Goal: Complete application form: Complete application form

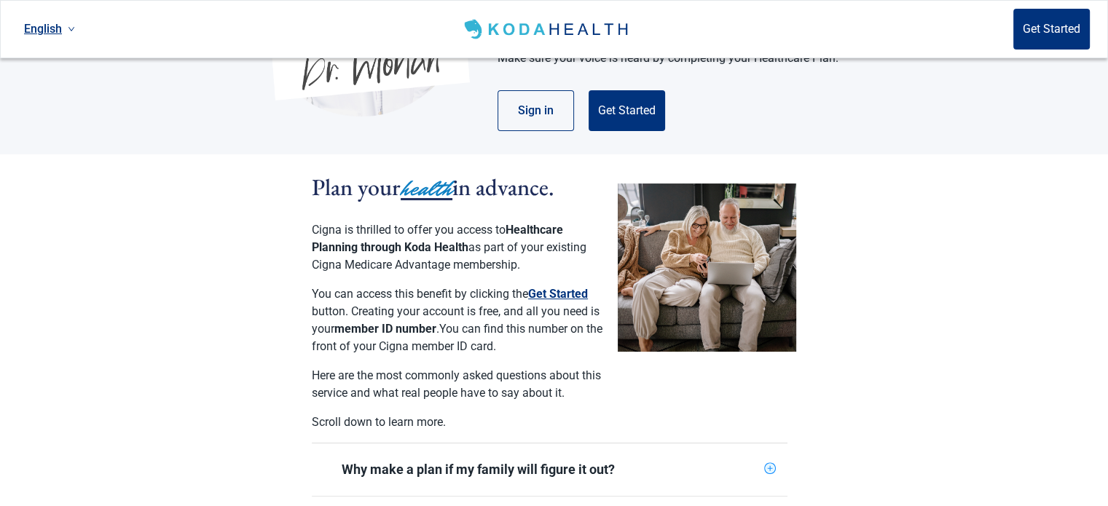
scroll to position [291, 0]
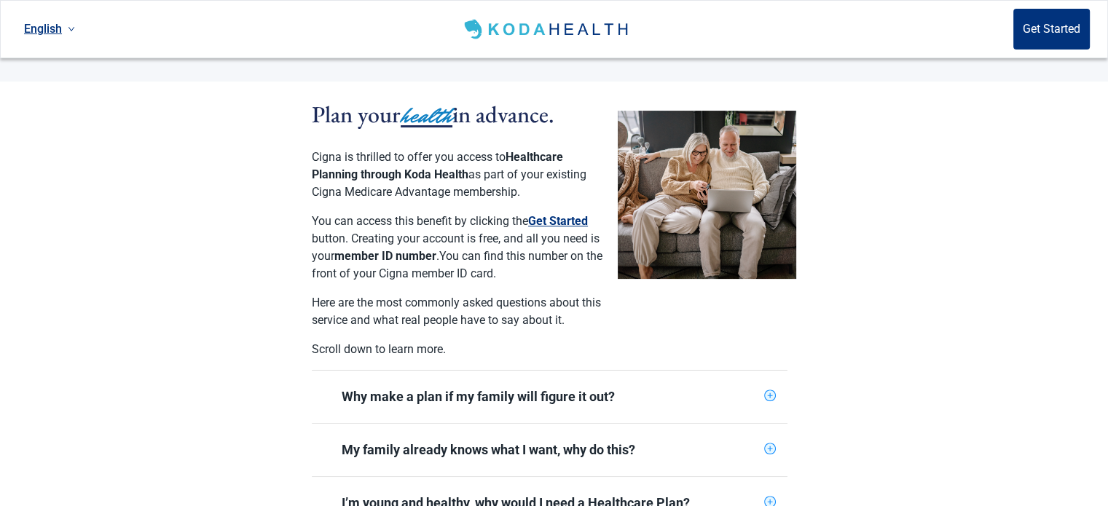
click at [551, 213] on button "Get Started" at bounding box center [558, 221] width 60 height 17
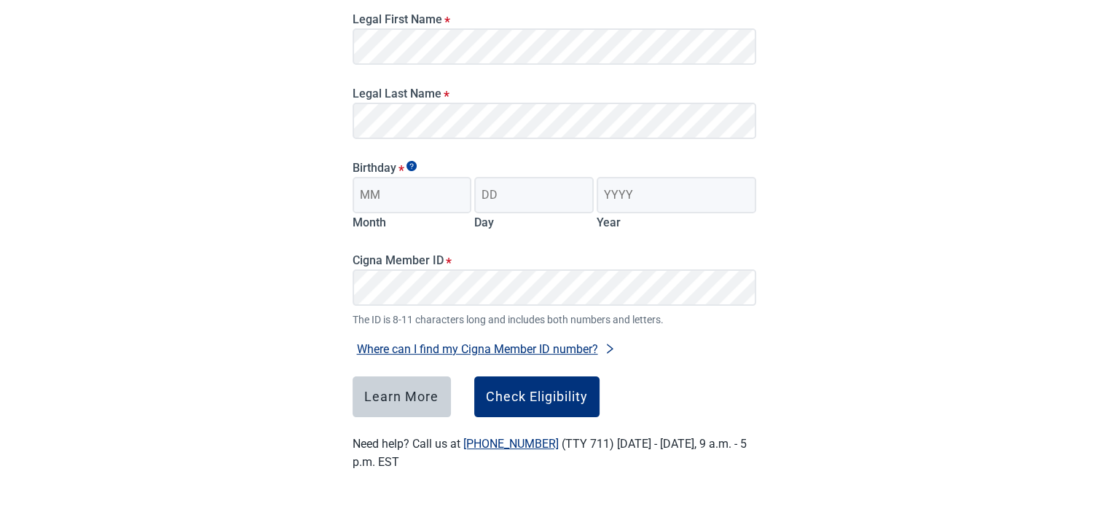
scroll to position [230, 0]
click at [426, 192] on input "Month" at bounding box center [413, 195] width 120 height 36
type input "06"
click at [514, 192] on input "Day" at bounding box center [534, 195] width 120 height 36
type input "29"
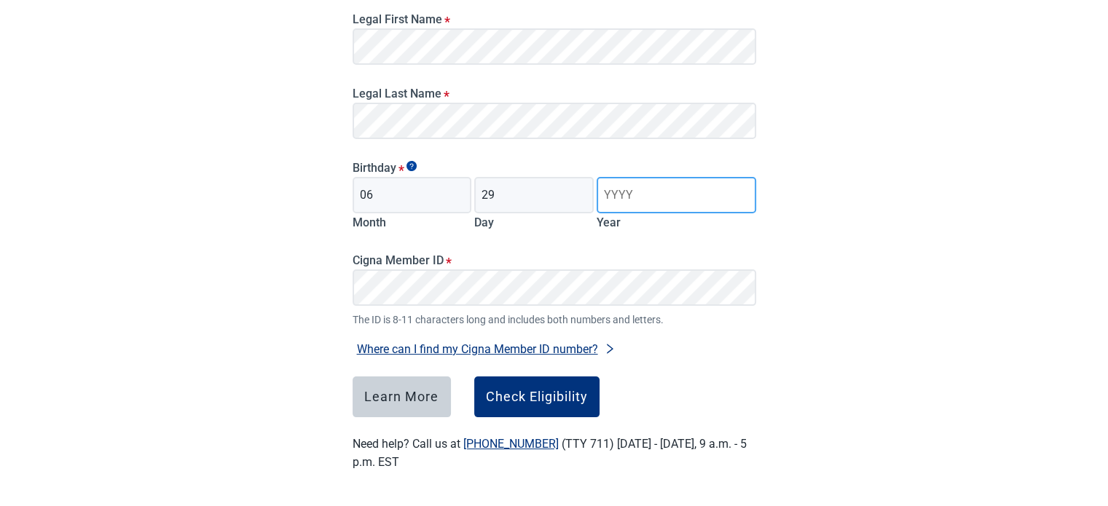
click at [670, 200] on input "Year" at bounding box center [676, 195] width 159 height 36
type input "1957"
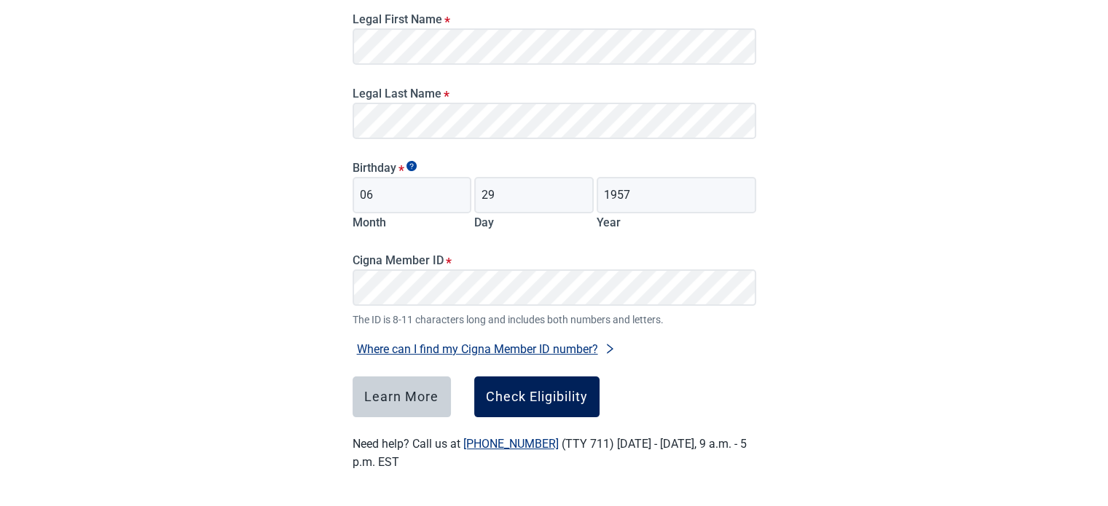
click at [529, 399] on div "Check Eligibility" at bounding box center [537, 397] width 102 height 15
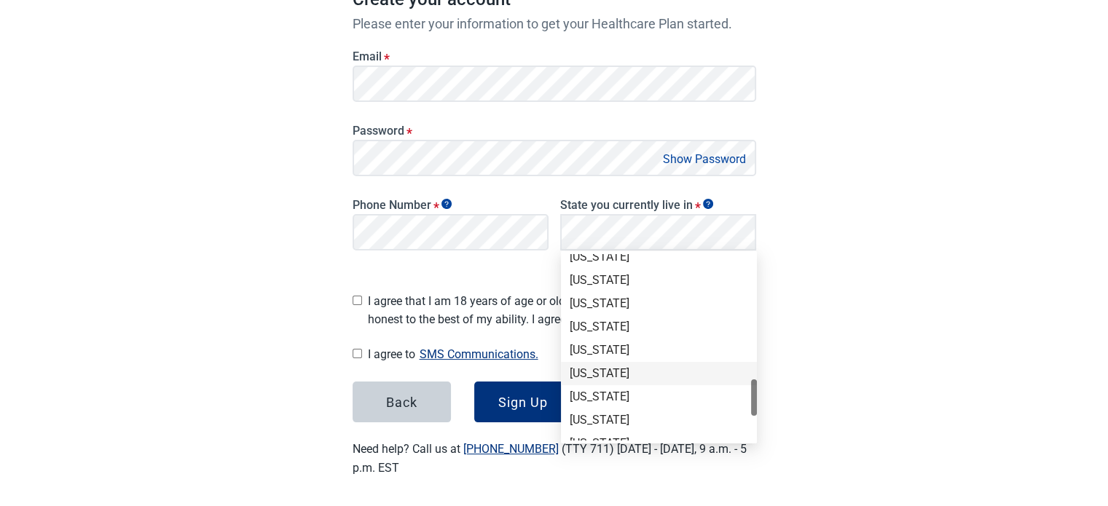
scroll to position [985, 0]
click at [598, 279] on div "[US_STATE]" at bounding box center [659, 283] width 179 height 16
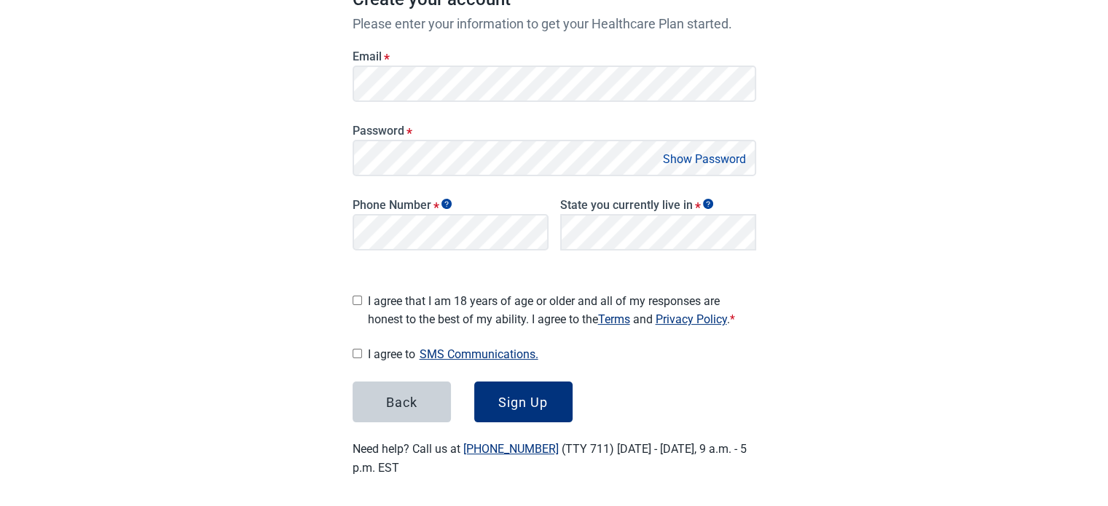
click at [358, 296] on input "I agree that I am 18 years of age or older and all of my responses are honest t…" at bounding box center [357, 300] width 9 height 9
checkbox input "true"
click at [360, 349] on input "I agree to SMS Communications." at bounding box center [357, 353] width 9 height 9
checkbox input "true"
click at [528, 396] on div "Sign Up" at bounding box center [523, 402] width 50 height 15
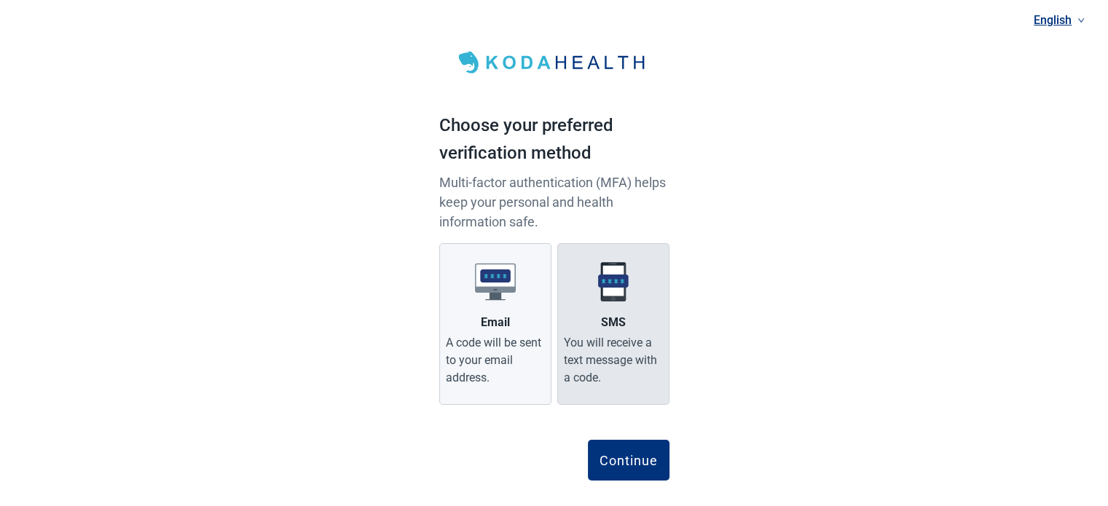
click at [617, 290] on img "Main content" at bounding box center [613, 282] width 41 height 41
click at [0, 0] on input "SMS You will receive a text message with a code." at bounding box center [0, 0] width 0 height 0
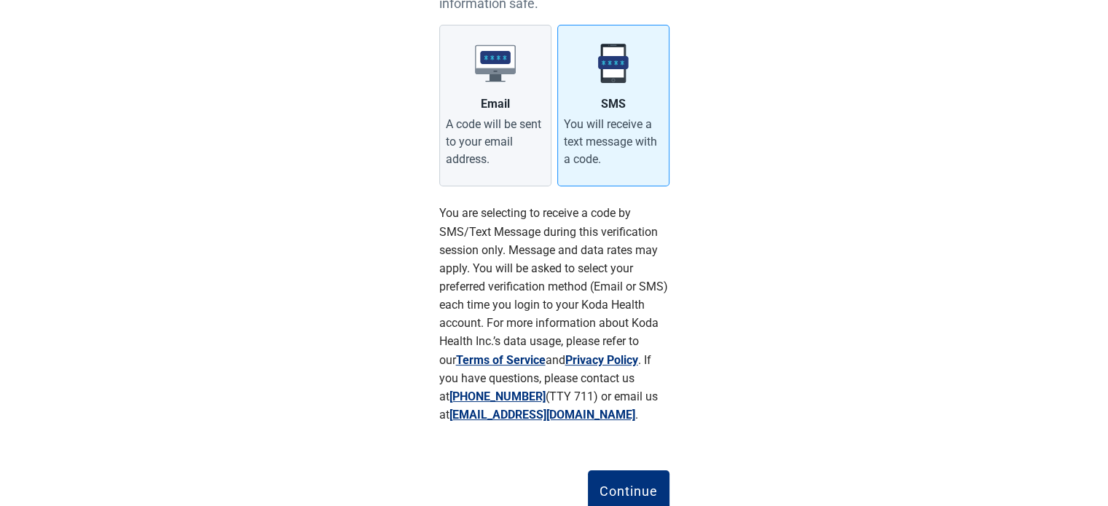
scroll to position [270, 0]
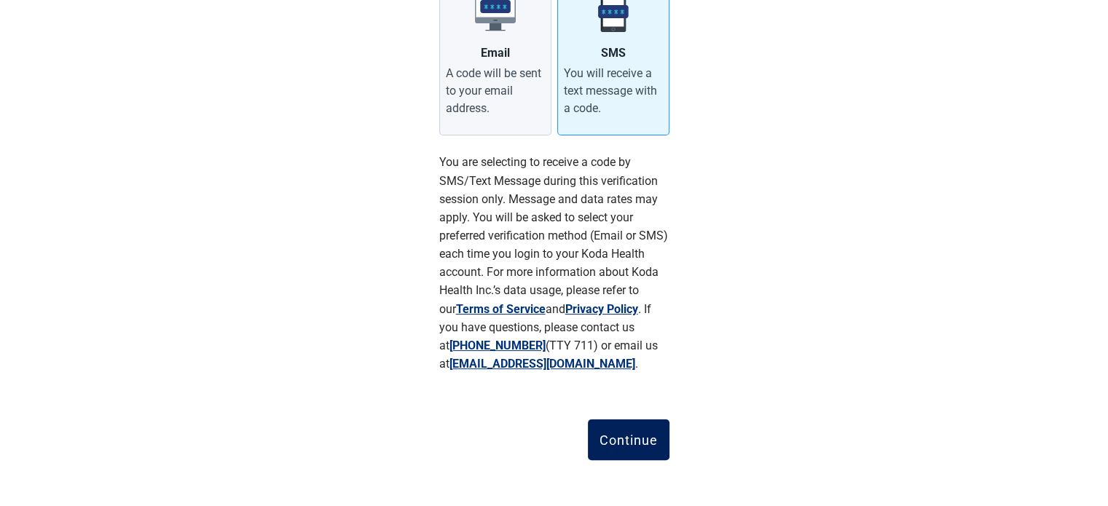
click at [635, 431] on button "Continue" at bounding box center [629, 440] width 82 height 41
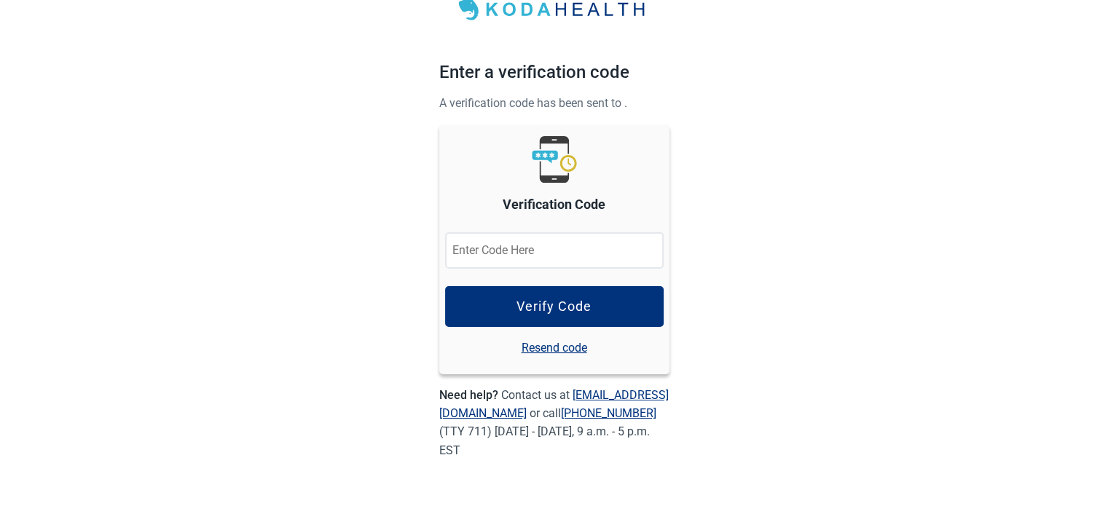
scroll to position [52, 0]
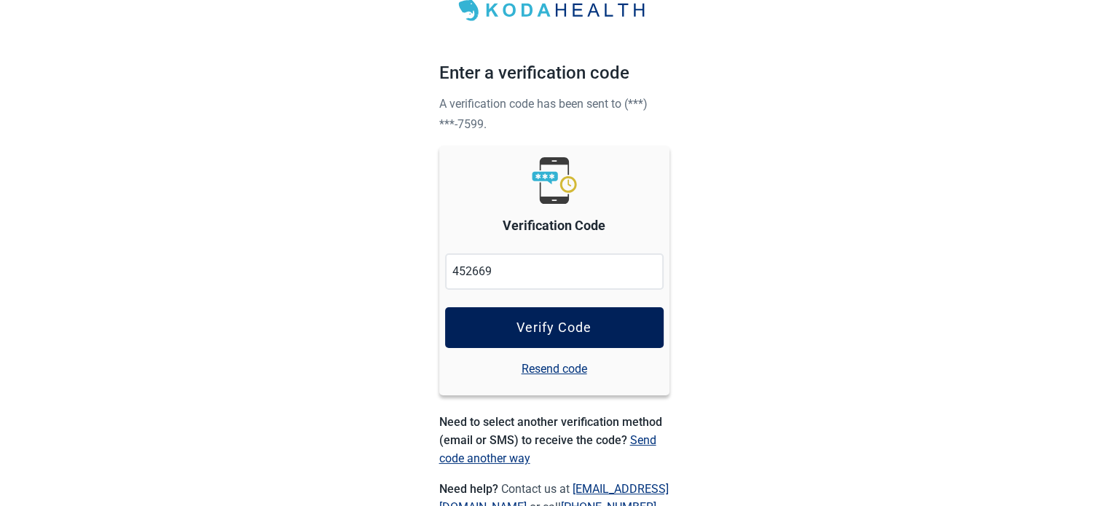
type input "452669"
click at [553, 322] on div "Verify Code" at bounding box center [554, 328] width 75 height 15
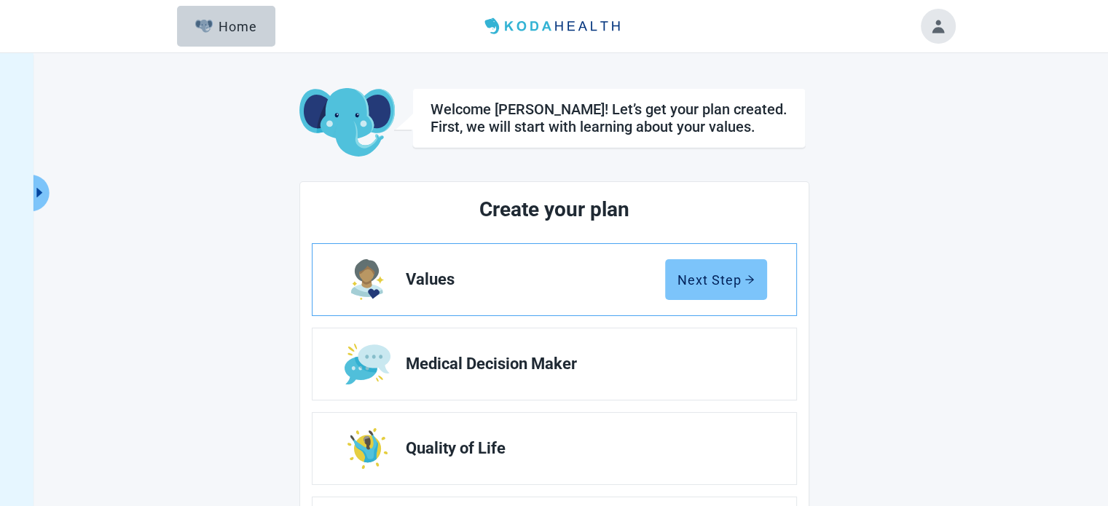
click at [719, 281] on div "Next Step" at bounding box center [716, 280] width 77 height 15
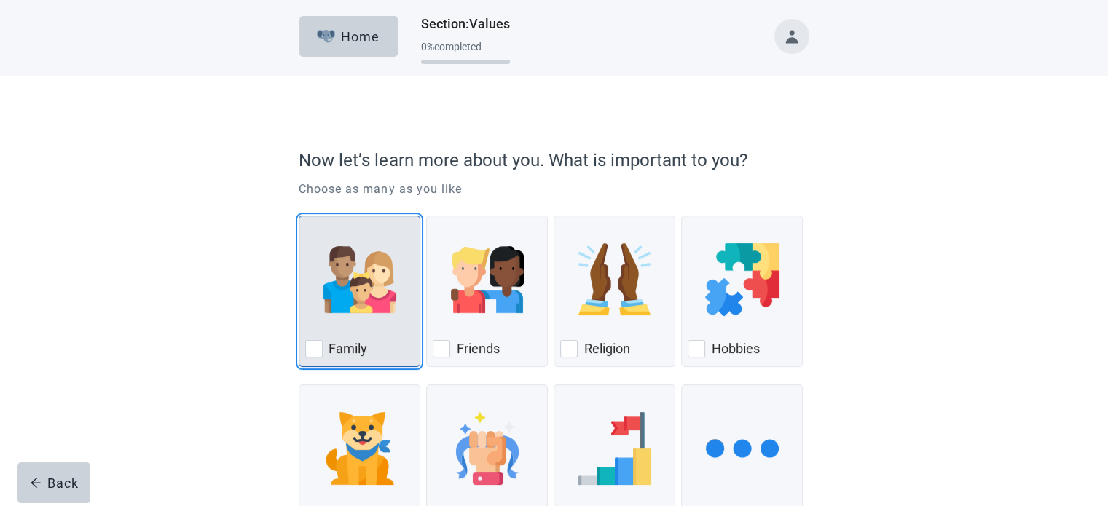
click at [311, 347] on div "Family, checkbox, not checked" at bounding box center [313, 348] width 17 height 17
click at [300, 216] on input "Family" at bounding box center [299, 216] width 1 height 1
checkbox input "true"
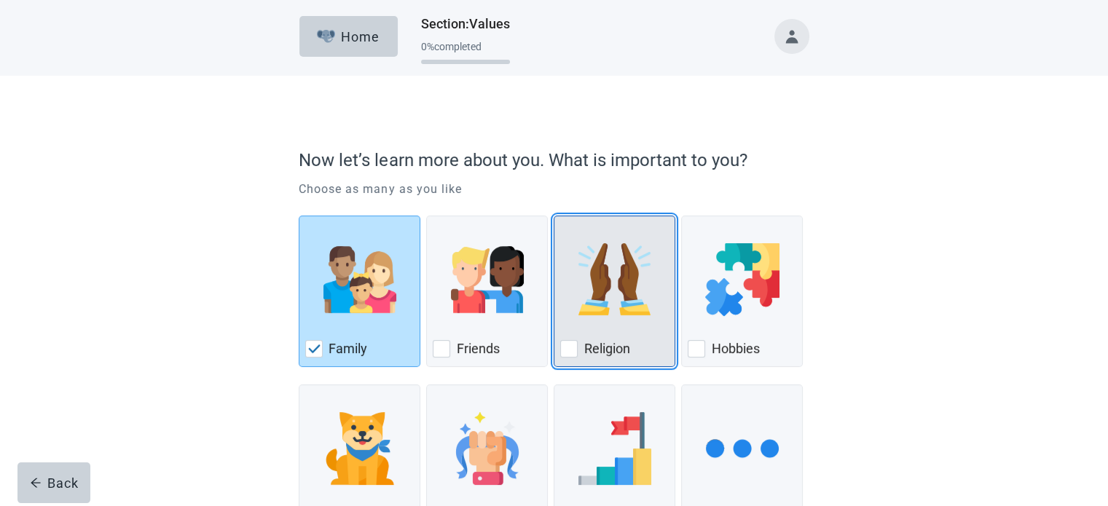
click at [576, 347] on div "Religion, checkbox, not checked" at bounding box center [568, 348] width 17 height 17
click at [555, 216] on input "Religion" at bounding box center [554, 216] width 1 height 1
checkbox input "true"
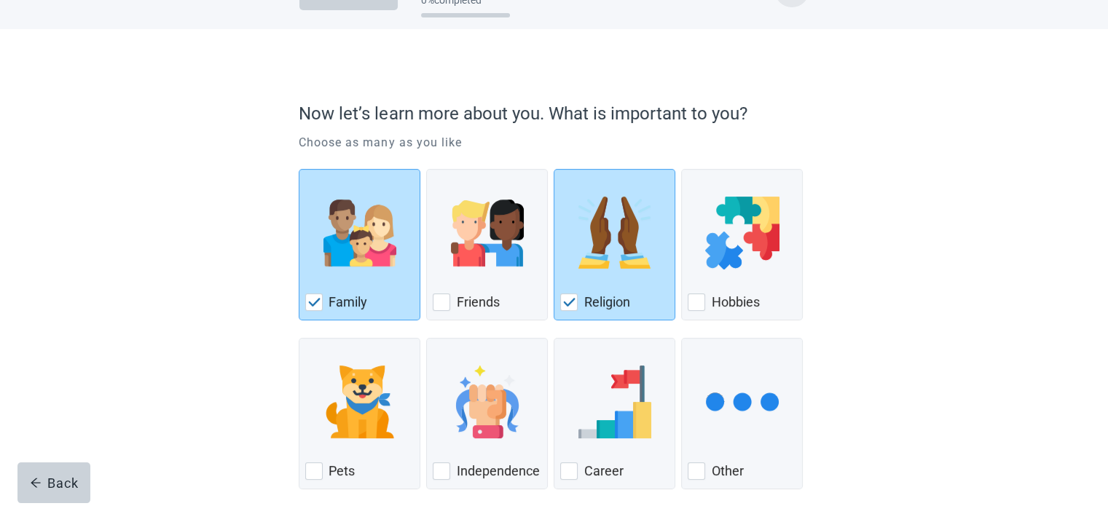
scroll to position [120, 0]
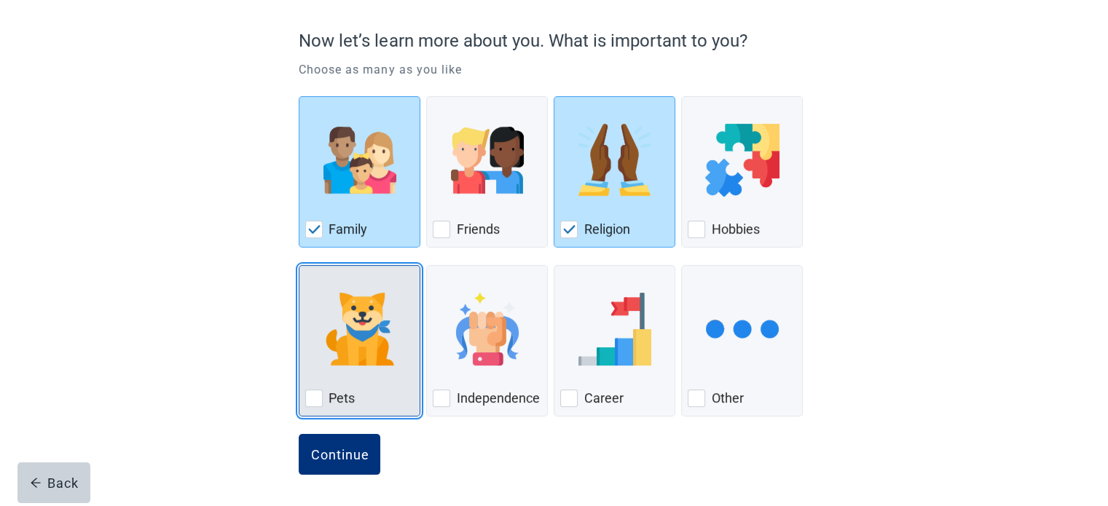
click at [319, 399] on div "Pets, checkbox, not checked" at bounding box center [313, 398] width 17 height 17
click at [300, 266] on input "Pets" at bounding box center [299, 265] width 1 height 1
checkbox input "true"
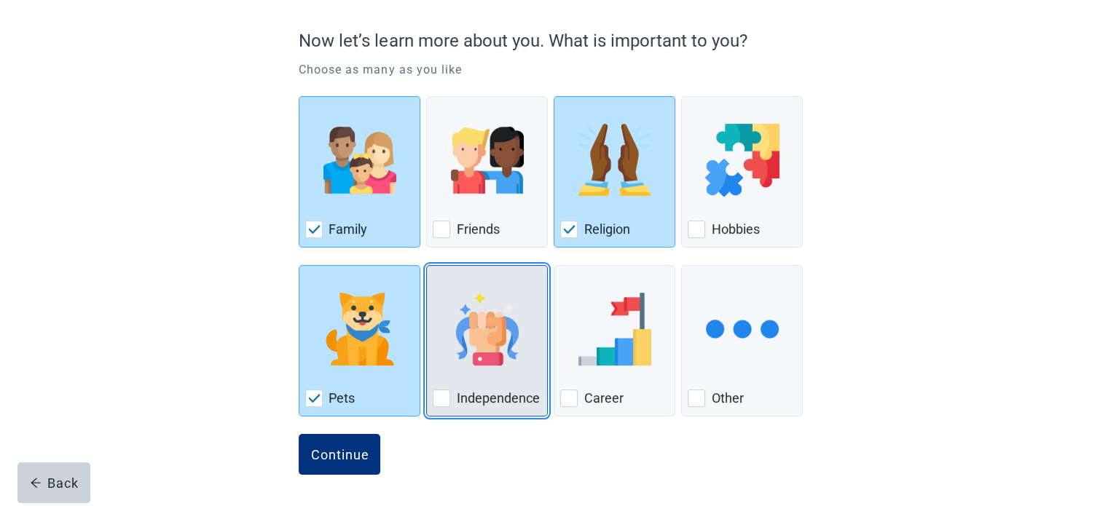
click at [445, 396] on div "Independence, checkbox, not checked" at bounding box center [441, 398] width 17 height 17
click at [427, 266] on input "Independence" at bounding box center [426, 265] width 1 height 1
checkbox input "true"
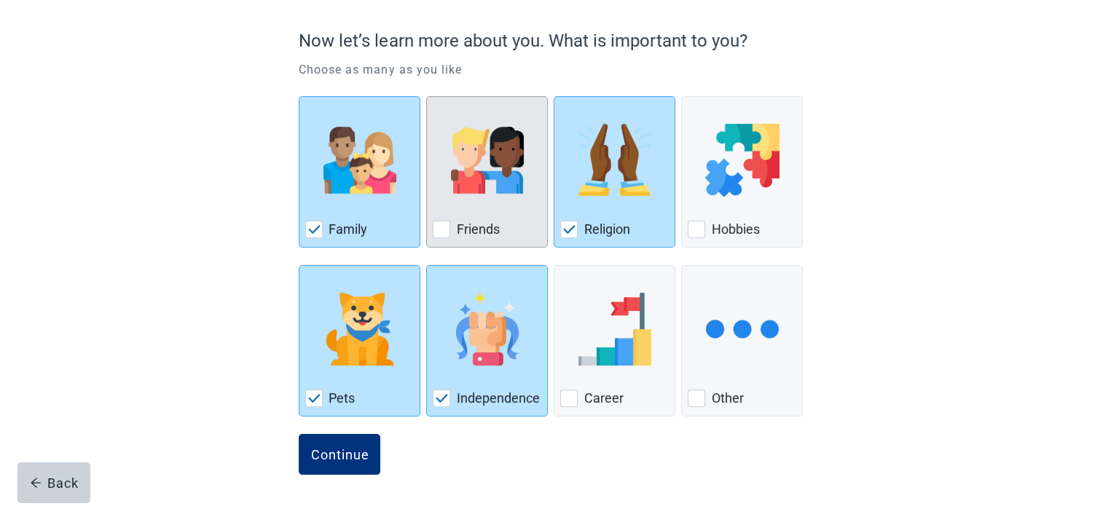
click at [443, 230] on div "Friends, checkbox, not checked" at bounding box center [441, 229] width 17 height 17
click at [427, 97] on input "Friends" at bounding box center [426, 96] width 1 height 1
checkbox input "true"
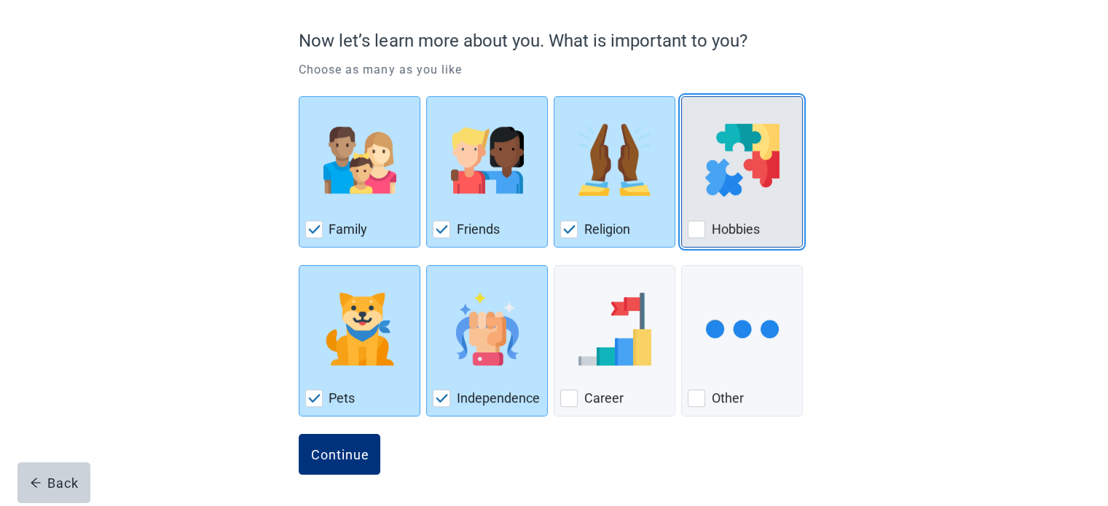
click at [702, 223] on div "Hobbies, checkbox, not checked" at bounding box center [696, 229] width 17 height 17
click at [682, 97] on input "Hobbies" at bounding box center [681, 96] width 1 height 1
checkbox input "true"
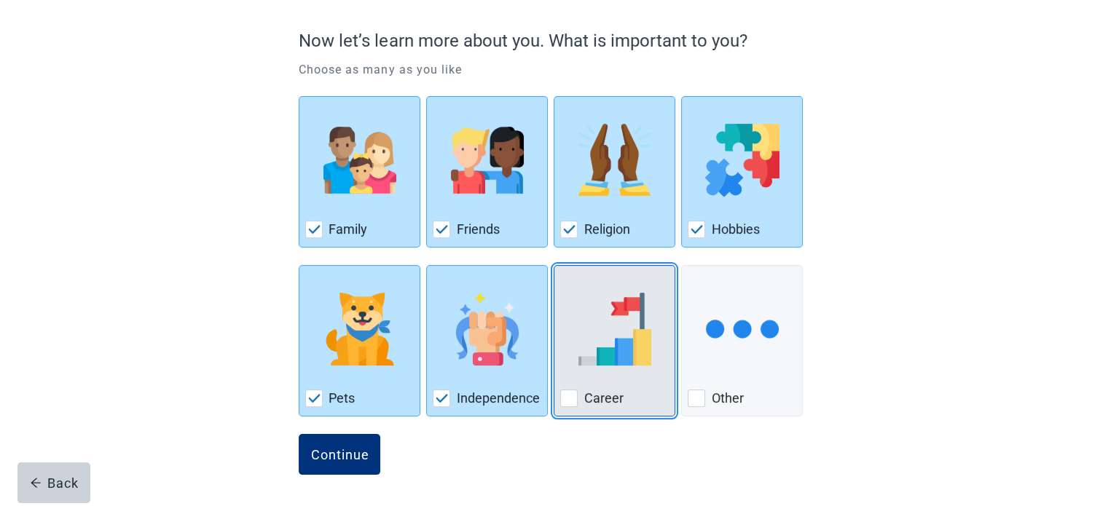
click at [573, 397] on div "Career, checkbox, not checked" at bounding box center [568, 398] width 17 height 17
click at [555, 266] on input "Career" at bounding box center [554, 265] width 1 height 1
checkbox input "true"
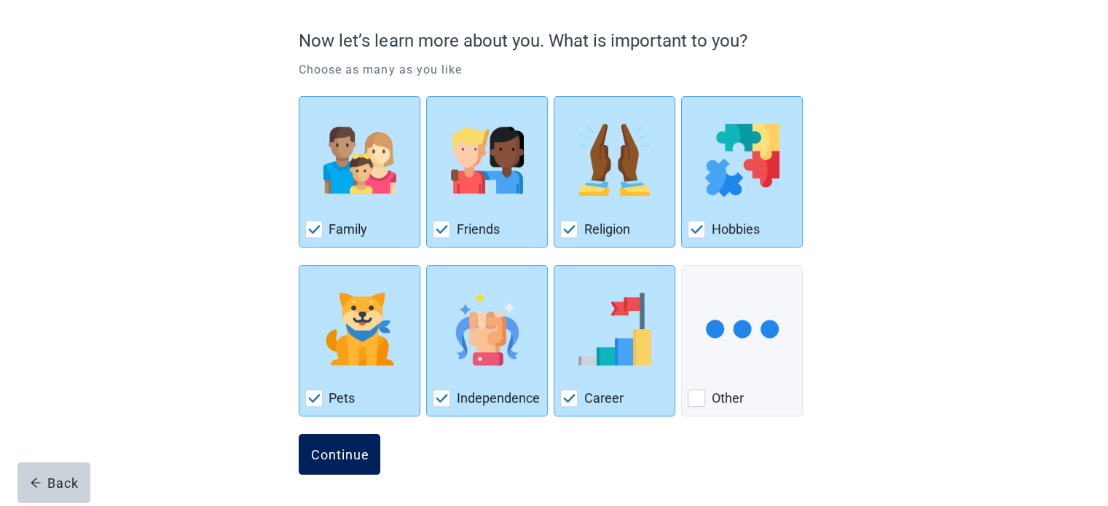
click at [333, 450] on div "Continue" at bounding box center [339, 454] width 58 height 15
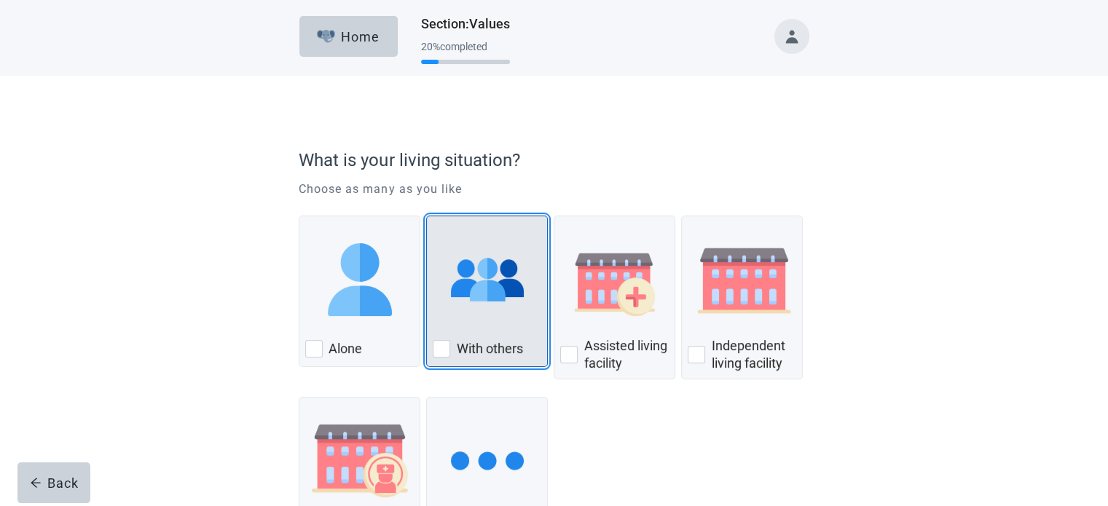
click at [443, 351] on div "With Others, checkbox, not checked" at bounding box center [441, 348] width 17 height 17
click at [427, 216] on input "With others" at bounding box center [426, 216] width 1 height 1
checkbox input "true"
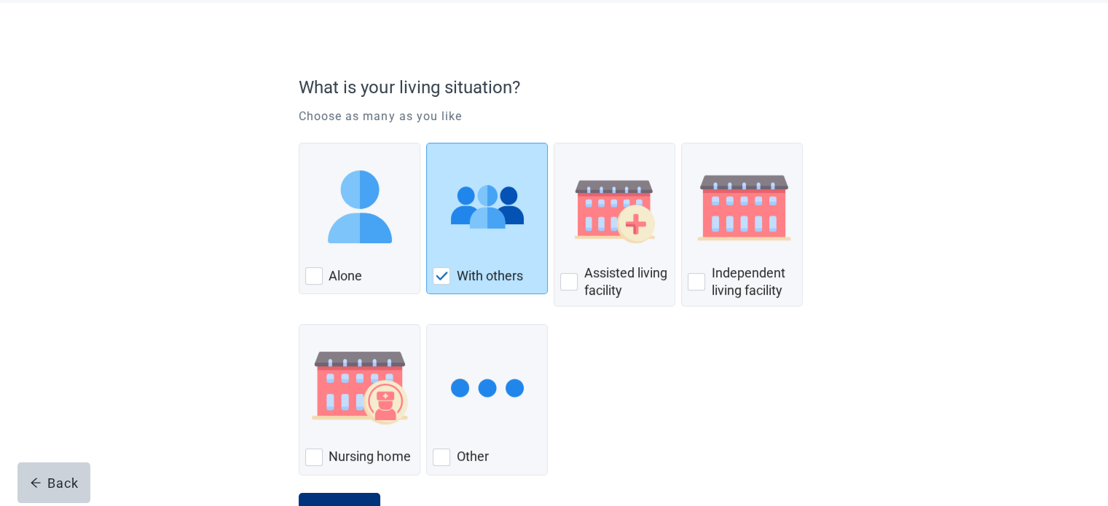
scroll to position [131, 0]
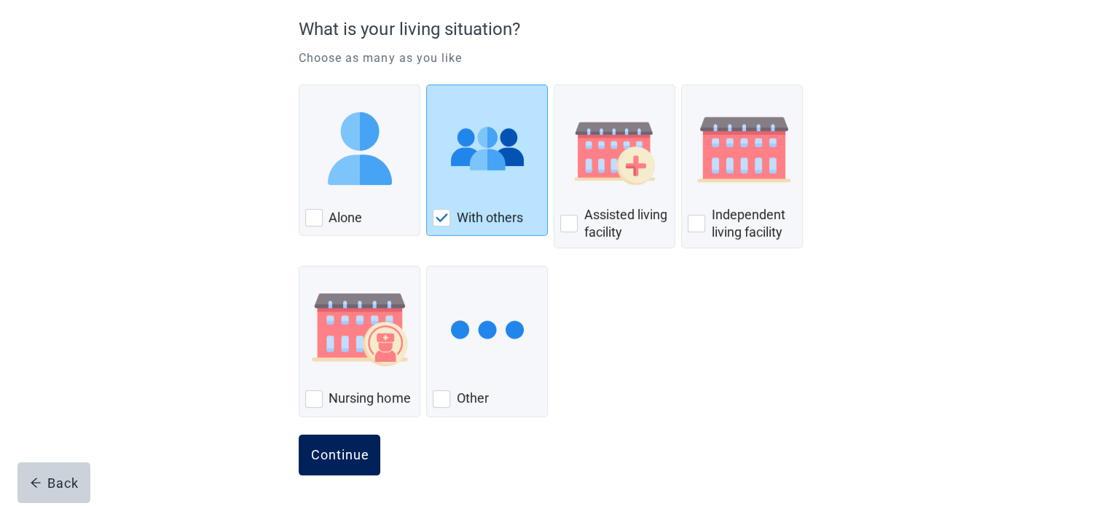
click at [353, 454] on div "Continue" at bounding box center [339, 455] width 58 height 15
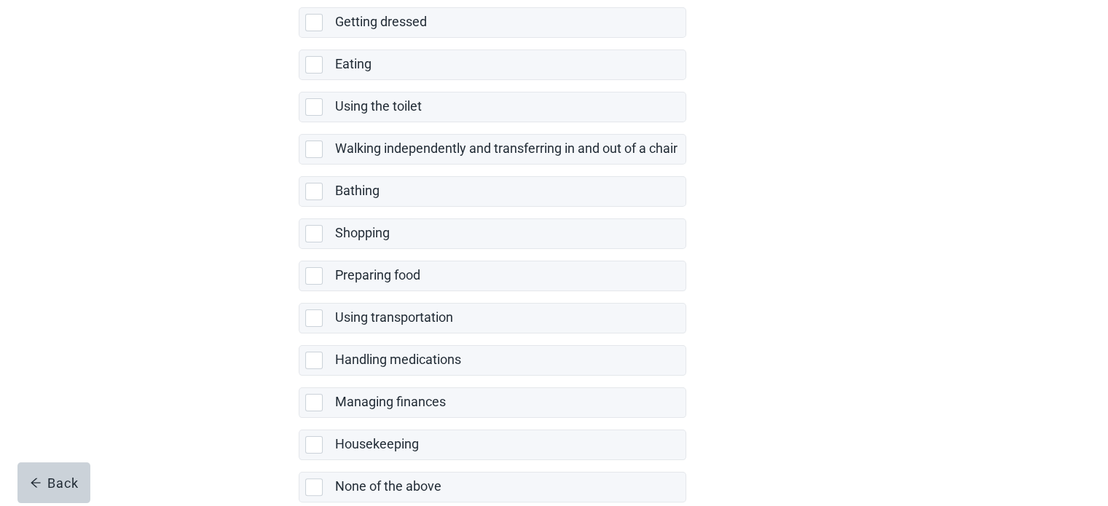
scroll to position [291, 0]
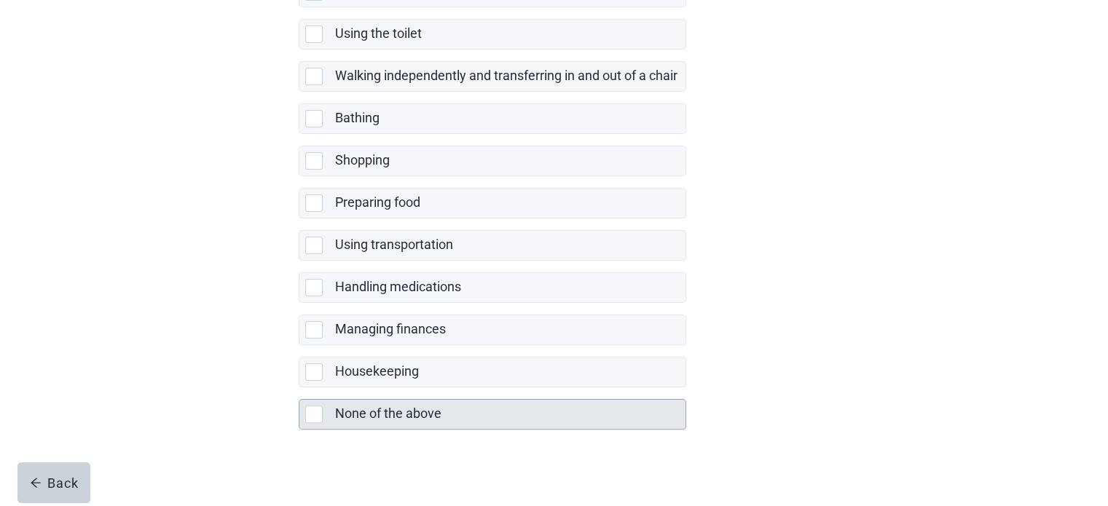
click at [317, 407] on div "None of the above, checkbox, not selected" at bounding box center [313, 414] width 17 height 17
click at [300, 388] on input "None of the above" at bounding box center [299, 388] width 1 height 1
checkbox input "true"
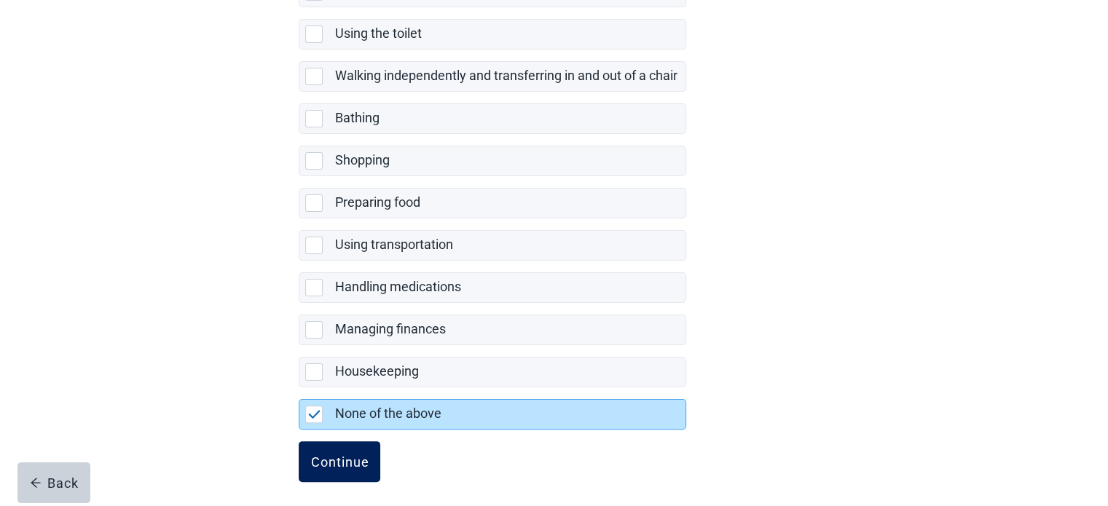
click at [356, 466] on div "Continue" at bounding box center [339, 462] width 58 height 15
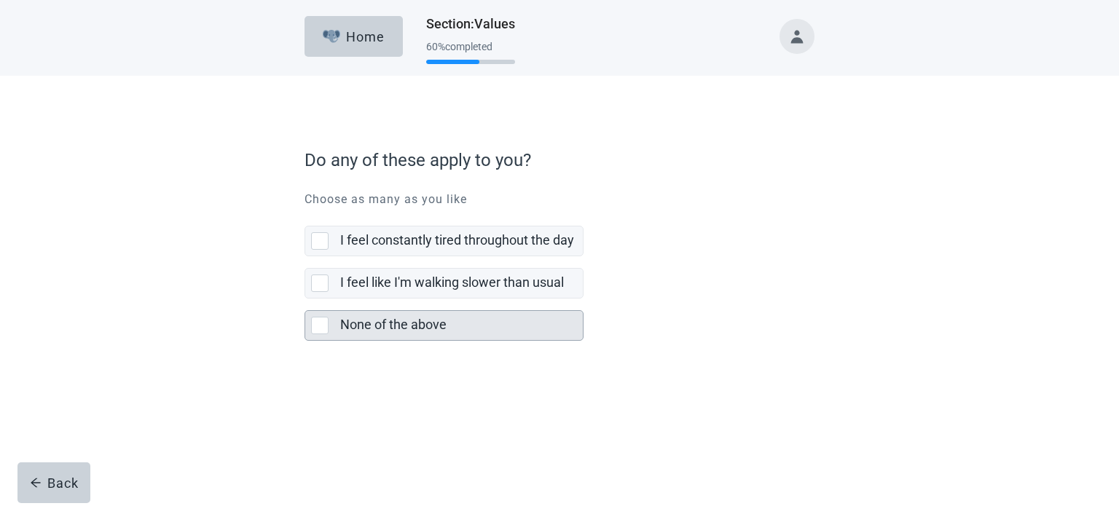
click at [319, 323] on div "None of the above, checkbox, not selected" at bounding box center [319, 325] width 17 height 17
click at [305, 300] on input "None of the above" at bounding box center [305, 299] width 1 height 1
checkbox input "true"
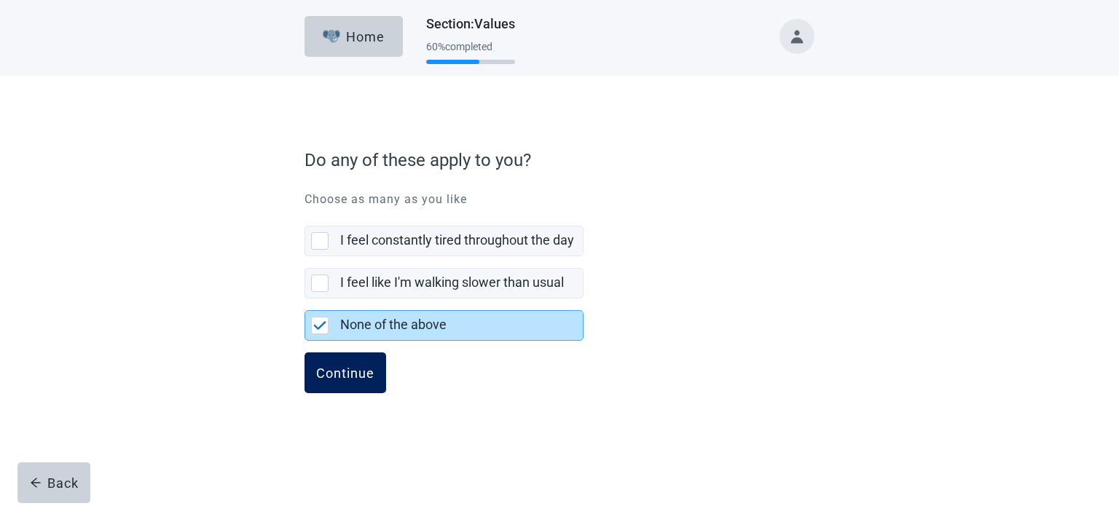
click at [359, 372] on div "Continue" at bounding box center [345, 373] width 58 height 15
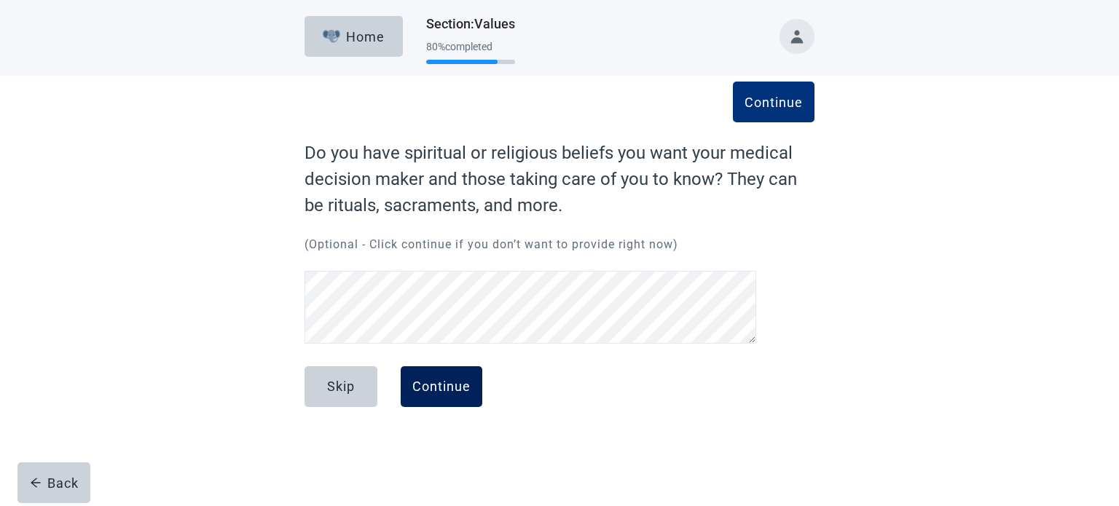
click at [453, 386] on div "Continue" at bounding box center [441, 387] width 58 height 15
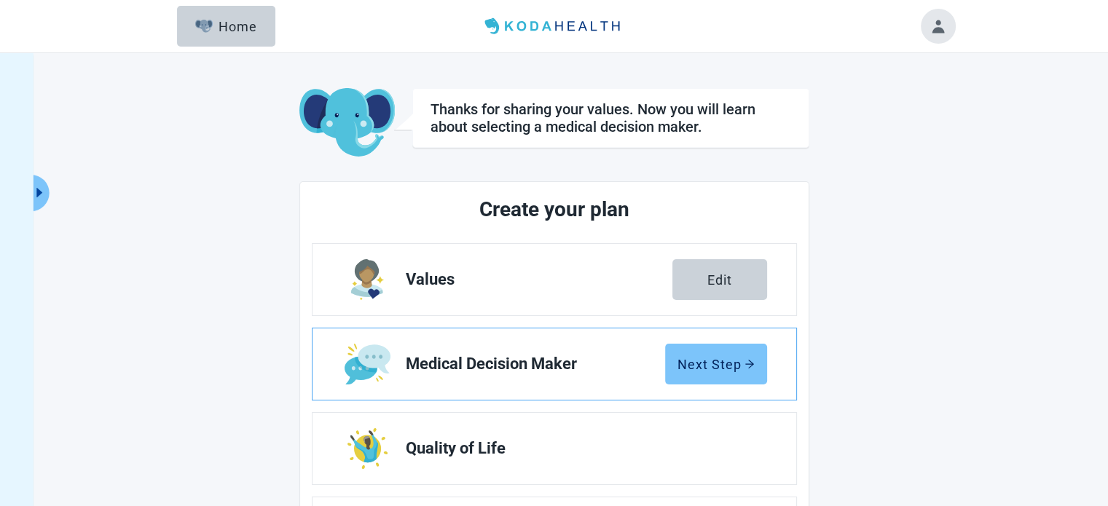
click at [715, 366] on div "Next Step" at bounding box center [716, 364] width 77 height 15
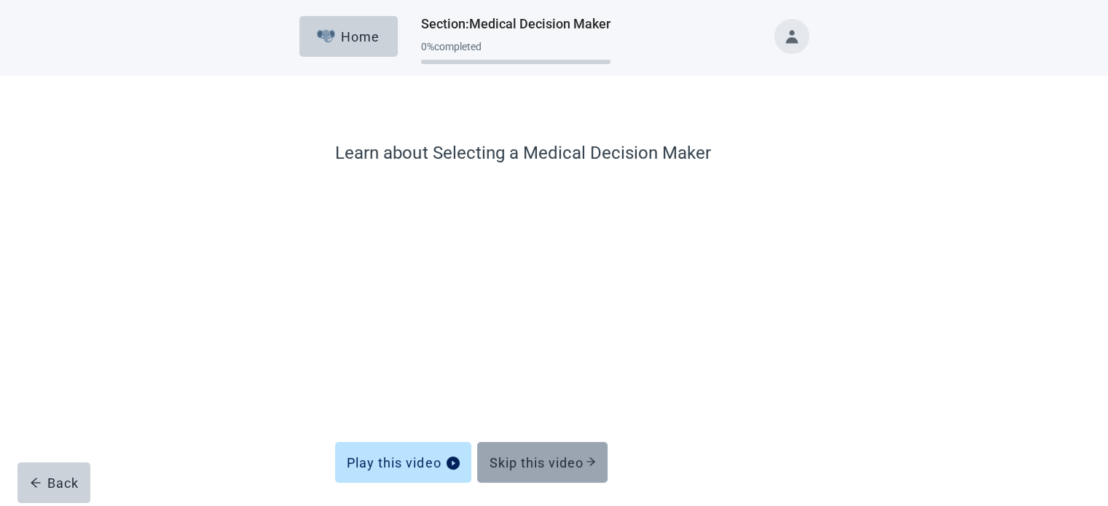
click at [551, 457] on div "Skip this video" at bounding box center [542, 462] width 107 height 15
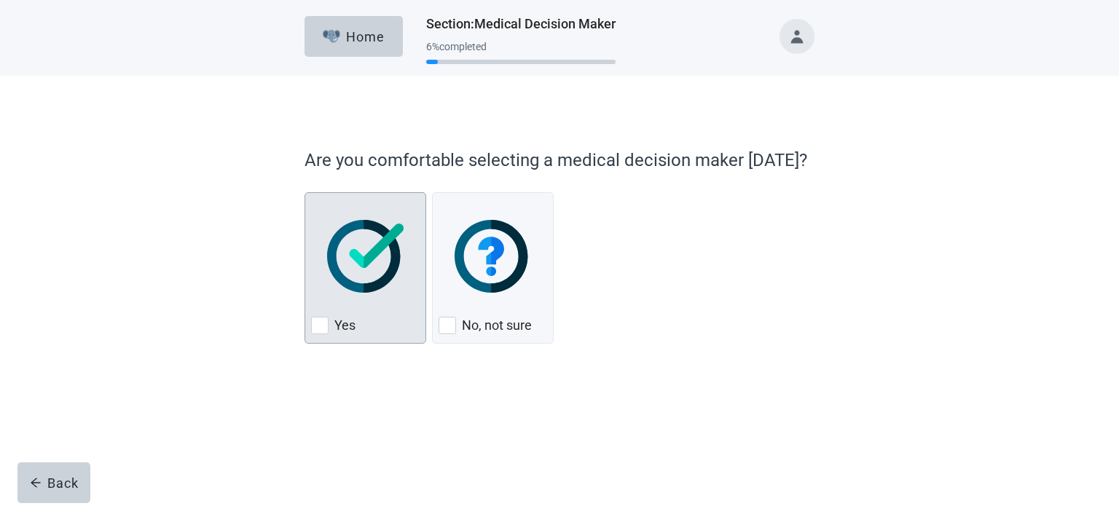
click at [323, 329] on div "Yes, checkbox, not checked" at bounding box center [319, 325] width 17 height 17
click at [305, 193] on input "Yes" at bounding box center [305, 192] width 1 height 1
checkbox input "true"
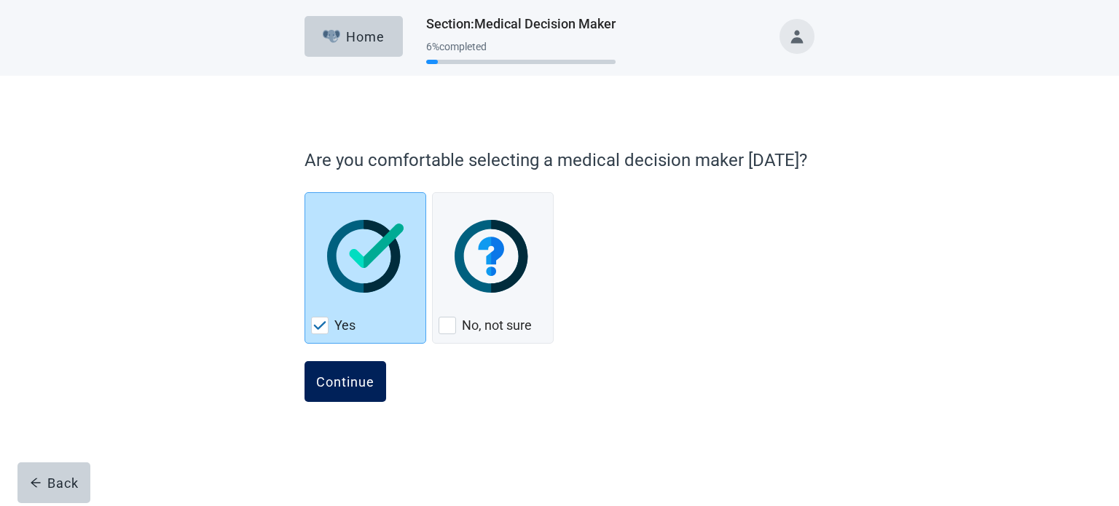
click at [358, 377] on div "Continue" at bounding box center [345, 382] width 58 height 15
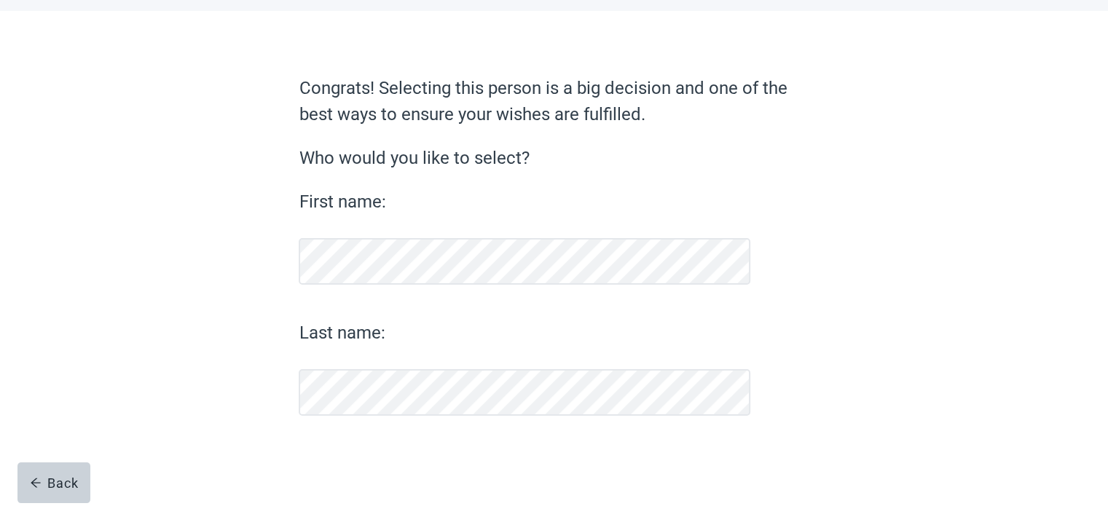
scroll to position [64, 0]
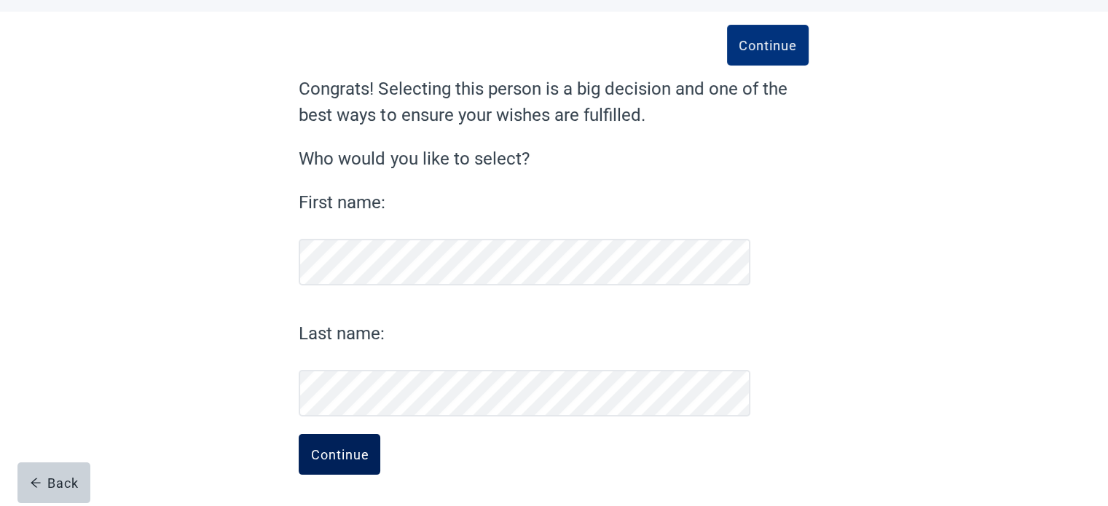
click at [340, 448] on div "Continue" at bounding box center [339, 454] width 58 height 15
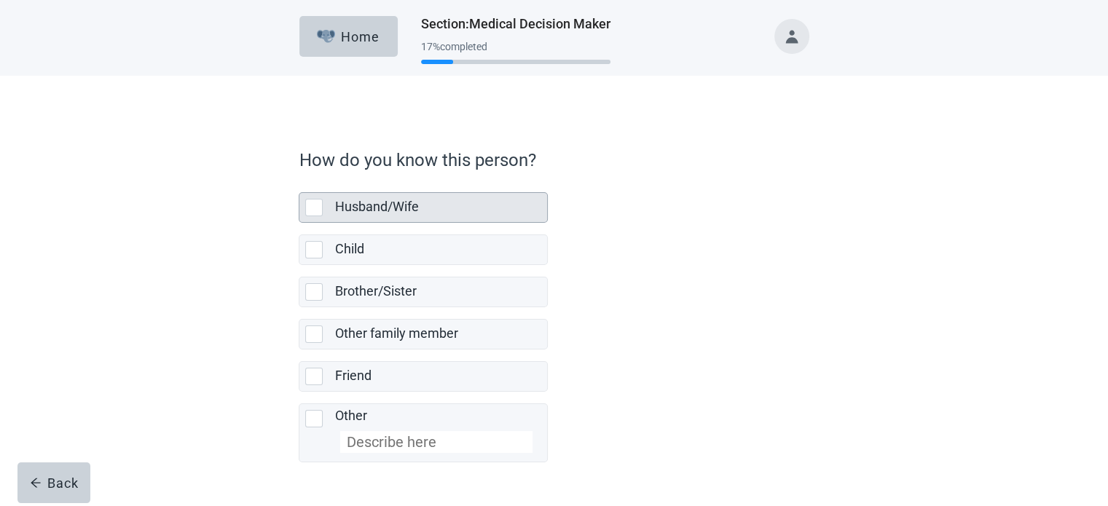
click at [318, 209] on div "Husband/Wife, checkbox, not selected" at bounding box center [313, 207] width 17 height 17
click at [300, 181] on input "Husband/Wife" at bounding box center [299, 181] width 1 height 1
checkbox input "true"
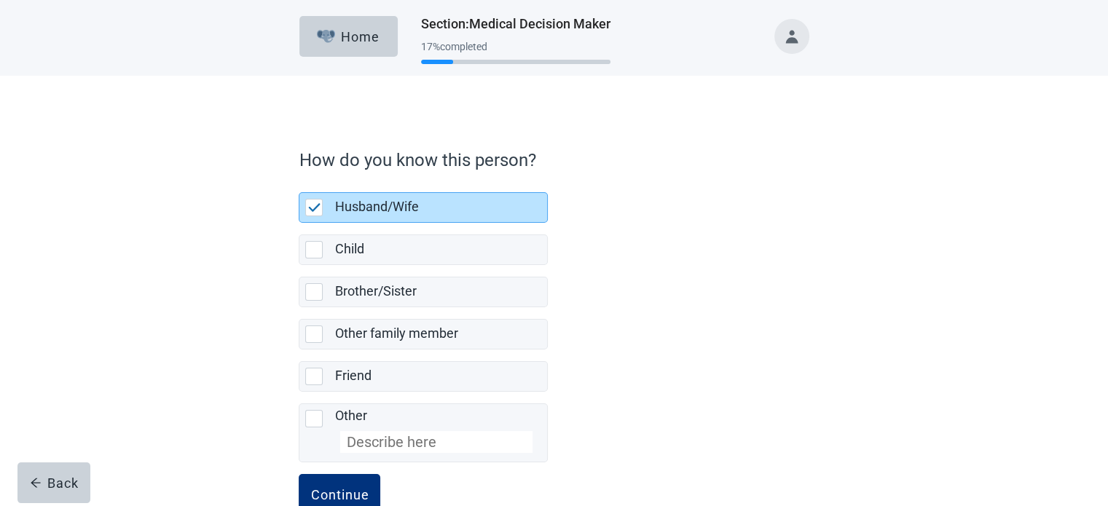
scroll to position [39, 0]
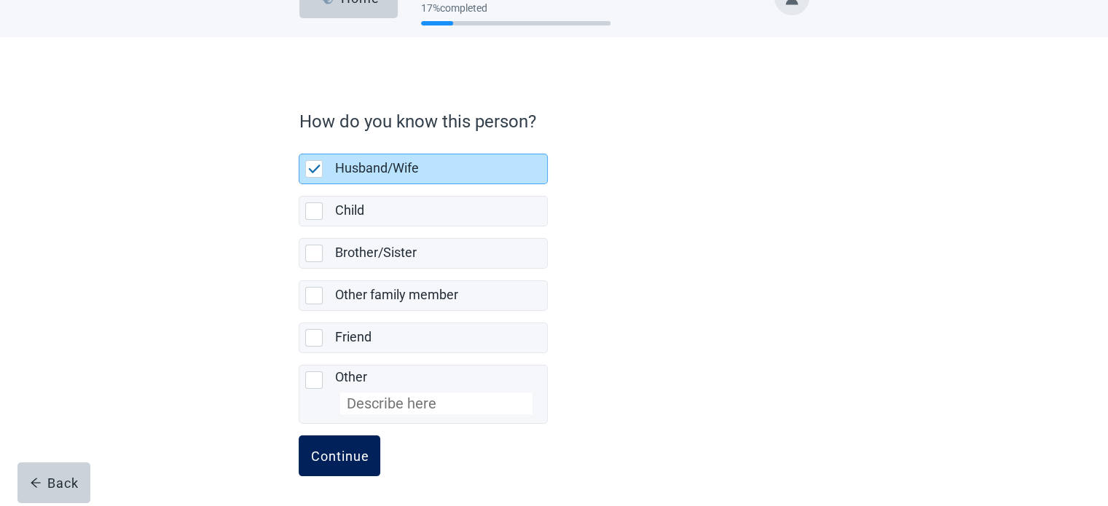
click at [356, 454] on div "Continue" at bounding box center [339, 456] width 58 height 15
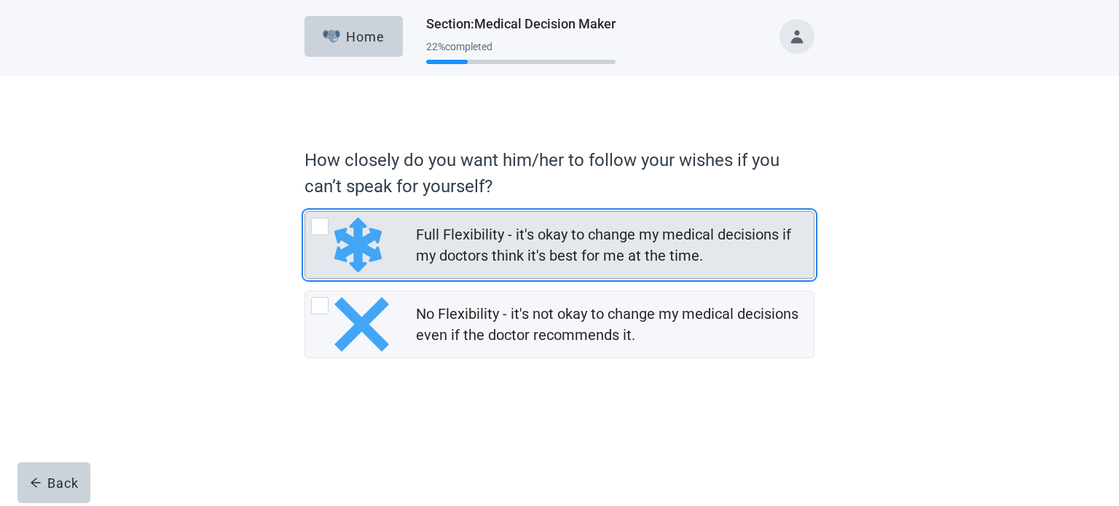
click at [317, 225] on div "Full Flexibility - it's okay to change my medical decisions if my doctors think…" at bounding box center [319, 226] width 17 height 17
click at [305, 212] on input "Full Flexibility - it's okay to change my medical decisions if my doctors think…" at bounding box center [305, 211] width 1 height 1
radio input "true"
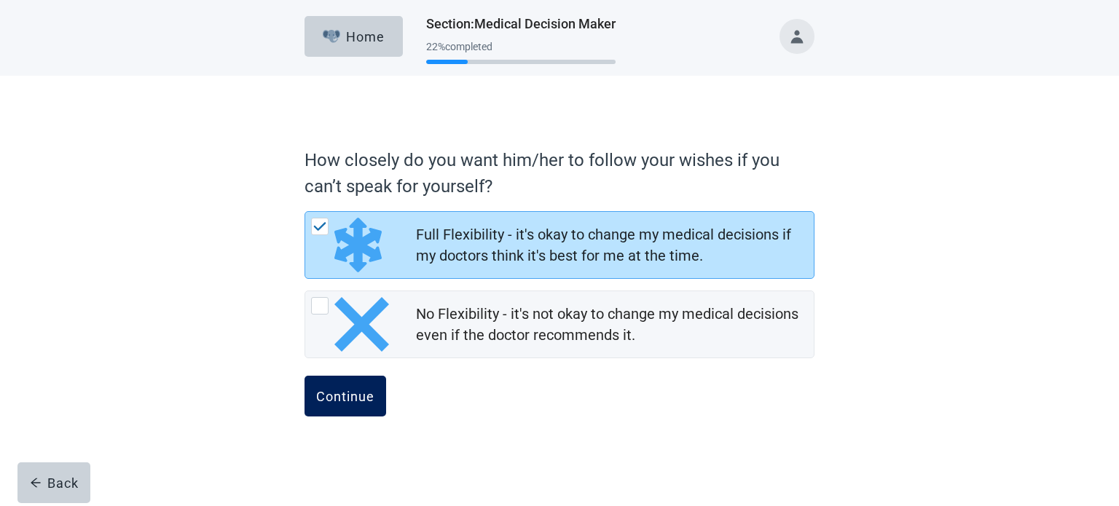
click at [349, 391] on div "Continue" at bounding box center [345, 396] width 58 height 15
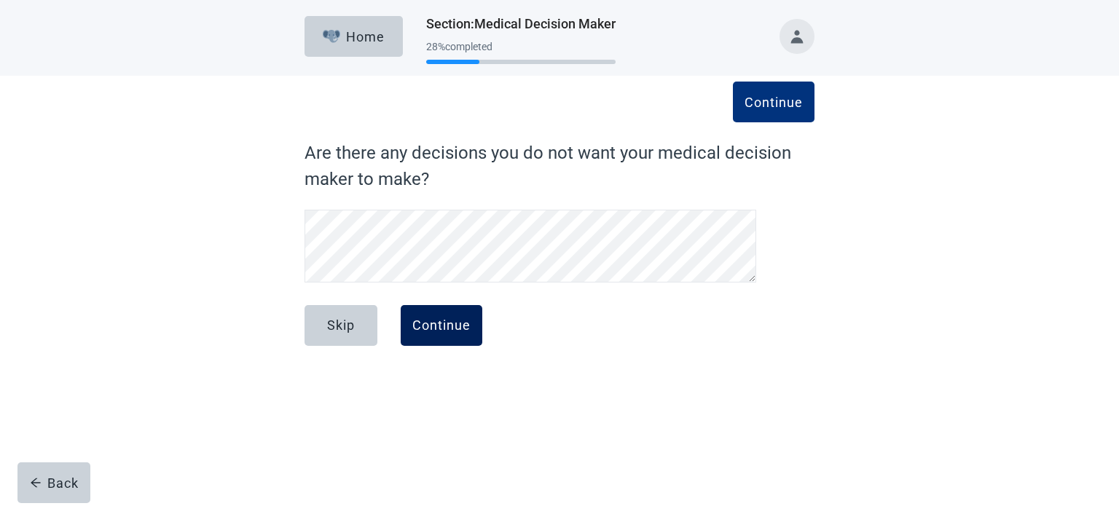
click at [450, 327] on div "Continue" at bounding box center [441, 325] width 58 height 15
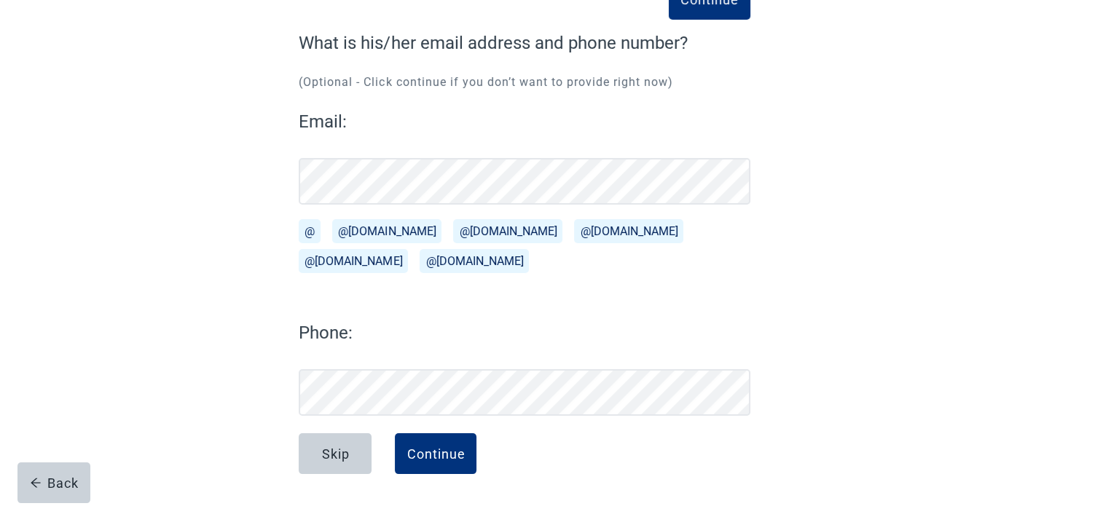
scroll to position [110, 0]
click at [373, 229] on button "@[DOMAIN_NAME]" at bounding box center [386, 231] width 109 height 24
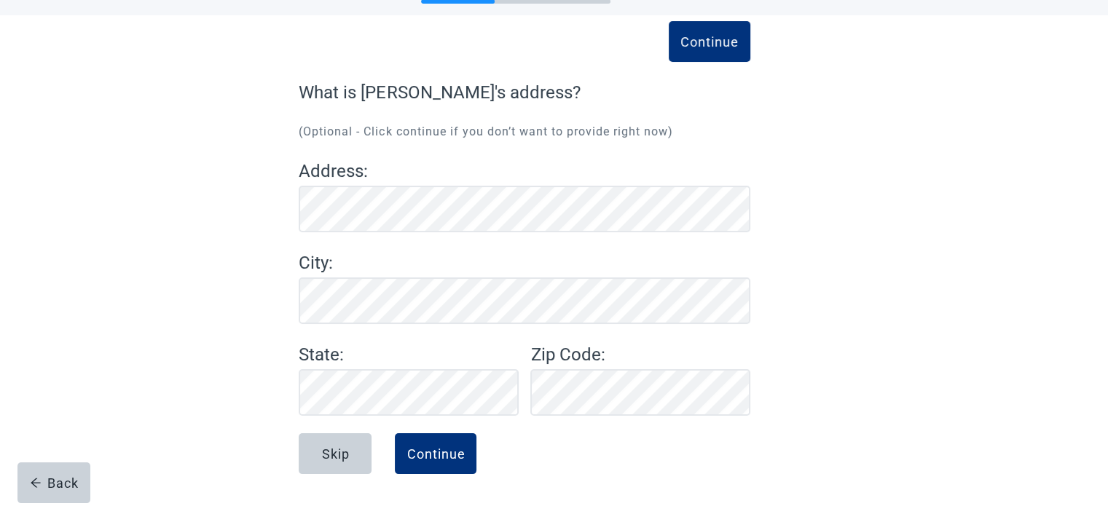
scroll to position [60, 0]
click at [442, 457] on div "Continue" at bounding box center [436, 454] width 58 height 15
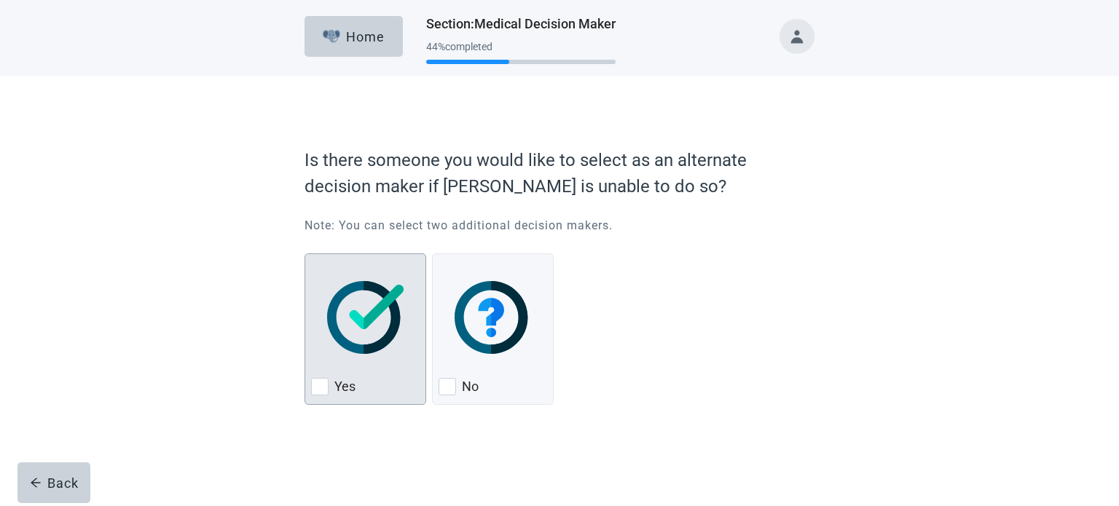
click at [321, 387] on div "Yes, checkbox, not checked" at bounding box center [319, 386] width 17 height 17
click at [305, 254] on input "Yes" at bounding box center [305, 254] width 1 height 1
checkbox input "true"
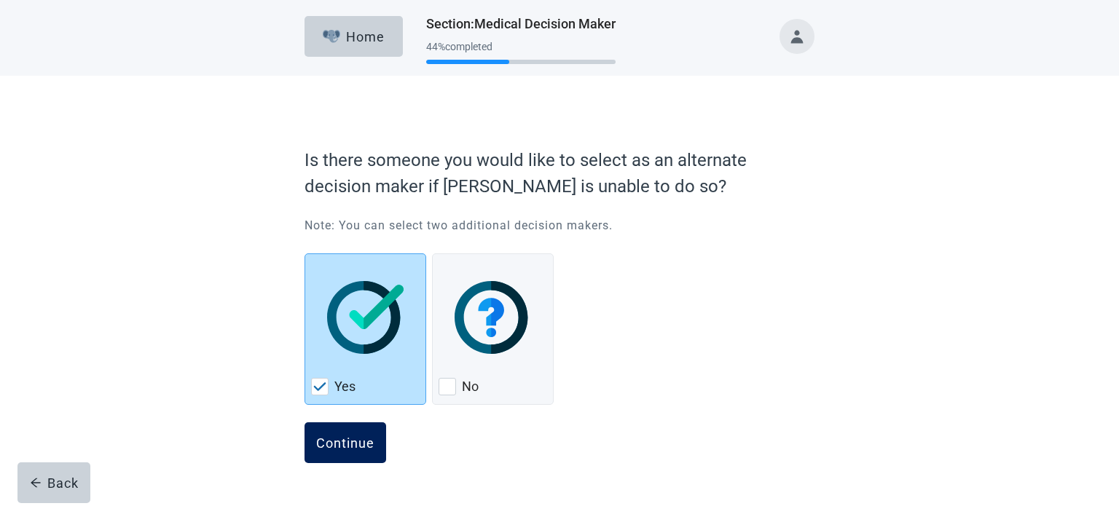
click at [337, 442] on div "Continue" at bounding box center [345, 443] width 58 height 15
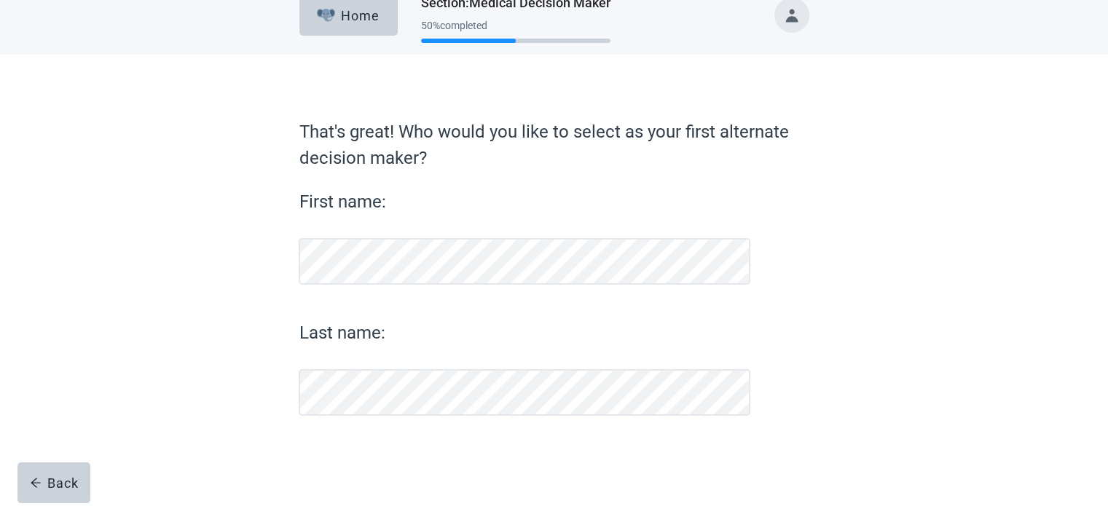
scroll to position [20, 0]
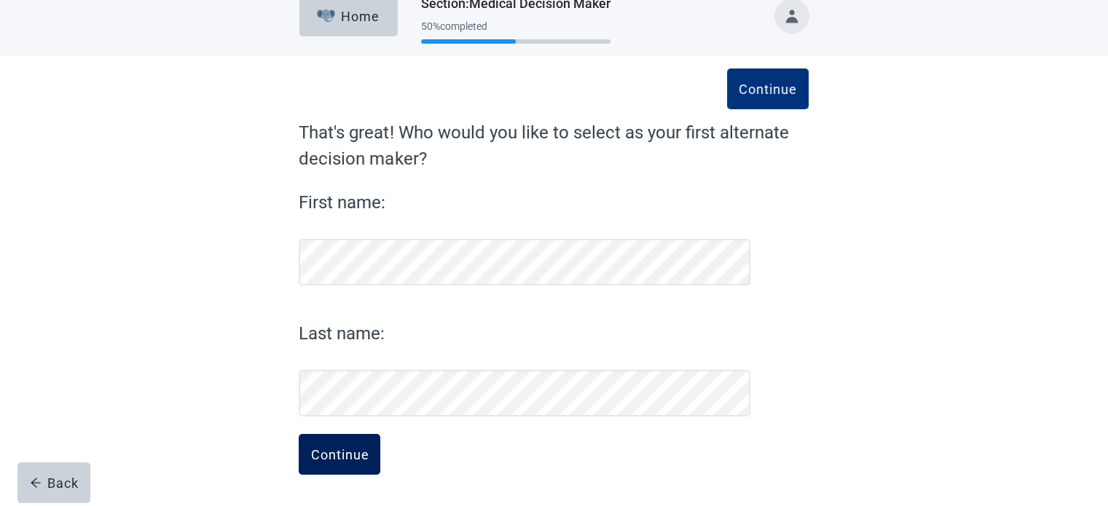
click at [326, 452] on div "Continue" at bounding box center [339, 454] width 58 height 15
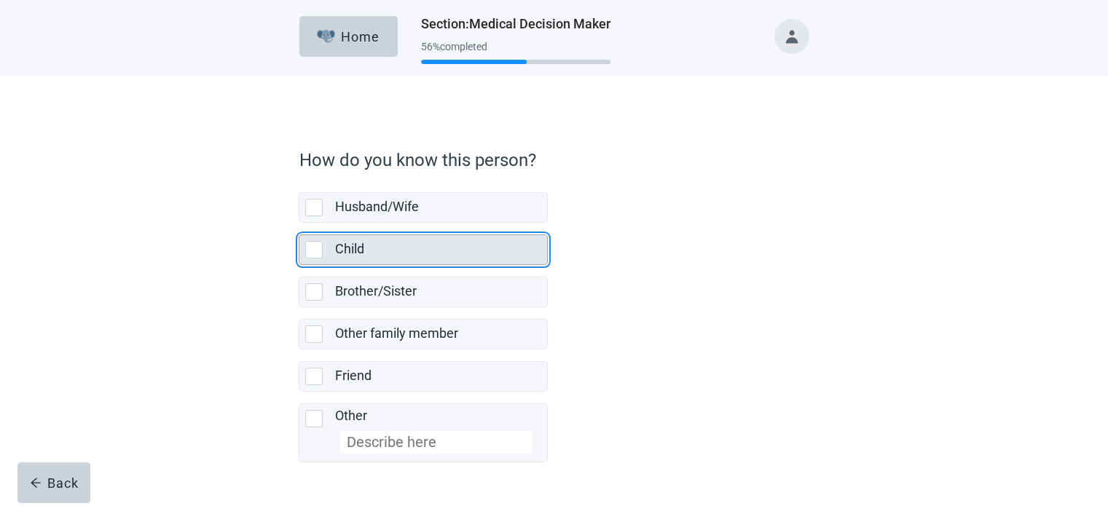
click at [316, 250] on div "Child, checkbox, not selected" at bounding box center [313, 249] width 17 height 17
click at [300, 224] on input "Child" at bounding box center [299, 223] width 1 height 1
checkbox input "true"
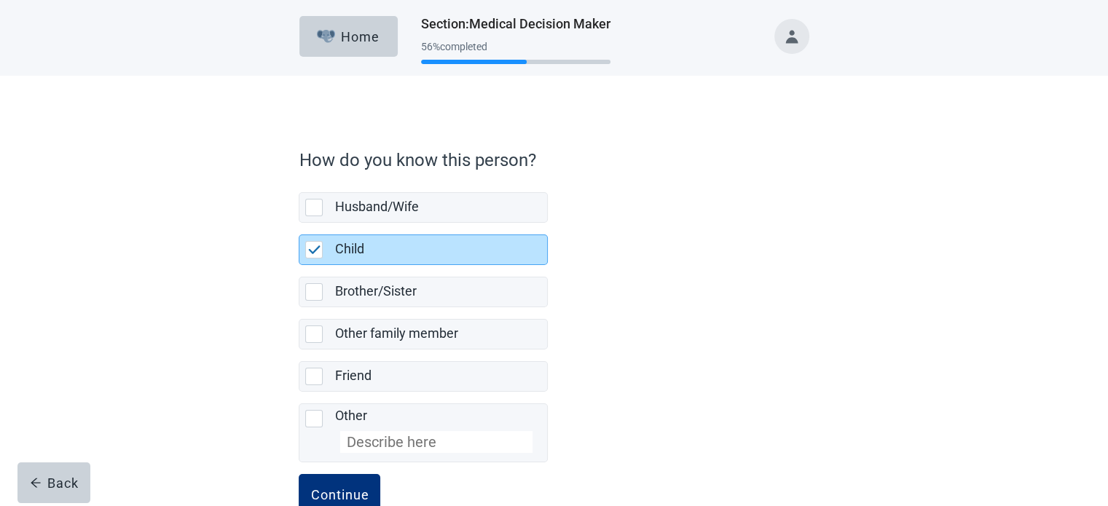
scroll to position [39, 0]
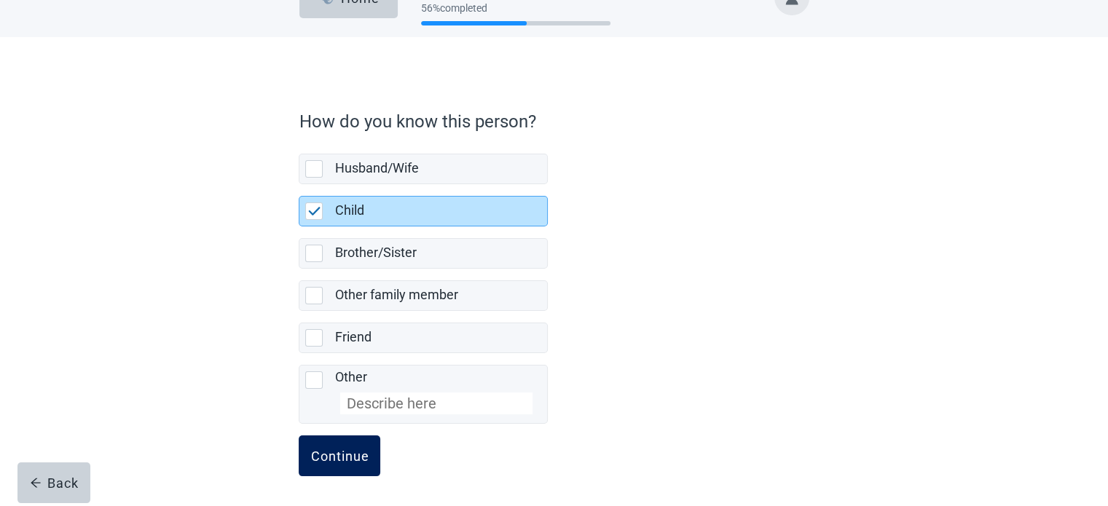
click at [346, 450] on div "Continue" at bounding box center [339, 456] width 58 height 15
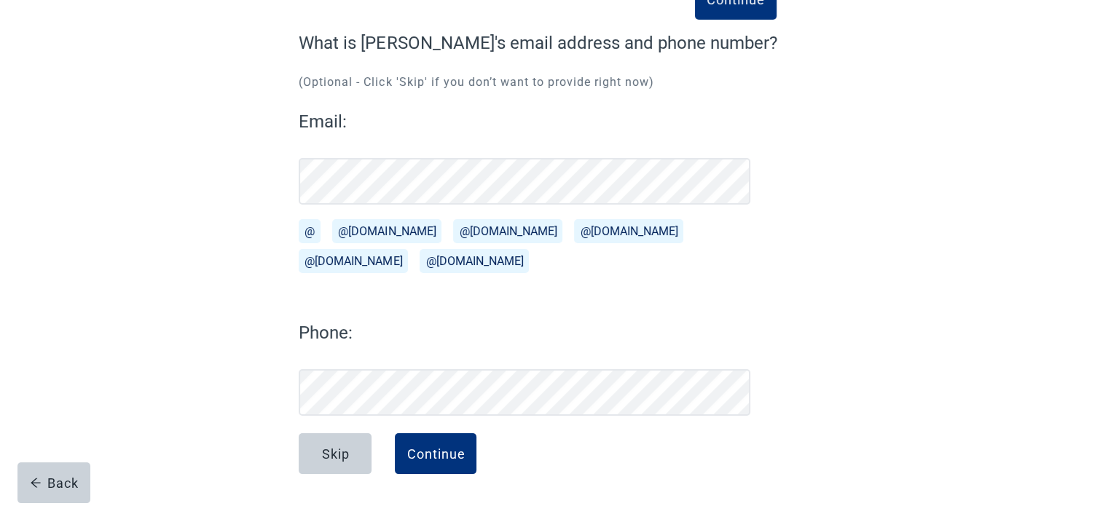
scroll to position [110, 0]
click at [391, 230] on button "@[DOMAIN_NAME]" at bounding box center [386, 231] width 109 height 24
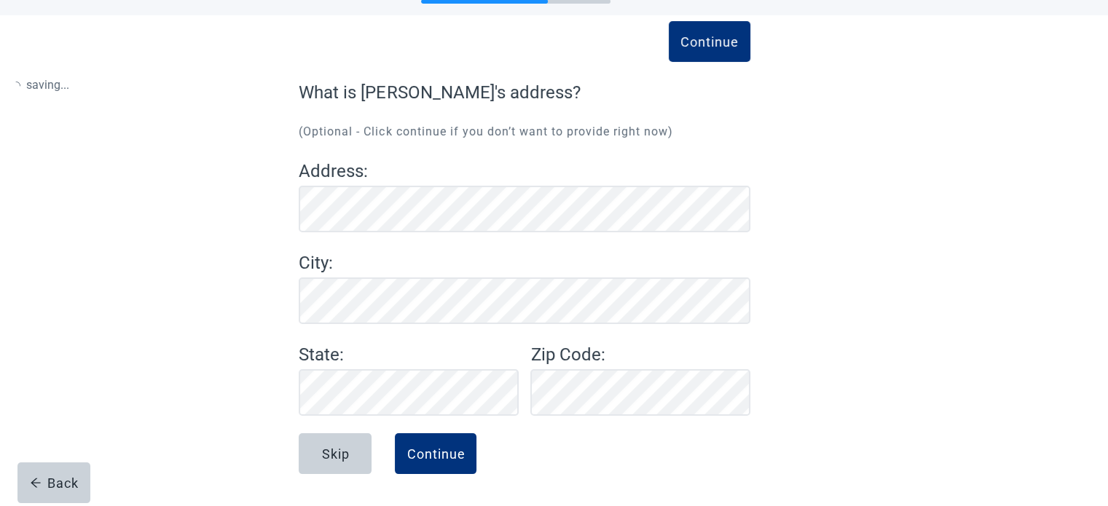
click at [372, 394] on div "Continue What is [PERSON_NAME]'s address? (Optional - Click continue if you don…" at bounding box center [525, 247] width 452 height 337
click at [443, 452] on div "Continue" at bounding box center [436, 454] width 58 height 15
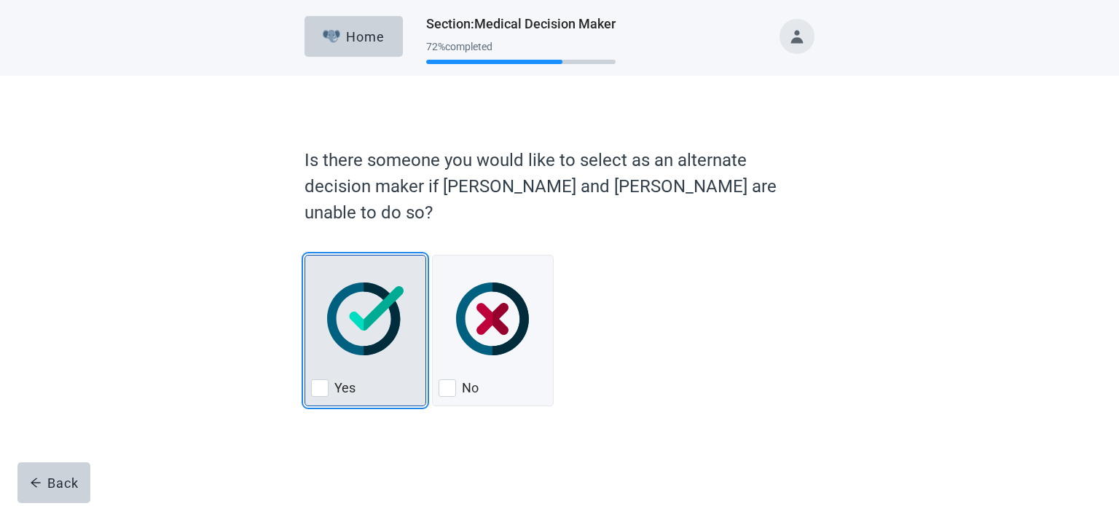
click at [321, 380] on div "Yes, checkbox, not checked" at bounding box center [319, 388] width 17 height 17
click at [305, 256] on input "Yes" at bounding box center [305, 255] width 1 height 1
checkbox input "true"
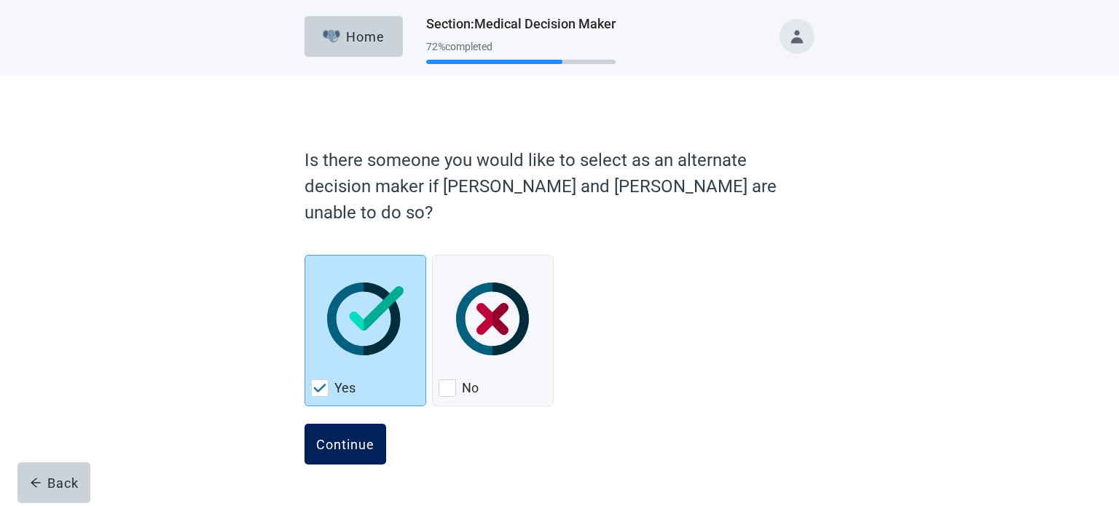
click at [329, 437] on div "Continue" at bounding box center [345, 444] width 58 height 15
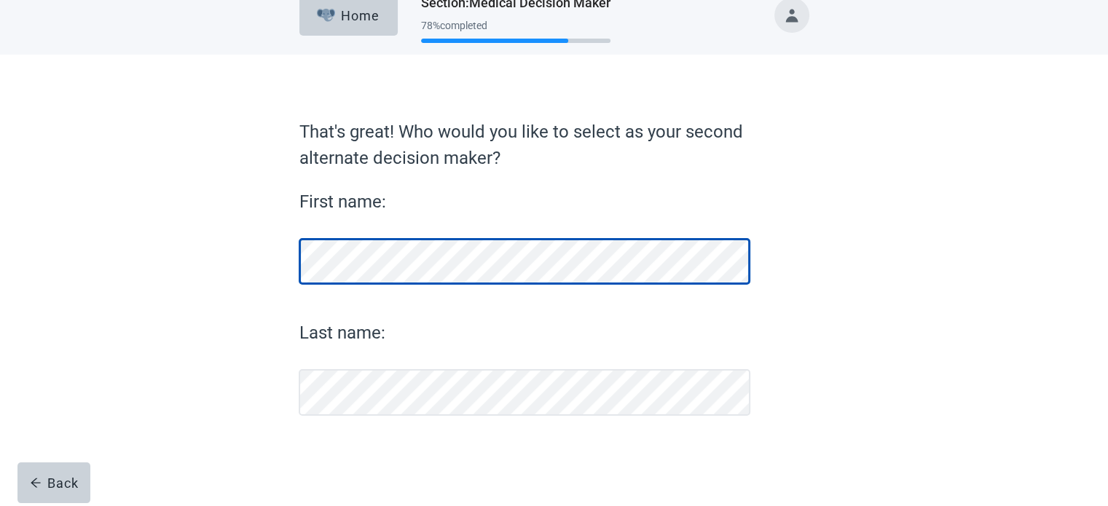
scroll to position [20, 0]
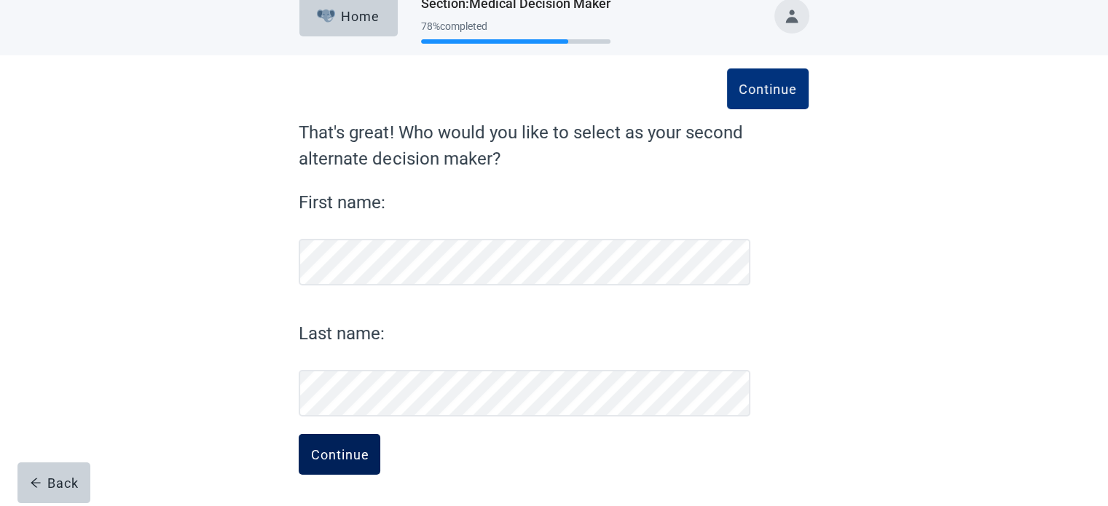
click at [343, 451] on div "Continue" at bounding box center [339, 454] width 58 height 15
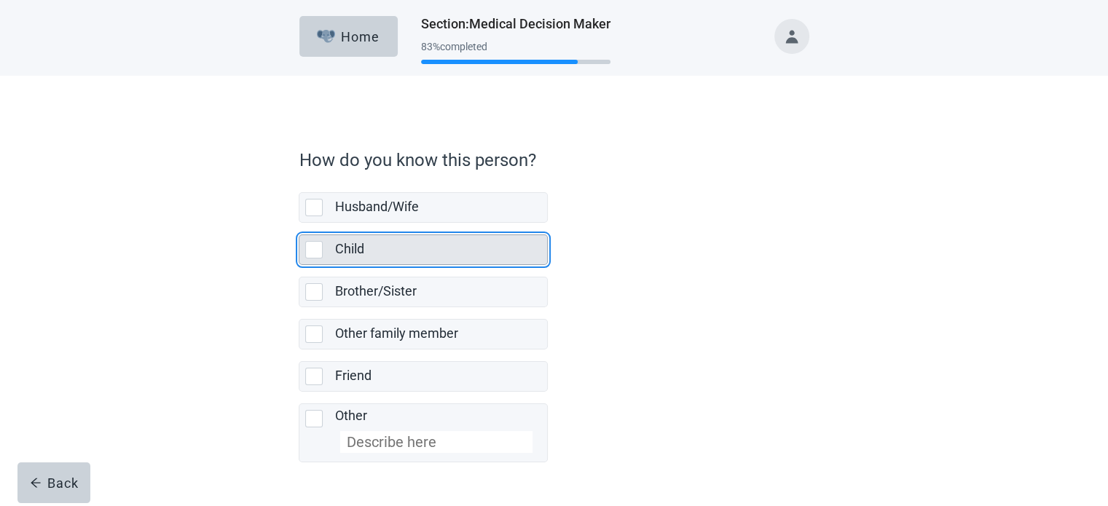
click at [314, 256] on div "Child, checkbox, not selected" at bounding box center [313, 249] width 17 height 17
click at [300, 224] on input "Child" at bounding box center [299, 223] width 1 height 1
checkbox input "true"
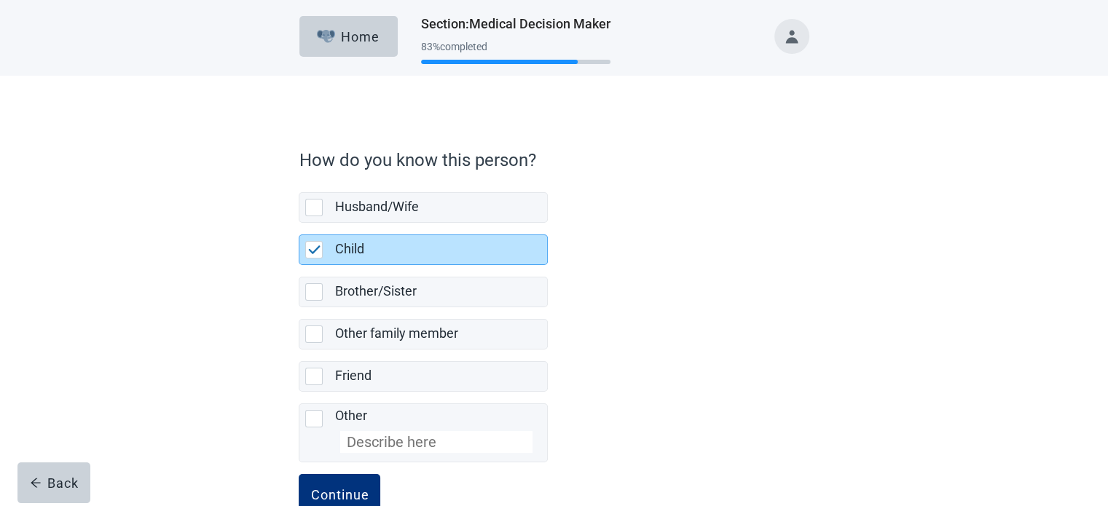
scroll to position [39, 0]
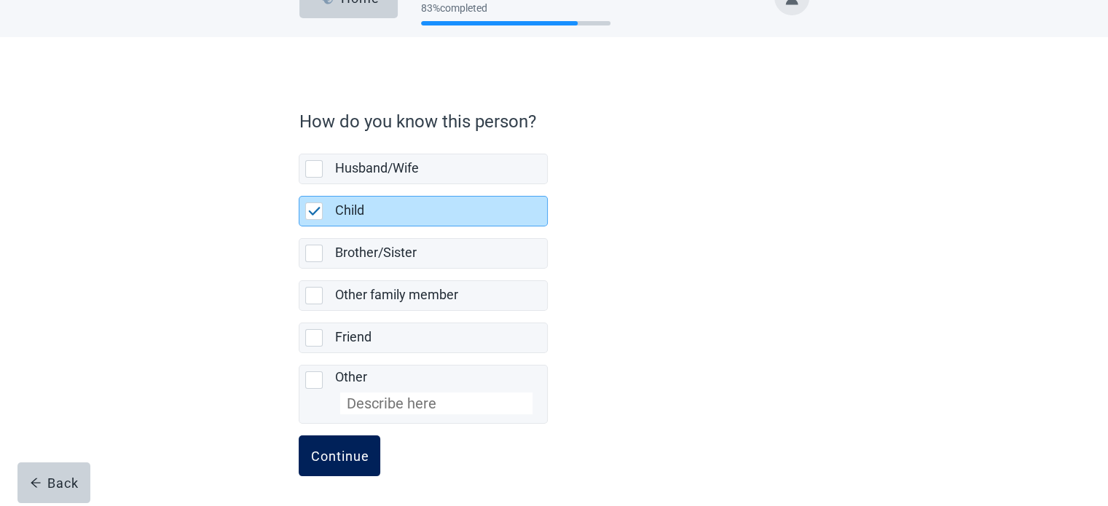
click at [348, 451] on div "Continue" at bounding box center [339, 456] width 58 height 15
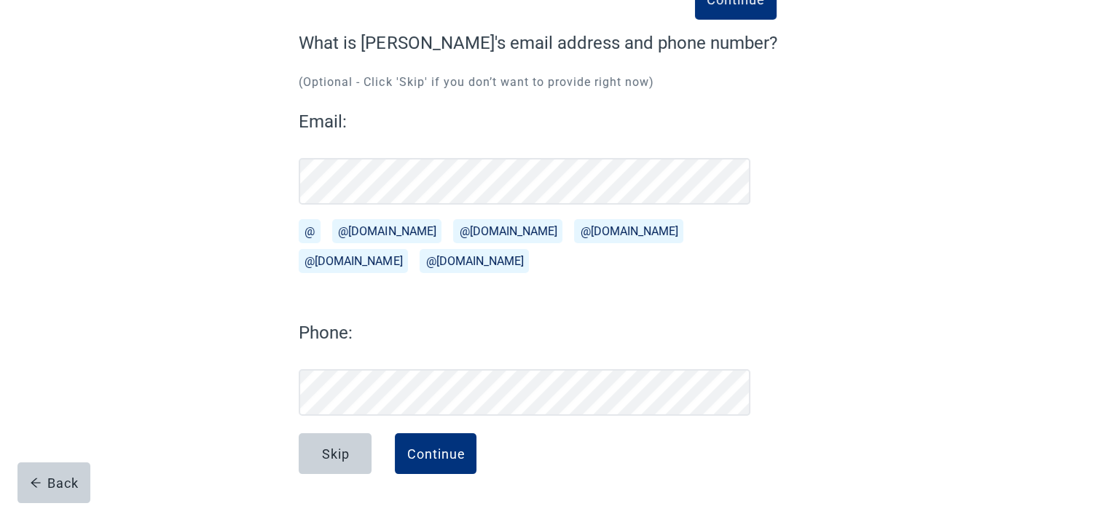
scroll to position [110, 0]
click at [359, 227] on button "@[DOMAIN_NAME]" at bounding box center [386, 231] width 109 height 24
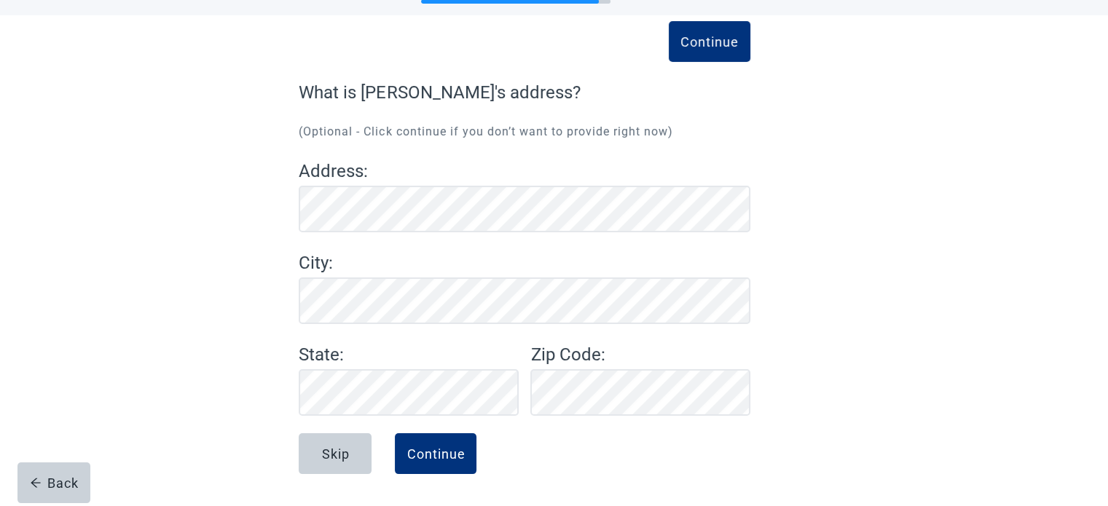
scroll to position [60, 0]
click at [346, 454] on div "Skip" at bounding box center [335, 454] width 28 height 15
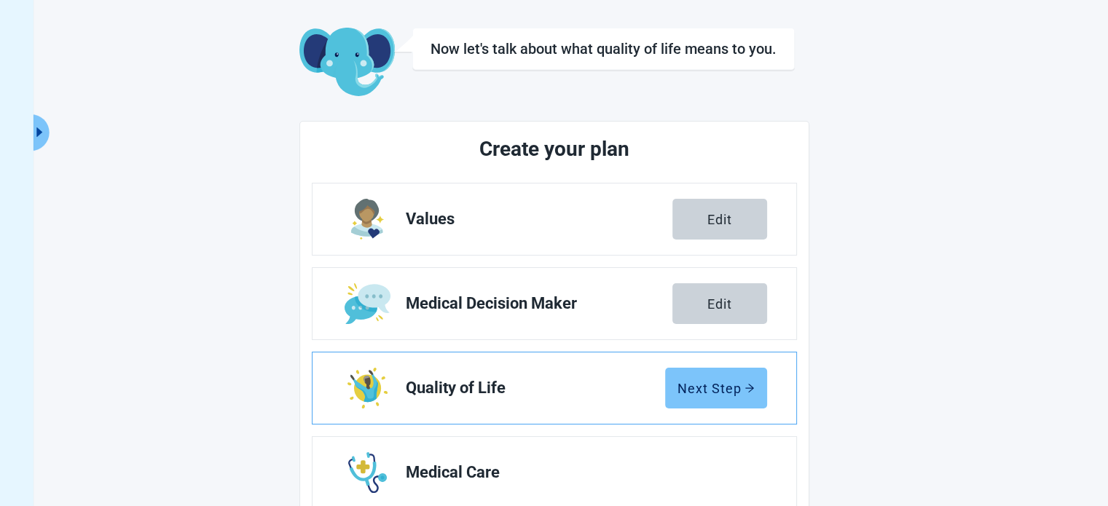
click at [725, 393] on div "Next Step" at bounding box center [716, 388] width 77 height 15
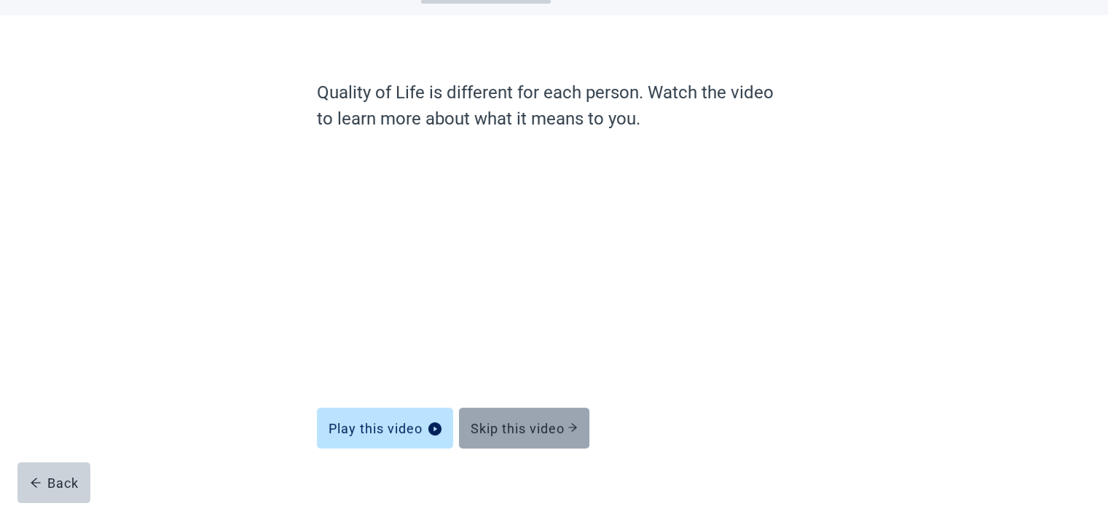
click at [541, 426] on div "Skip this video" at bounding box center [524, 428] width 107 height 15
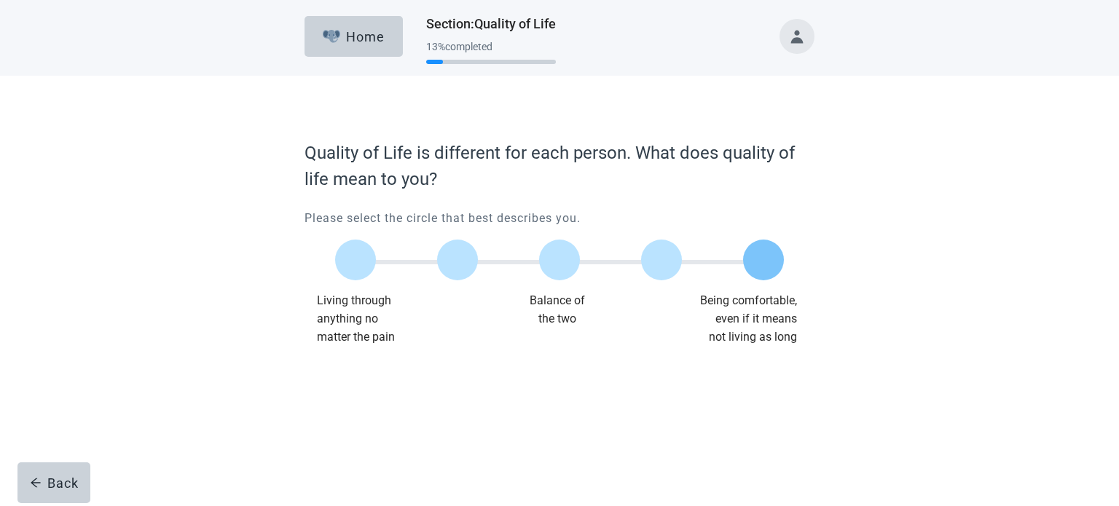
click at [762, 259] on label "Main content" at bounding box center [763, 260] width 41 height 41
click at [764, 260] on input "Quality of life scale: 100 out of 100. Being comfortable, even if it means not …" at bounding box center [764, 260] width 0 height 0
click at [347, 378] on div "Continue" at bounding box center [345, 376] width 58 height 15
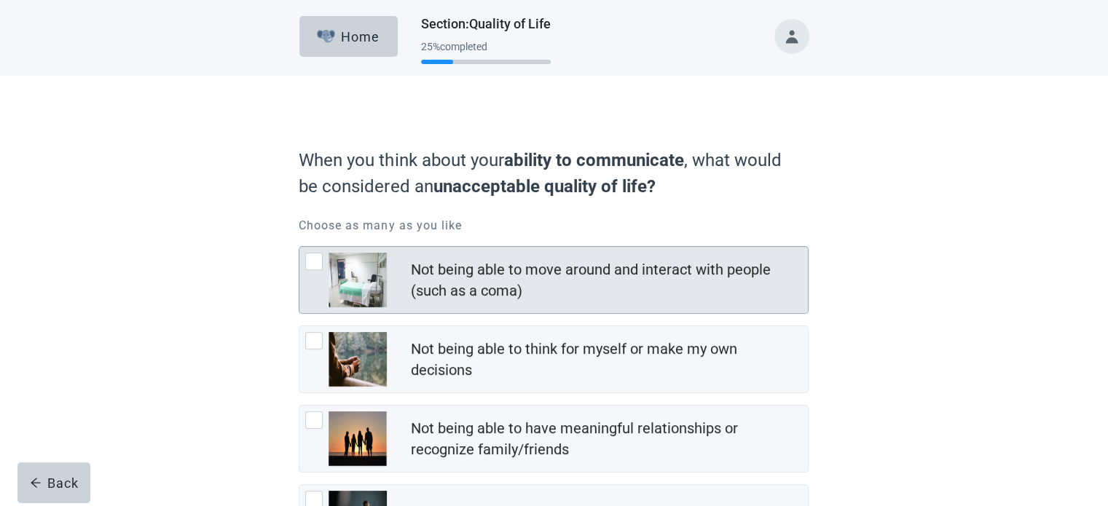
click at [313, 259] on div "Not being able to move around and interact with people (such as a coma), checkb…" at bounding box center [313, 261] width 17 height 17
click at [300, 247] on input "Not being able to move around and interact with people (such as a coma)" at bounding box center [299, 246] width 1 height 1
checkbox input "true"
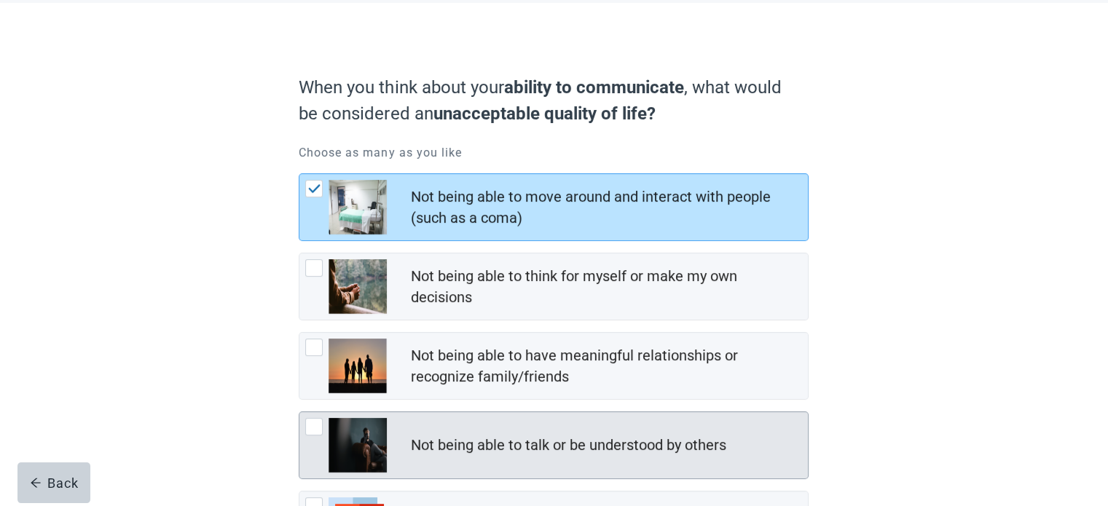
scroll to position [146, 0]
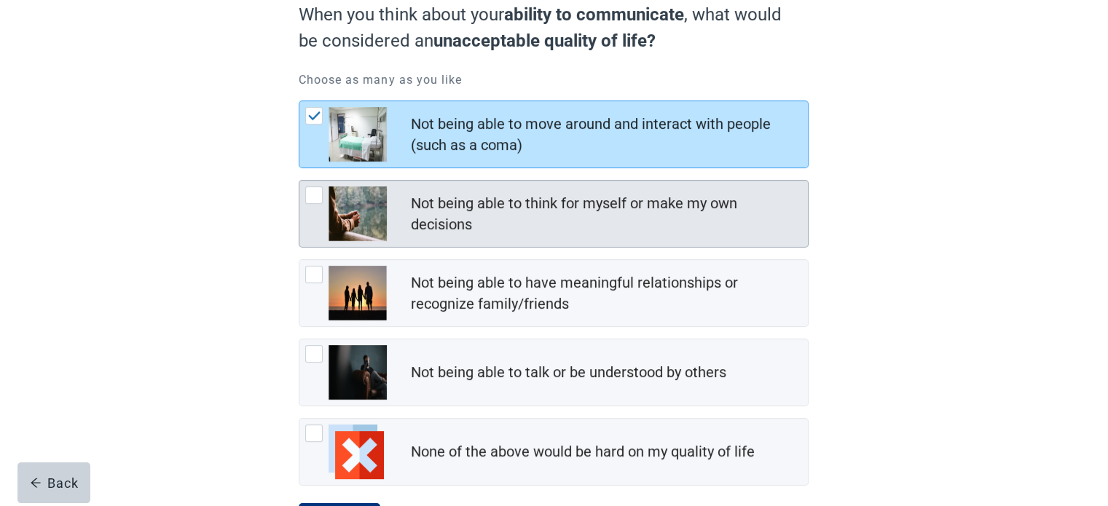
click at [313, 192] on div "Not being able to think for myself or make my own decisions, checkbox, not chec…" at bounding box center [313, 195] width 17 height 17
click at [300, 181] on input "Not being able to think for myself or make my own decisions" at bounding box center [299, 180] width 1 height 1
checkbox input "true"
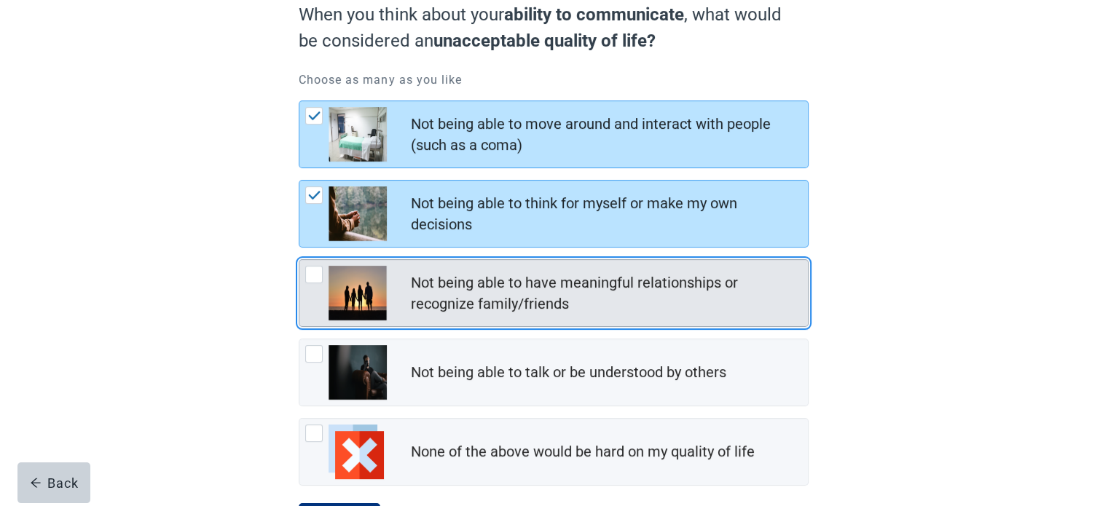
click at [311, 271] on div "Not being able to have meaningful relationships or recognize family/friends, ch…" at bounding box center [313, 274] width 17 height 17
click at [300, 260] on input "Not being able to have meaningful relationships or recognize family/friends" at bounding box center [299, 259] width 1 height 1
checkbox input "true"
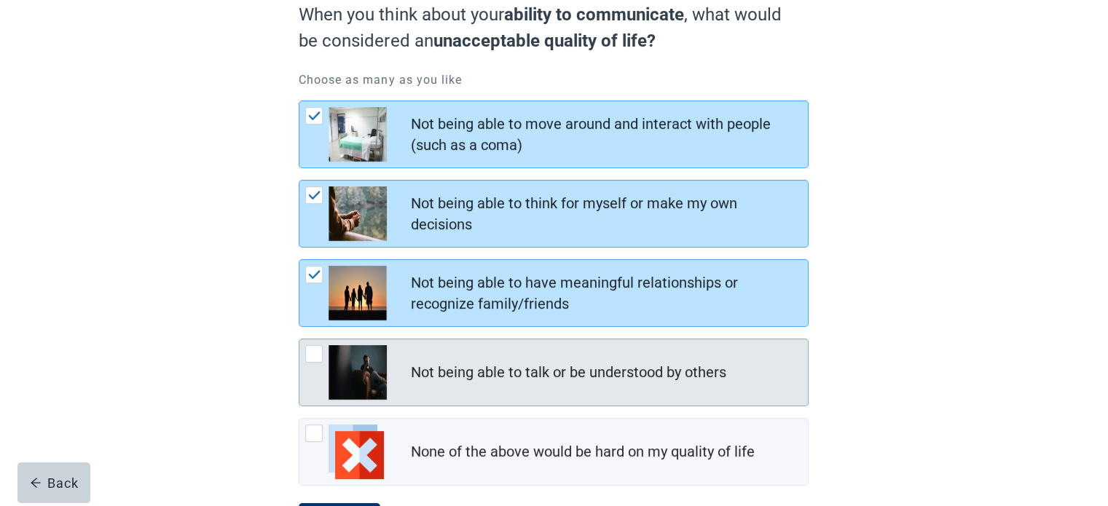
click at [317, 357] on div "Not being able to talk or be understood by others, checkbox, not checked" at bounding box center [313, 353] width 17 height 17
click at [300, 340] on input "Not being able to talk or be understood by others" at bounding box center [299, 339] width 1 height 1
checkbox input "true"
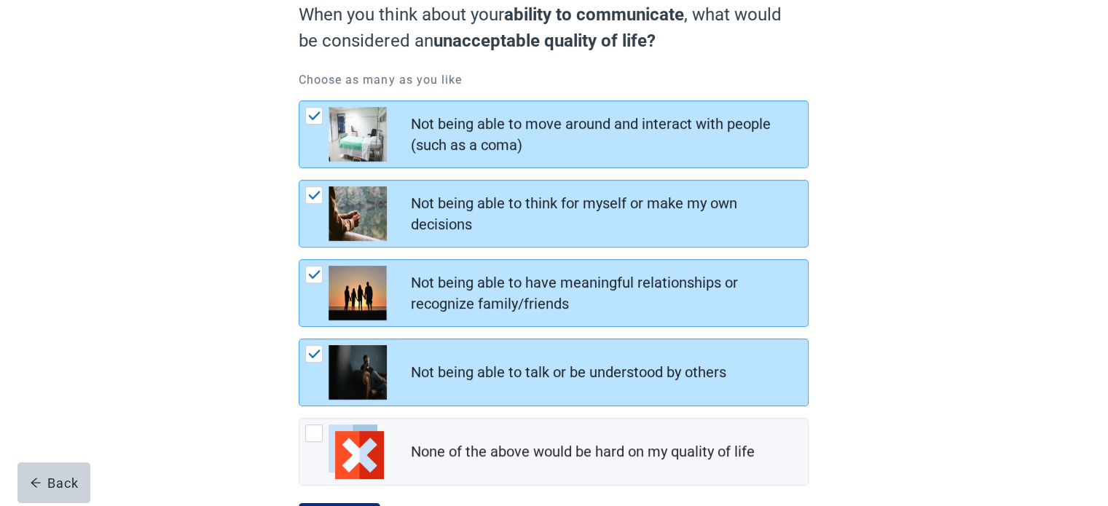
scroll to position [214, 0]
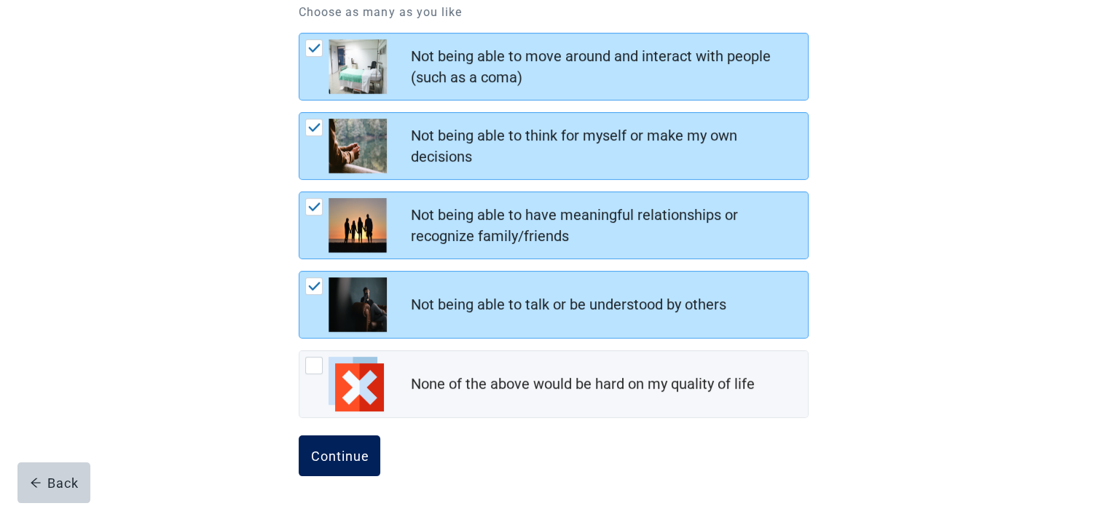
click at [338, 457] on div "Continue" at bounding box center [339, 456] width 58 height 15
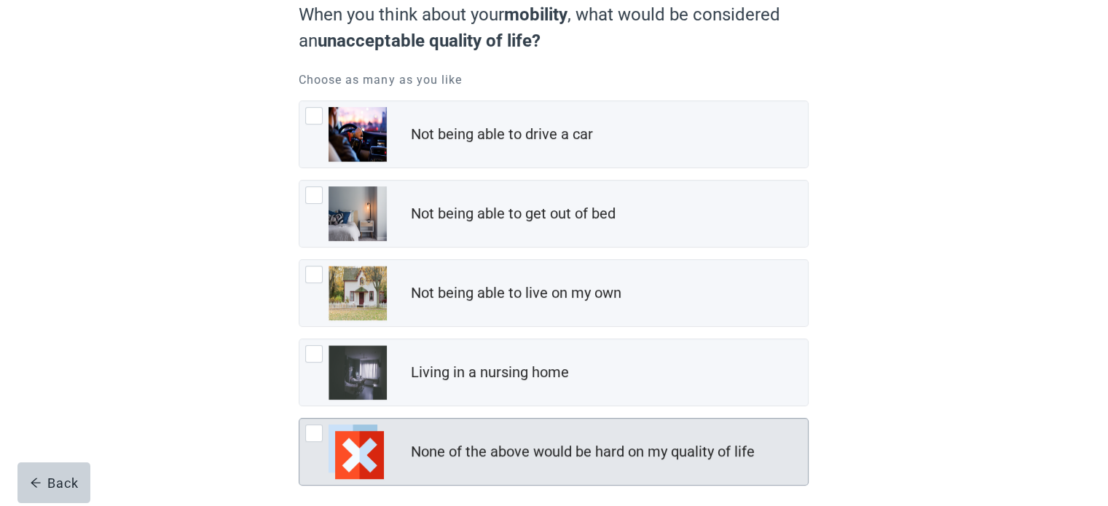
scroll to position [214, 0]
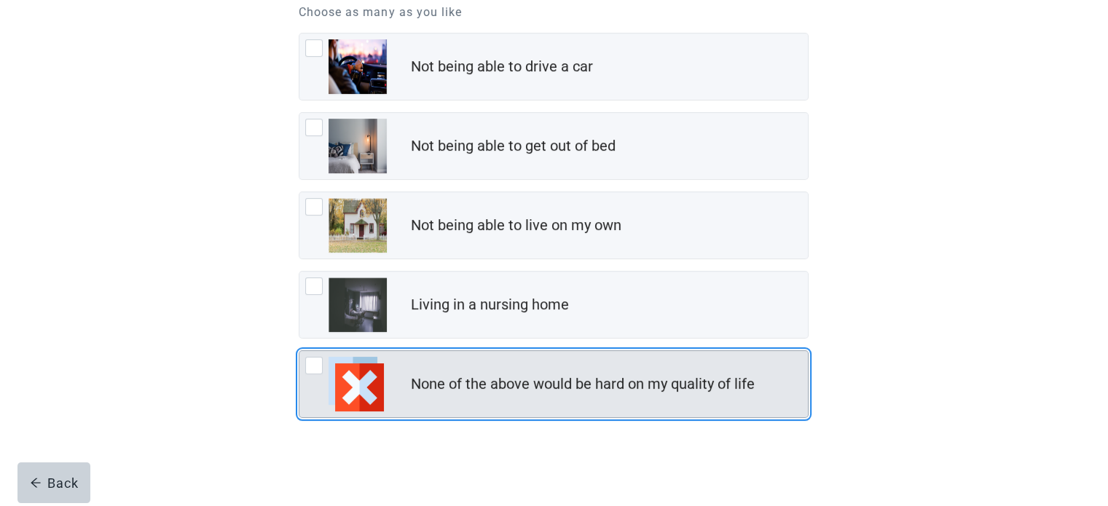
click at [312, 361] on div "None of the above would be hard on my quality of life, checkbox, not checked" at bounding box center [313, 365] width 17 height 17
click at [300, 351] on input "None of the above would be hard on my quality of life" at bounding box center [299, 351] width 1 height 1
checkbox input "true"
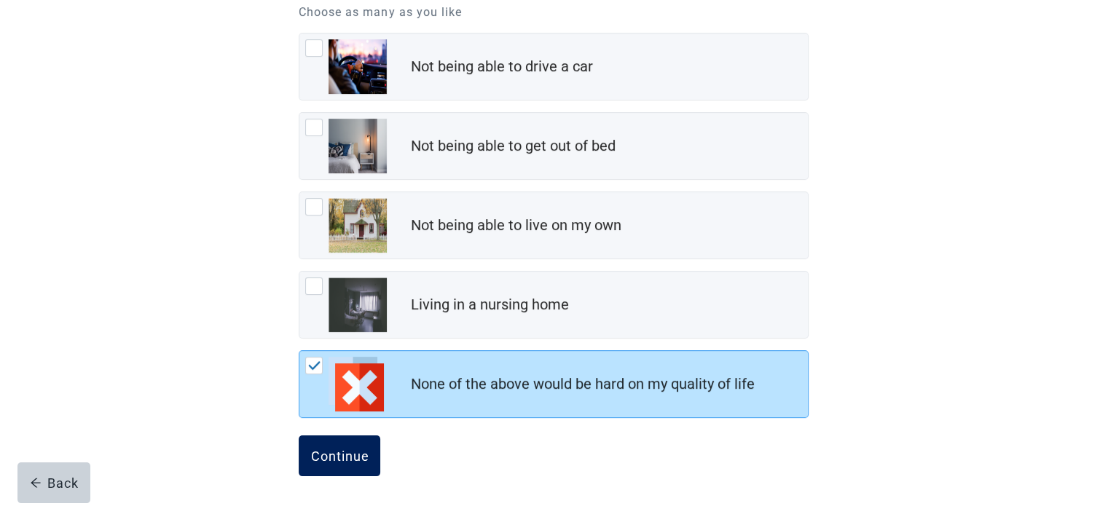
click at [360, 454] on div "Continue" at bounding box center [339, 456] width 58 height 15
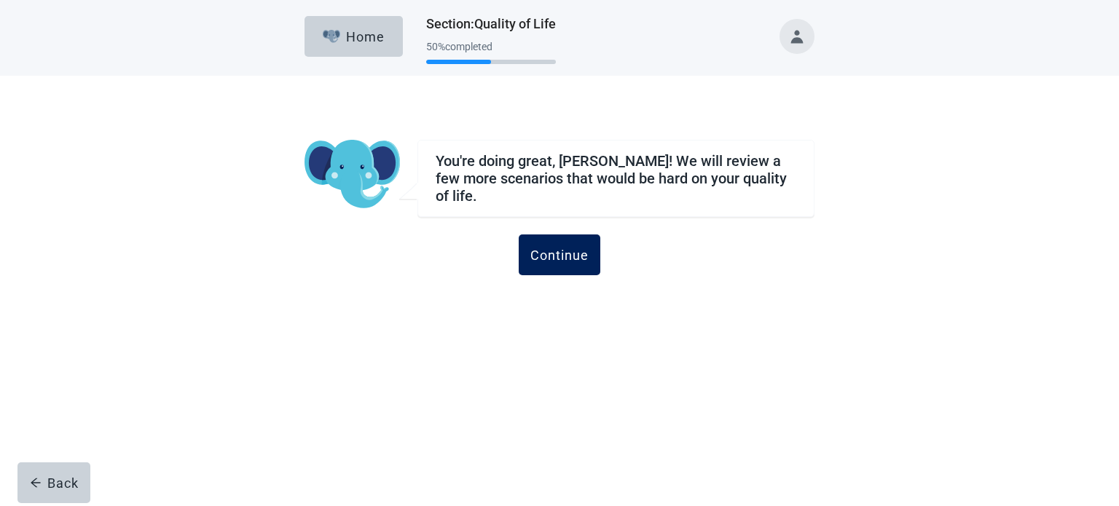
click at [565, 235] on button "Continue" at bounding box center [560, 255] width 82 height 41
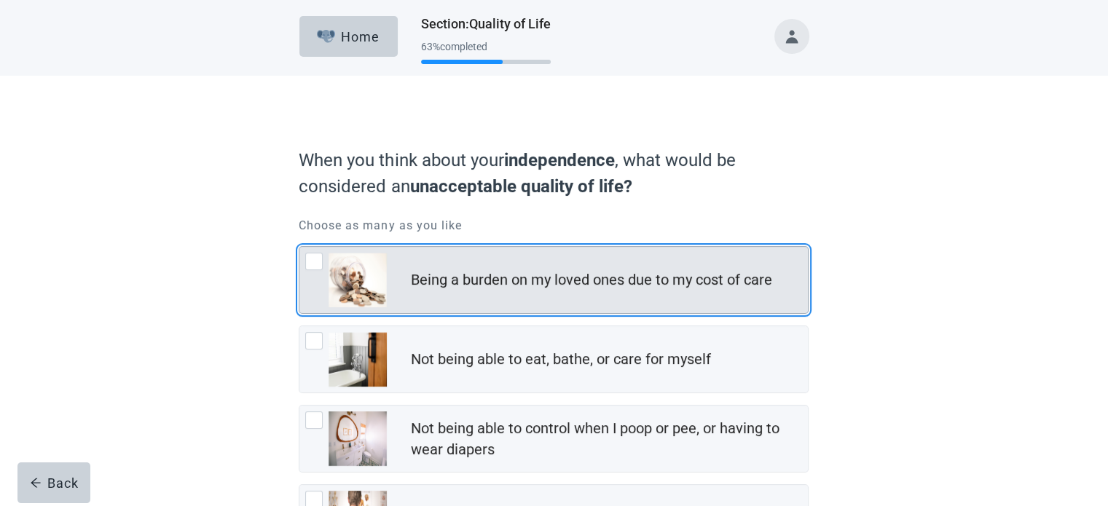
click at [312, 258] on div "Being a burden on my loved ones due to my cost of care, checkbox, not checked" at bounding box center [313, 261] width 17 height 17
click at [300, 247] on input "Being a burden on my loved ones due to my cost of care" at bounding box center [299, 246] width 1 height 1
checkbox input "true"
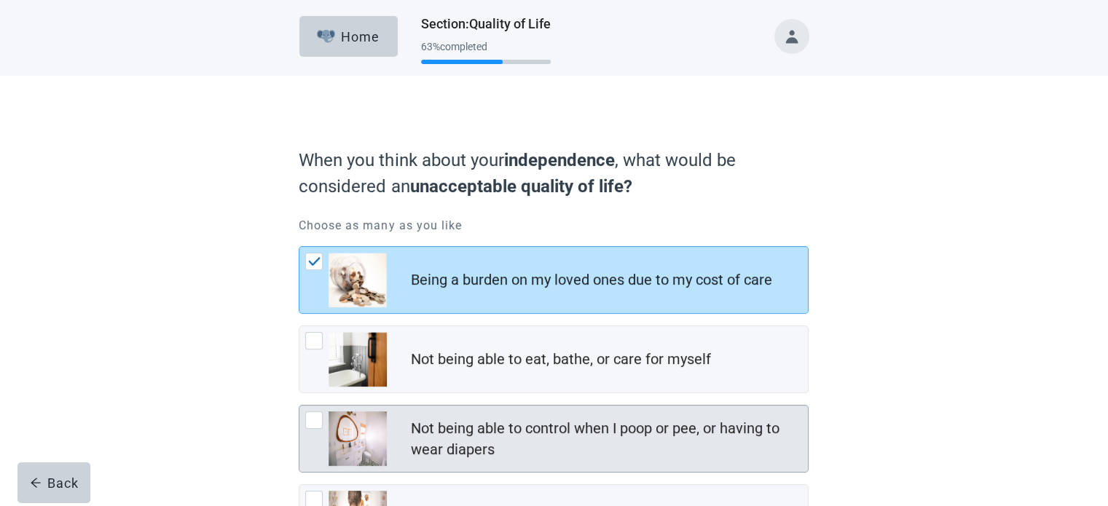
scroll to position [73, 0]
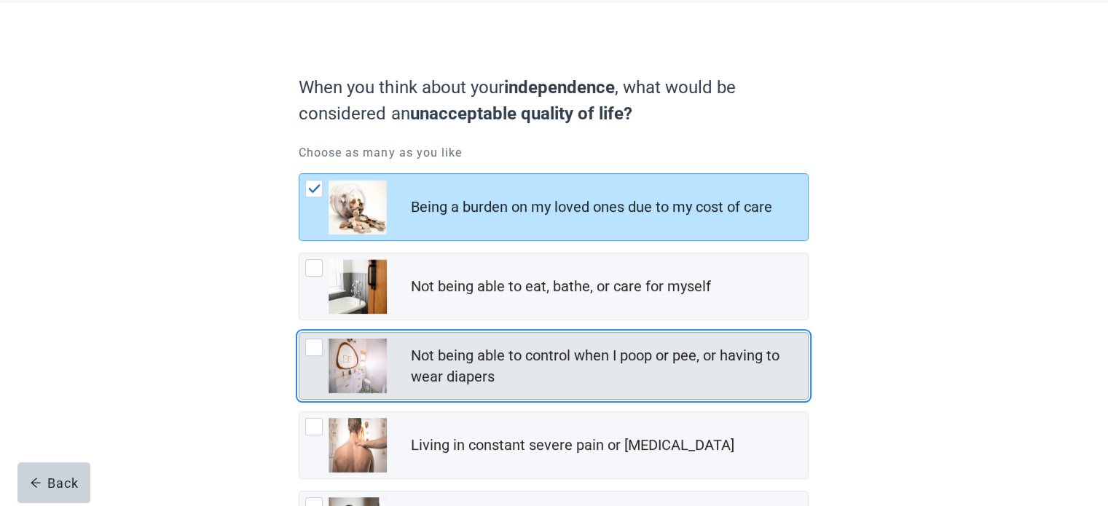
click at [314, 346] on div "Not being able to control when I poop or pee, or having to wear diapers, checkb…" at bounding box center [313, 347] width 17 height 17
click at [300, 333] on input "Not being able to control when I poop or pee, or having to wear diapers" at bounding box center [299, 332] width 1 height 1
checkbox input "true"
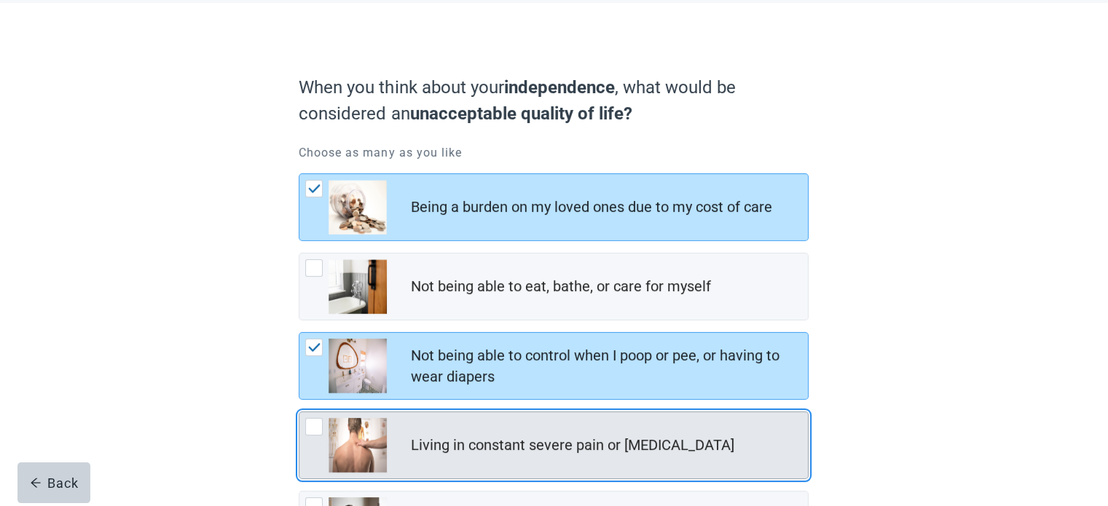
click at [310, 425] on div "Living in constant severe pain or shortness of breath, checkbox, not checked" at bounding box center [313, 426] width 17 height 17
click at [300, 412] on input "Living in constant severe pain or [MEDICAL_DATA]" at bounding box center [299, 412] width 1 height 1
checkbox input "true"
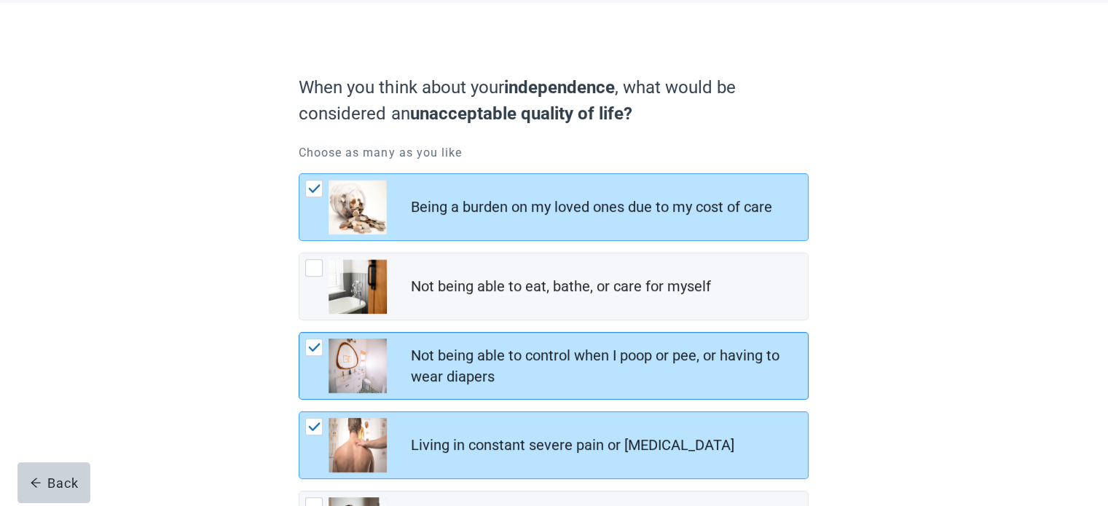
scroll to position [219, 0]
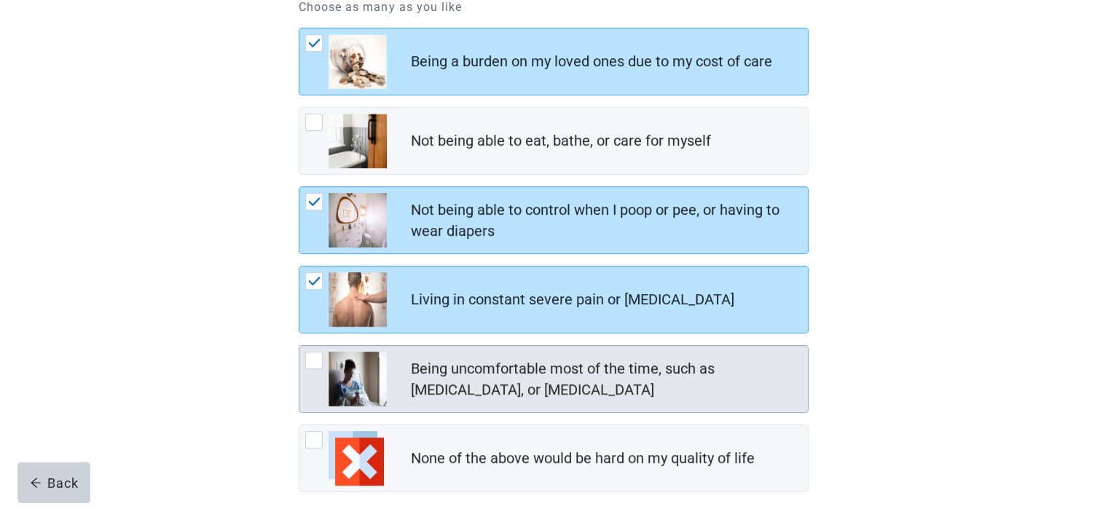
click at [316, 356] on div "Being uncomfortable most of the time, such as nausea, vomiting, or diarrhea, ch…" at bounding box center [313, 360] width 17 height 17
click at [300, 346] on input "Being uncomfortable most of the time, such as [MEDICAL_DATA], or [MEDICAL_DATA]" at bounding box center [299, 345] width 1 height 1
checkbox input "true"
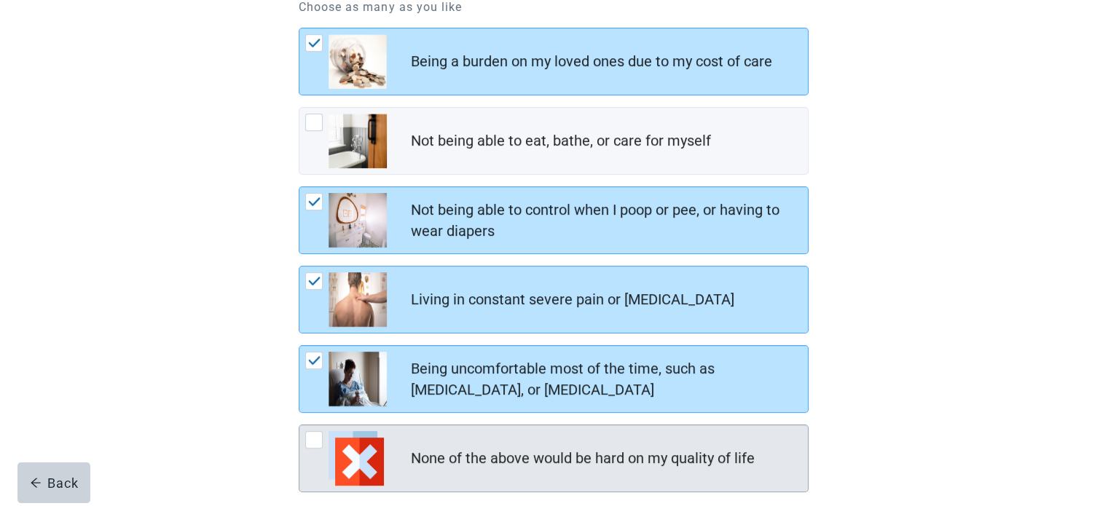
scroll to position [291, 0]
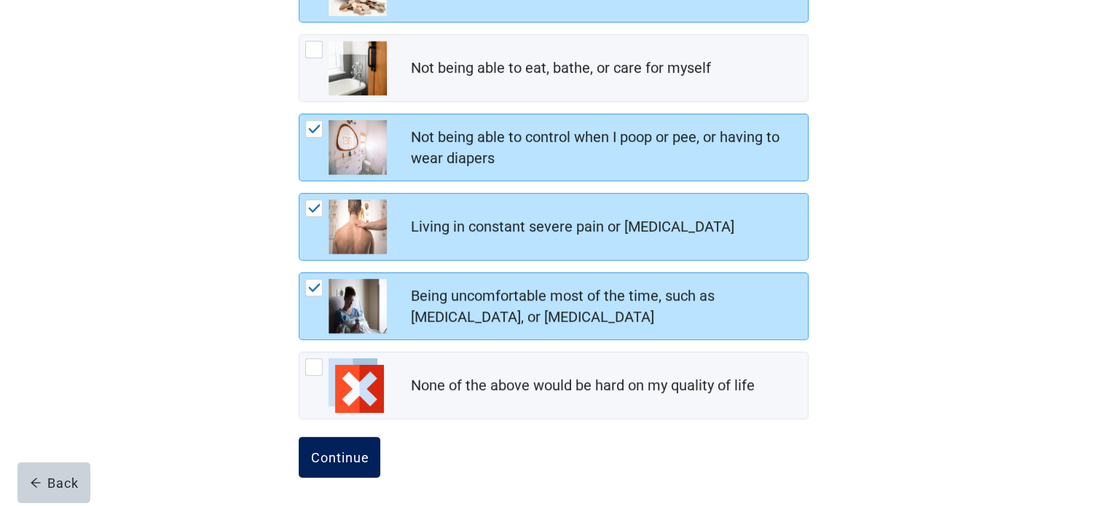
click at [340, 454] on div "Continue" at bounding box center [339, 457] width 58 height 15
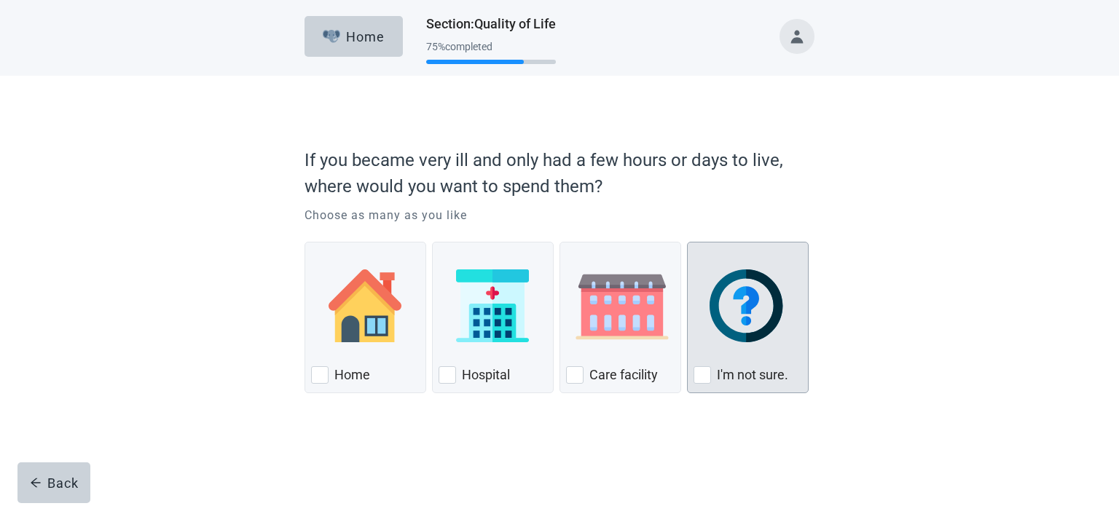
click at [697, 379] on div "I'm not sure., checkbox, not checked" at bounding box center [702, 375] width 17 height 17
click at [688, 243] on input "I'm not sure." at bounding box center [687, 242] width 1 height 1
checkbox input "true"
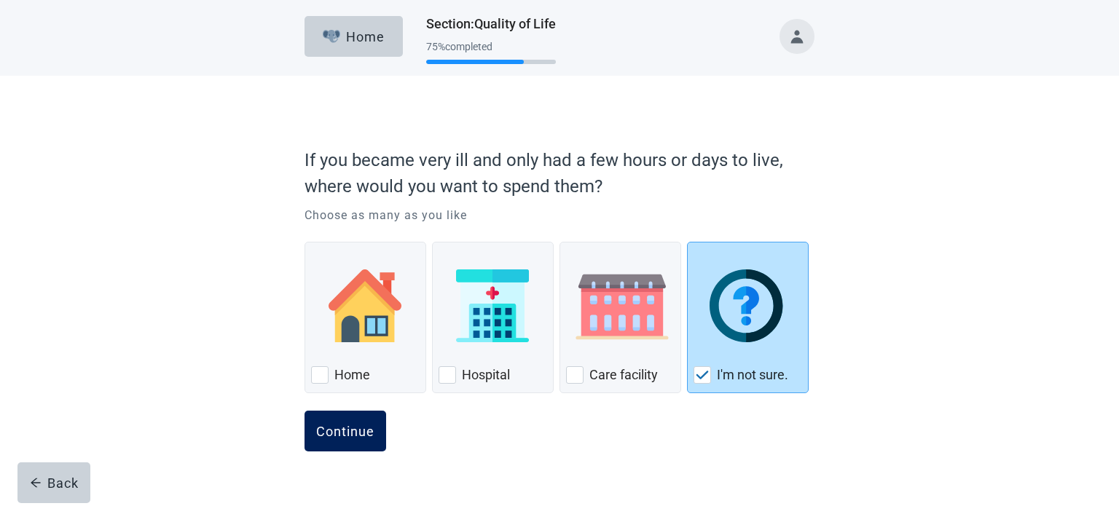
click at [326, 429] on div "Continue" at bounding box center [345, 431] width 58 height 15
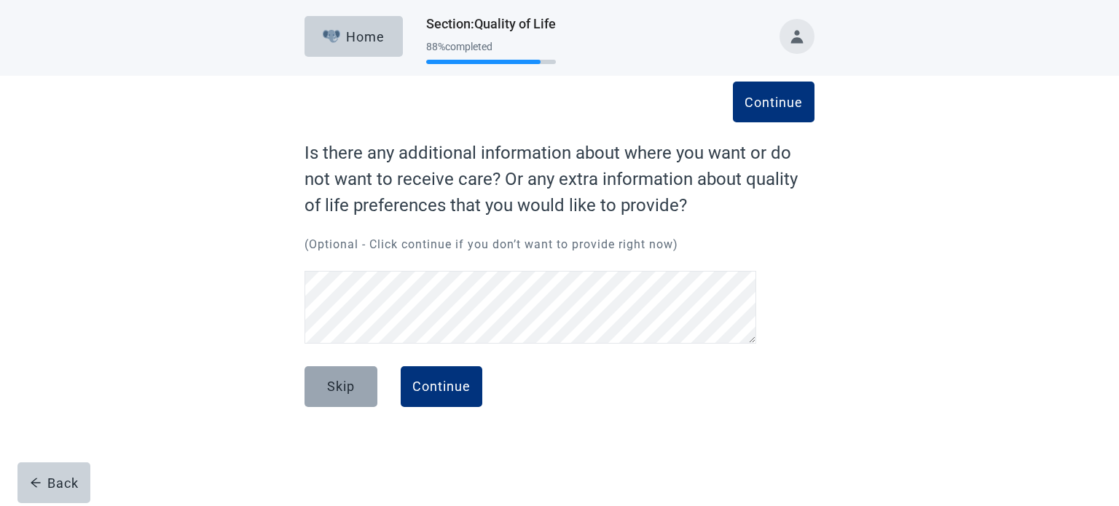
click at [353, 388] on div "Skip" at bounding box center [341, 387] width 28 height 15
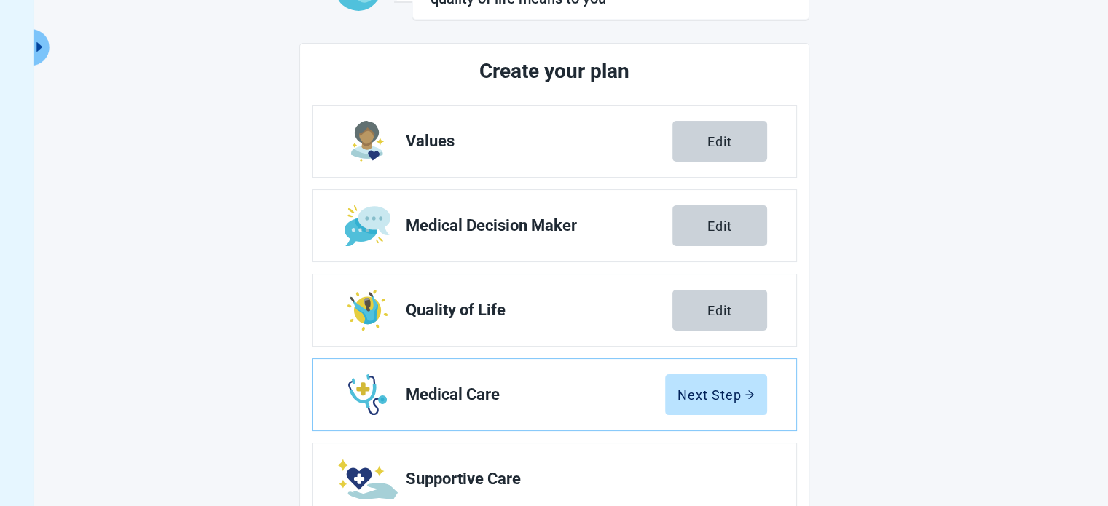
scroll to position [219, 0]
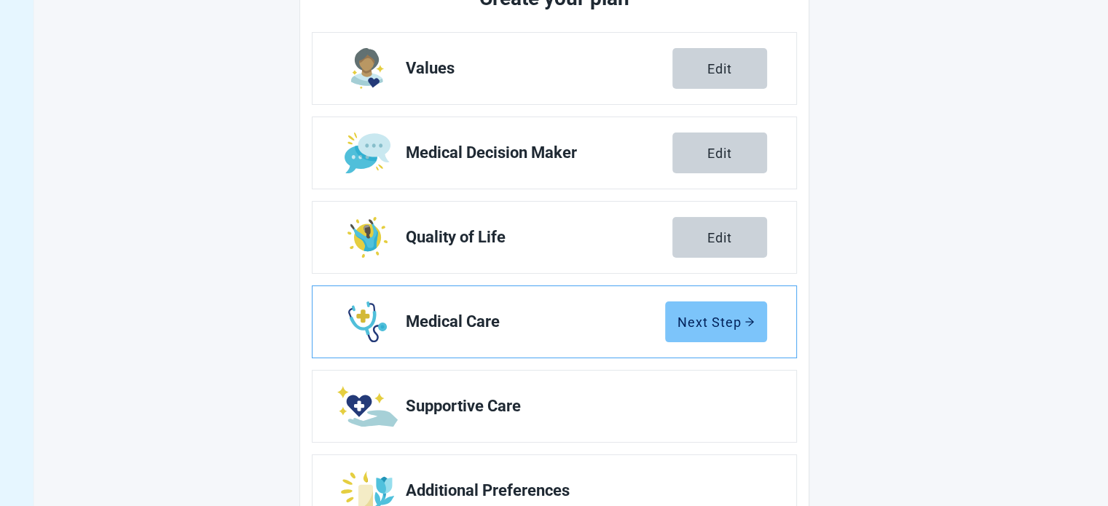
click at [722, 322] on div "Next Step" at bounding box center [716, 322] width 77 height 15
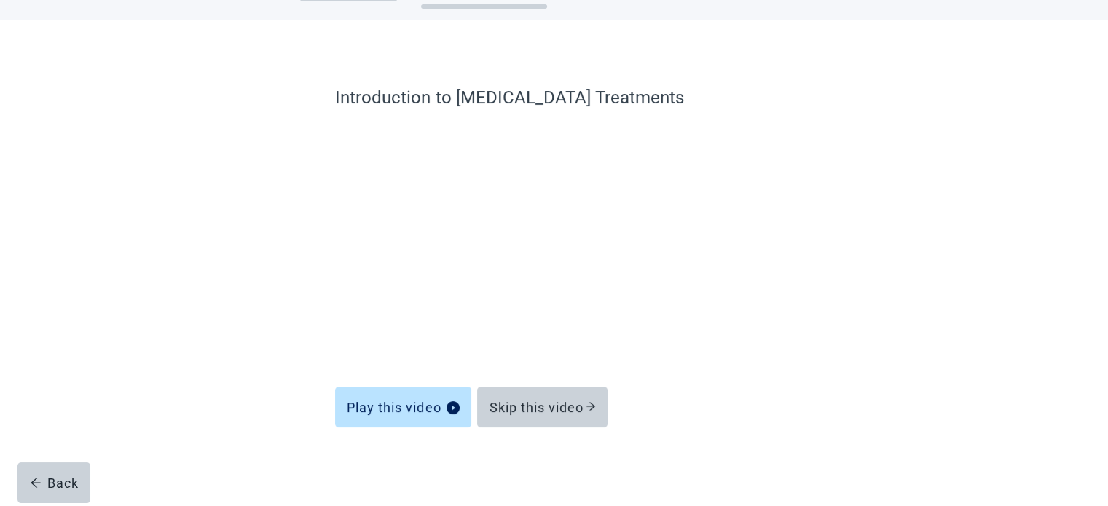
scroll to position [55, 0]
click at [543, 407] on div "Skip this video" at bounding box center [542, 407] width 107 height 15
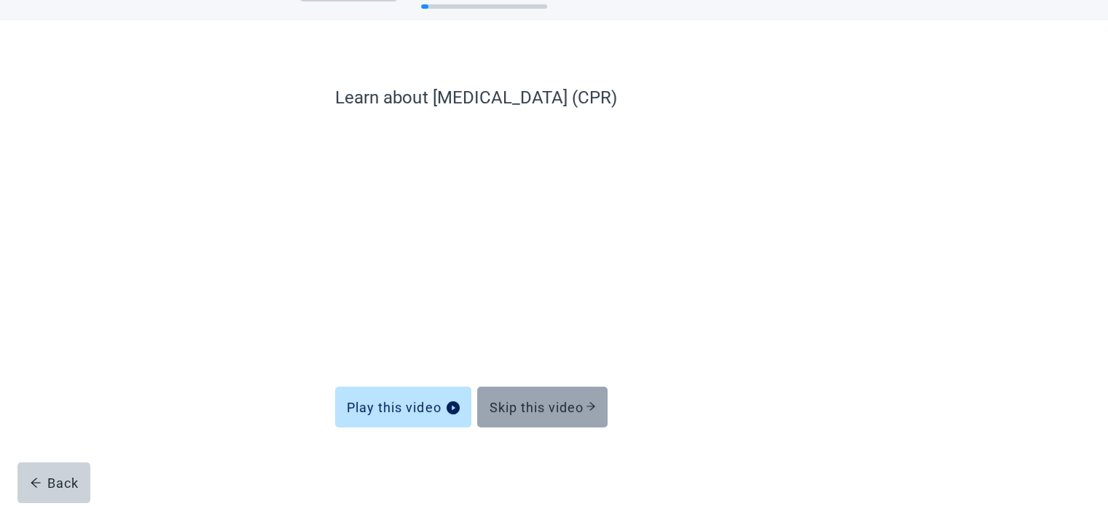
click at [551, 404] on div "Skip this video" at bounding box center [542, 407] width 107 height 15
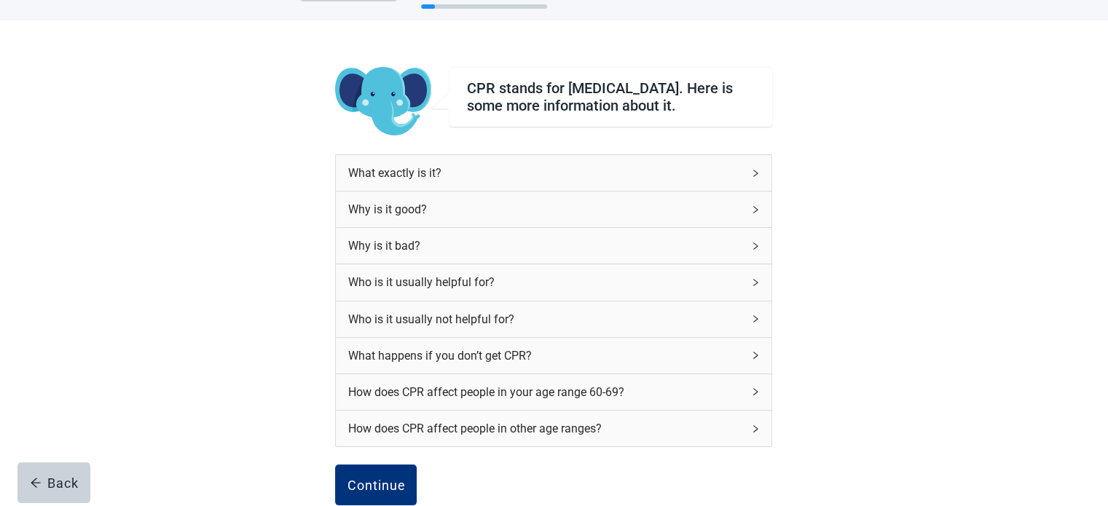
scroll to position [128, 0]
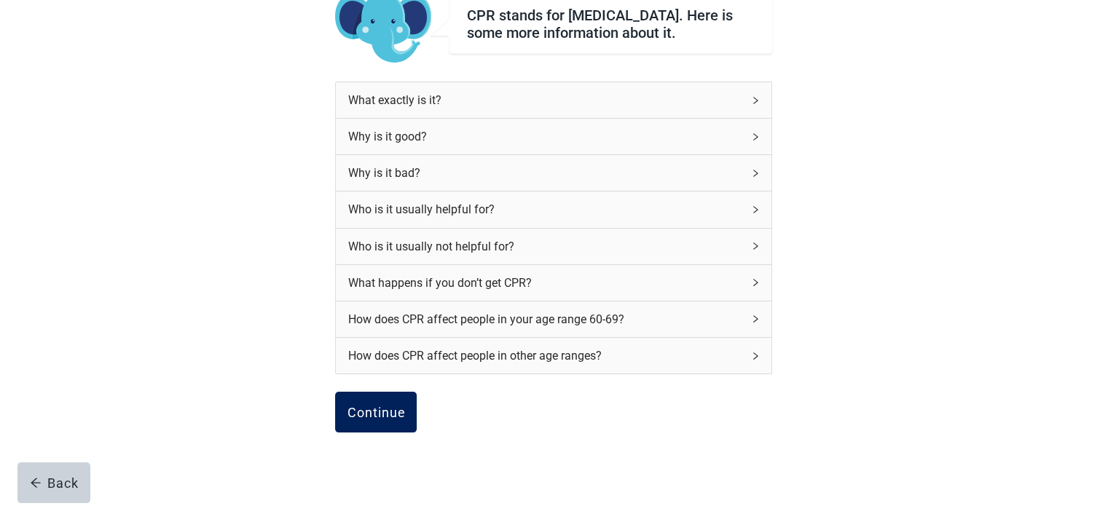
click at [371, 428] on button "Continue" at bounding box center [376, 412] width 82 height 41
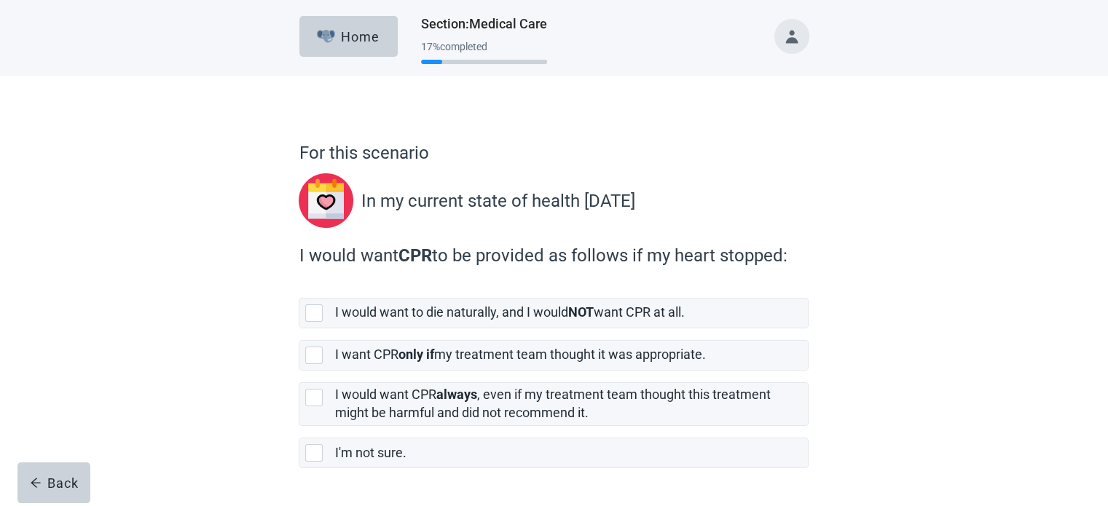
scroll to position [45, 0]
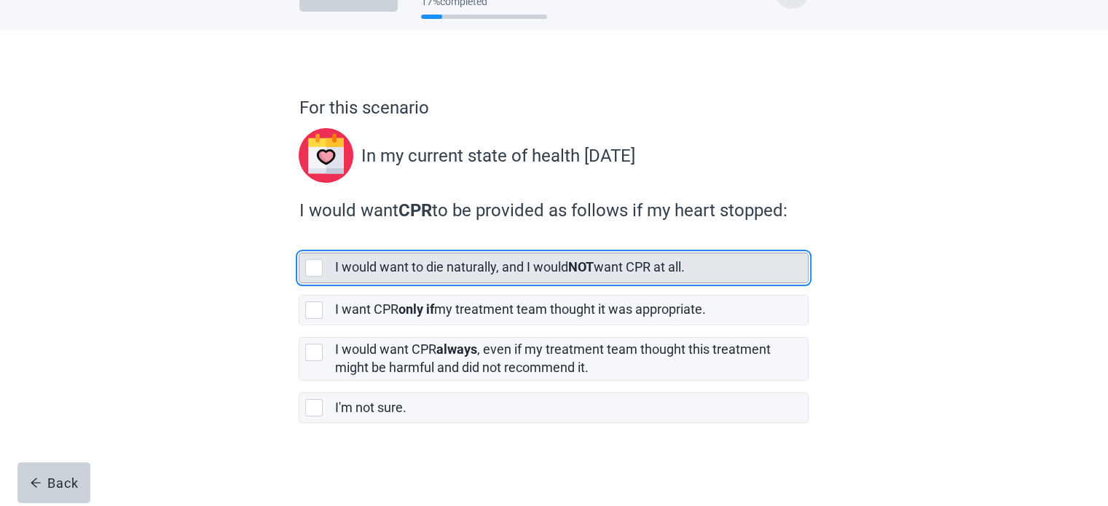
click at [315, 267] on div "[object Object], checkbox, not selected" at bounding box center [313, 267] width 17 height 17
click at [300, 242] on input "I would want to die naturally, and I would NOT want CPR at all." at bounding box center [299, 241] width 1 height 1
checkbox input "true"
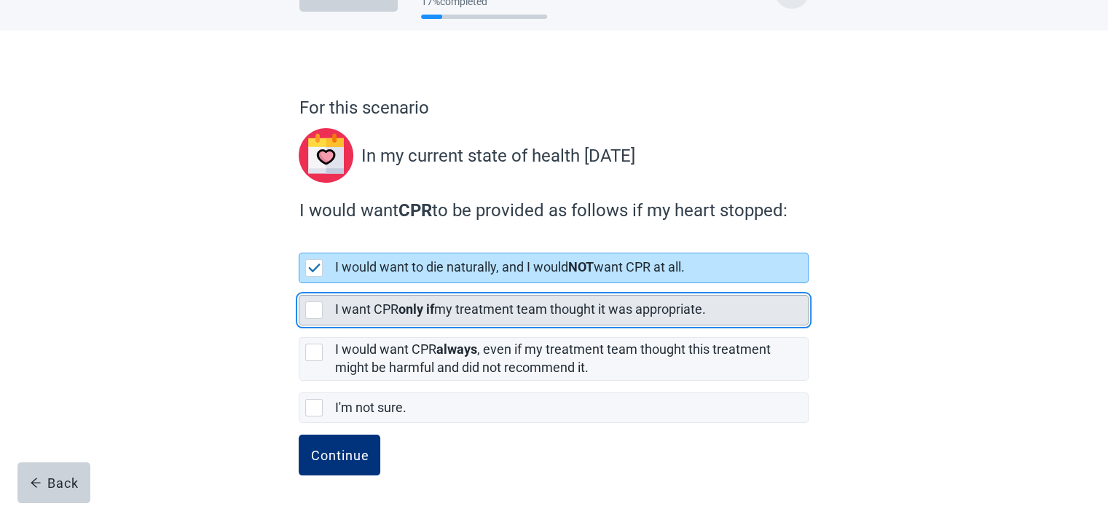
click at [310, 311] on div "[object Object], checkbox, not selected" at bounding box center [313, 310] width 17 height 17
click at [300, 284] on input "I want CPR only if my treatment team thought it was appropriate." at bounding box center [299, 283] width 1 height 1
checkbox input "true"
checkbox input "false"
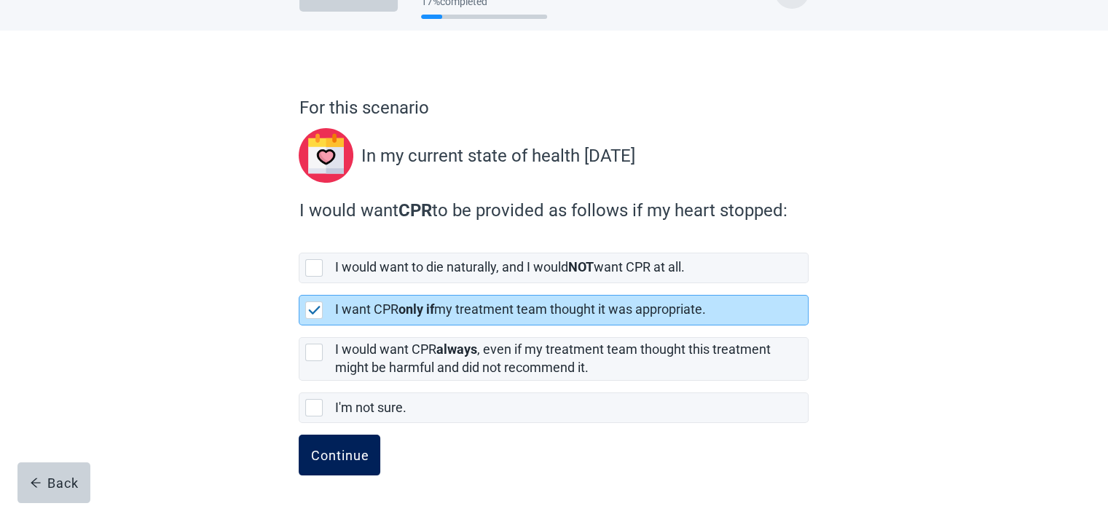
click at [329, 461] on div "Continue" at bounding box center [339, 455] width 58 height 15
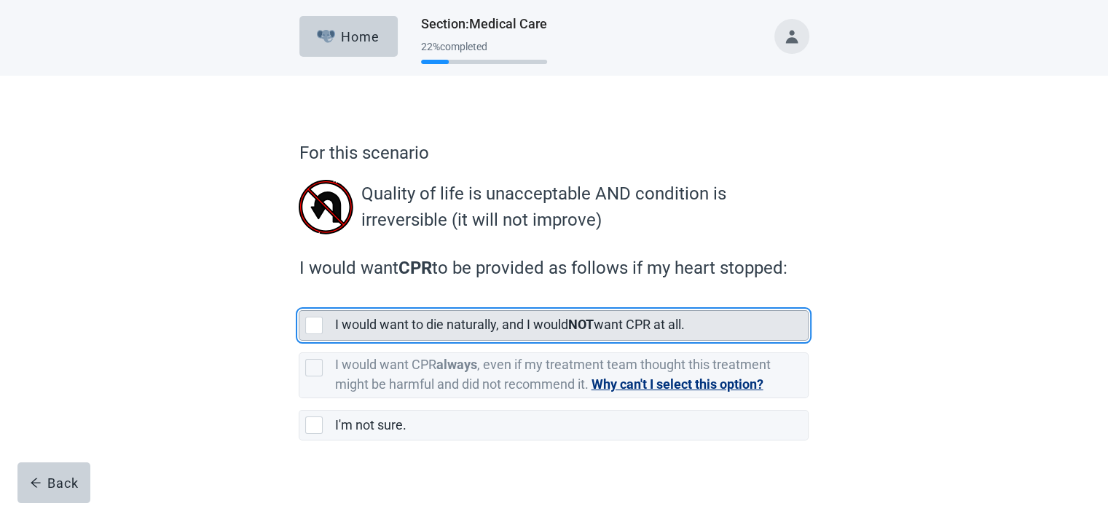
click at [313, 327] on div "[object Object], checkbox, not selected" at bounding box center [313, 325] width 17 height 17
click at [300, 300] on input "I would want to die naturally, and I would NOT want CPR at all." at bounding box center [299, 299] width 1 height 1
checkbox input "true"
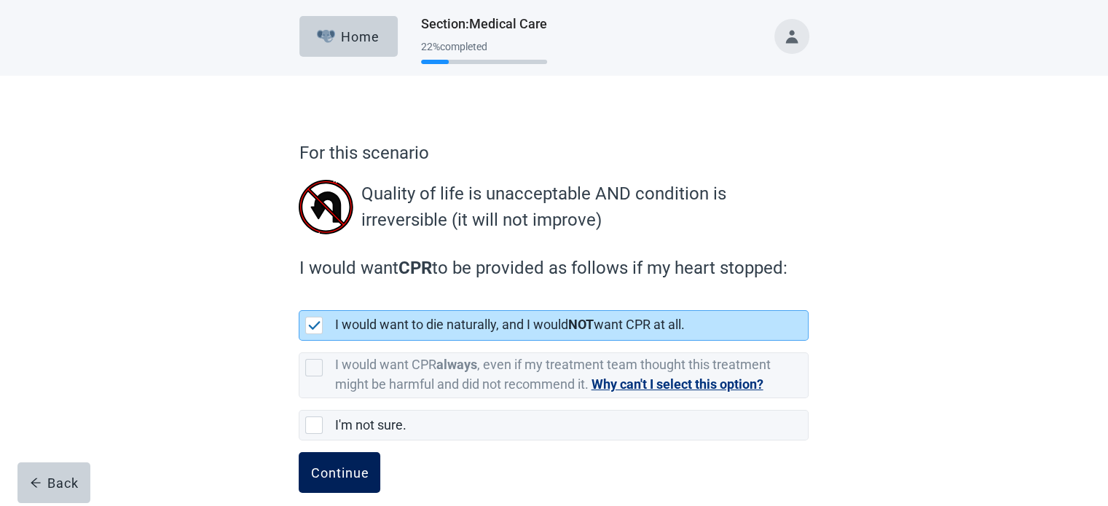
click at [344, 474] on div "Continue" at bounding box center [339, 473] width 58 height 15
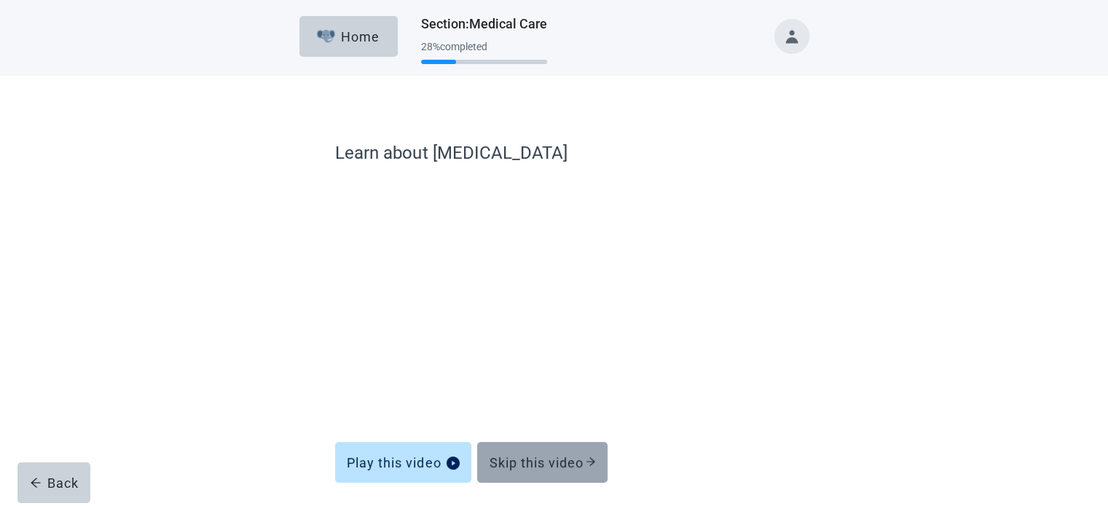
click at [536, 456] on div "Skip this video" at bounding box center [542, 462] width 107 height 15
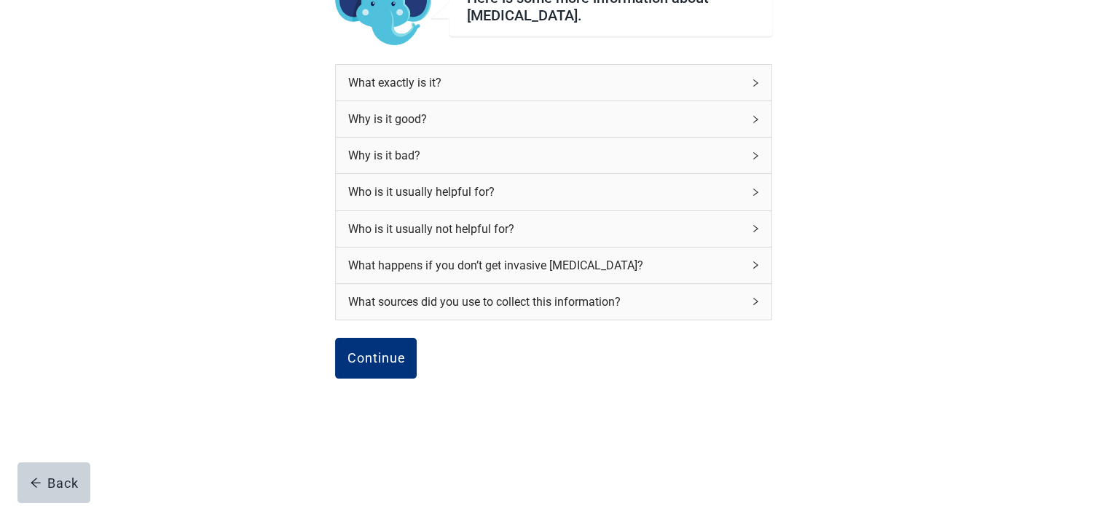
scroll to position [151, 0]
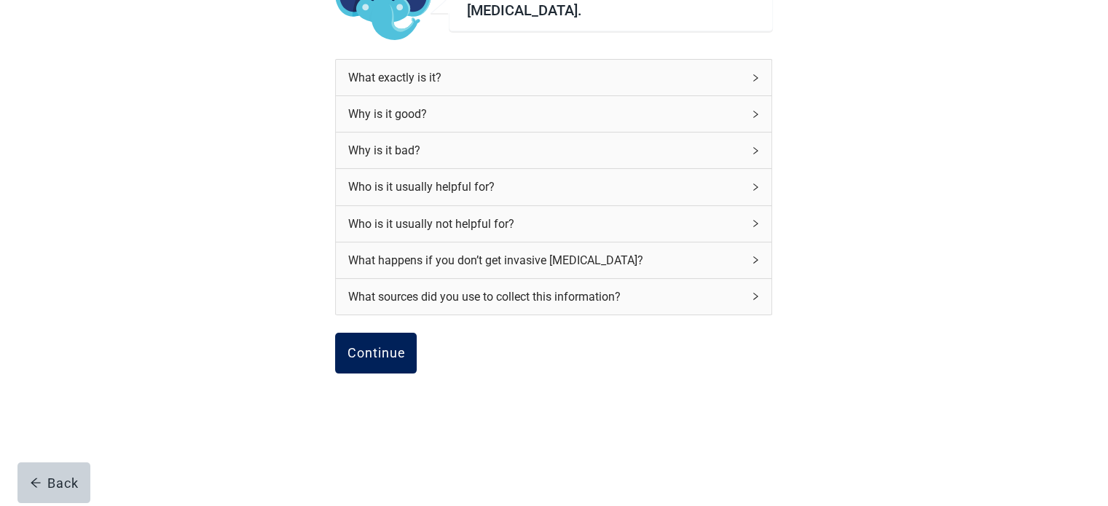
click at [398, 348] on div "Continue" at bounding box center [376, 353] width 58 height 15
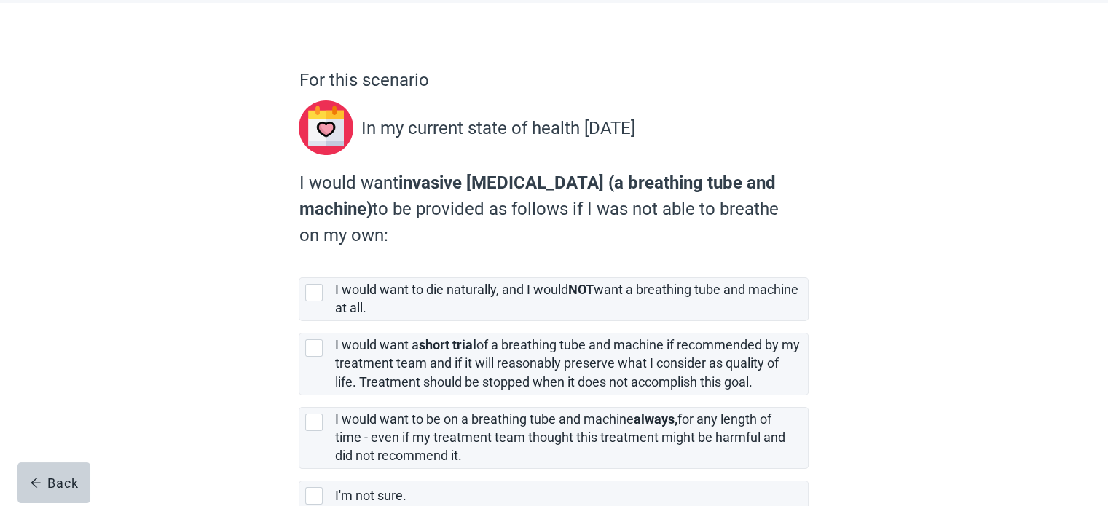
scroll to position [146, 0]
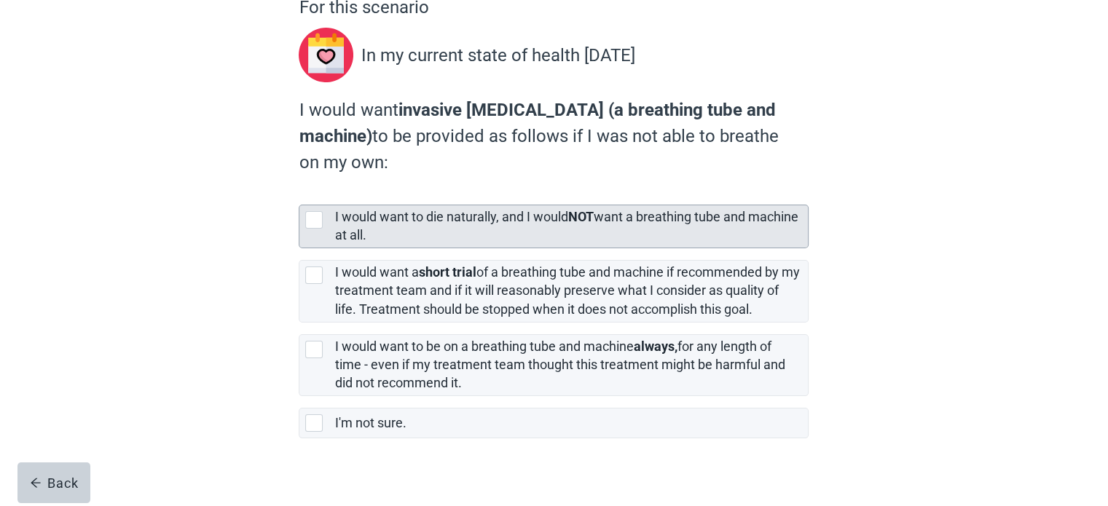
click at [317, 218] on div "[object Object], checkbox, not selected" at bounding box center [313, 219] width 17 height 17
click at [300, 194] on input "I would want to die naturally, and I would NOT want a breathing tube and machin…" at bounding box center [299, 193] width 1 height 1
checkbox input "true"
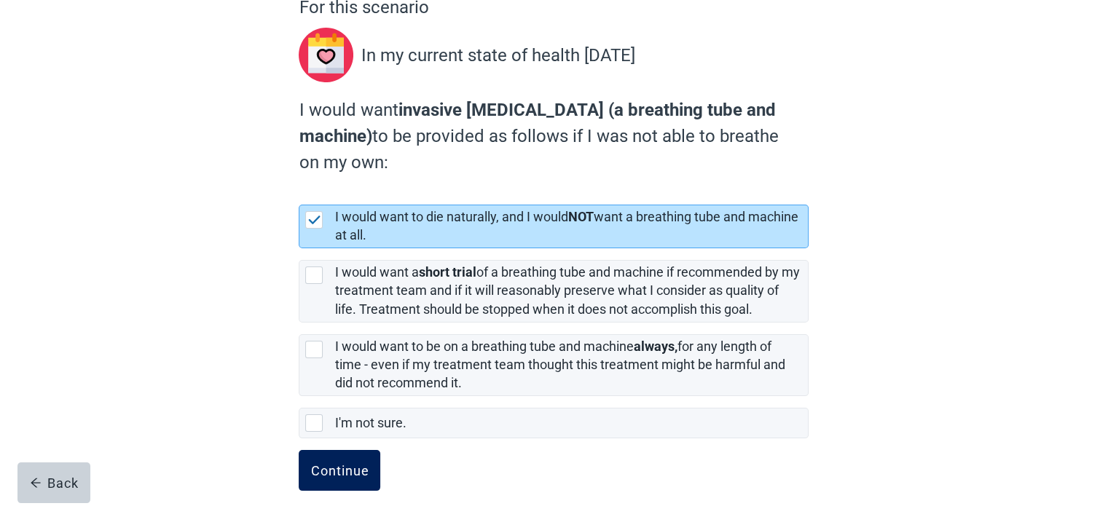
click at [341, 463] on div "Continue" at bounding box center [339, 470] width 58 height 15
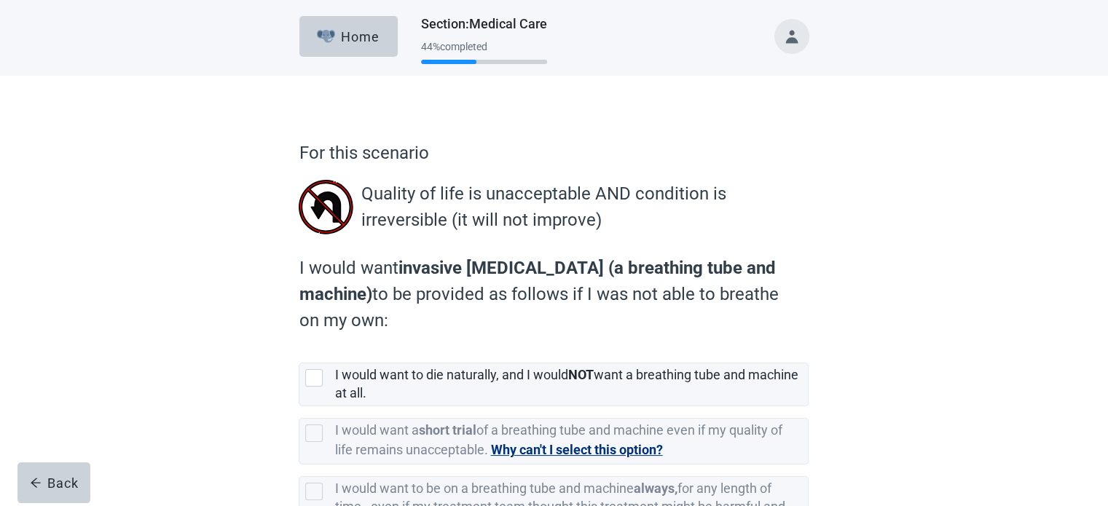
scroll to position [73, 0]
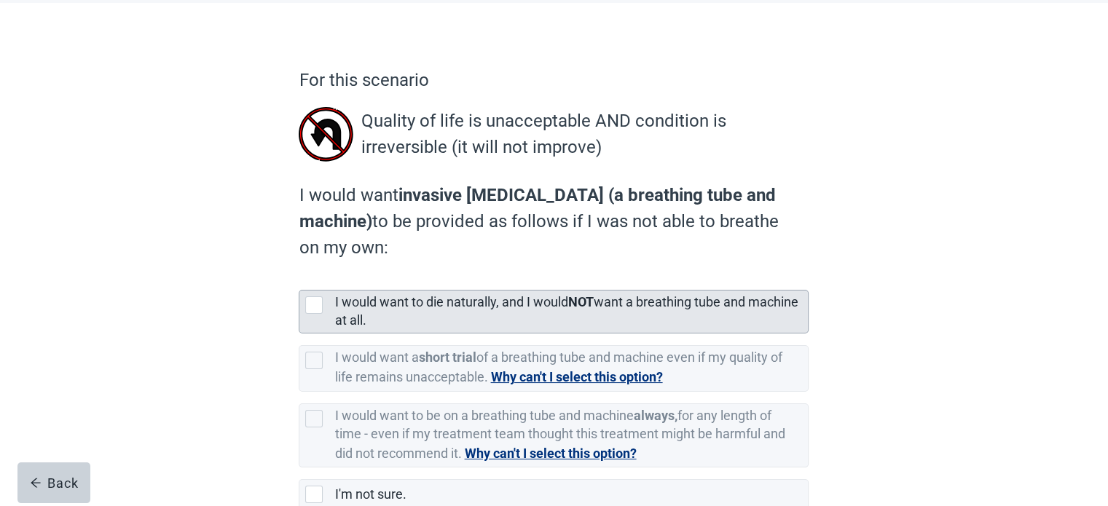
click at [311, 302] on div "[object Object], checkbox, not selected" at bounding box center [313, 305] width 17 height 17
click at [300, 279] on input "I would want to die naturally, and I would NOT want a breathing tube and machin…" at bounding box center [299, 278] width 1 height 1
checkbox input "true"
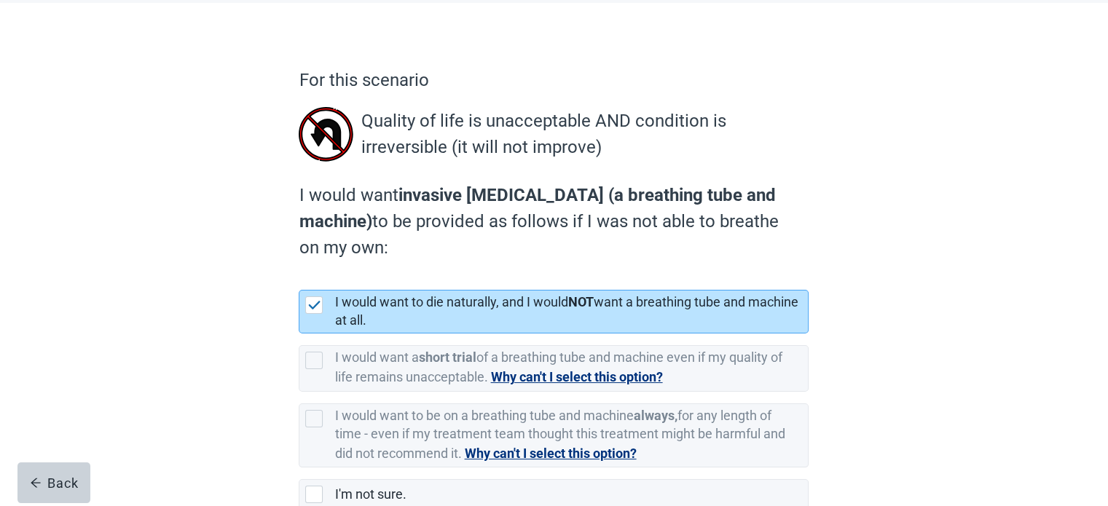
scroll to position [160, 0]
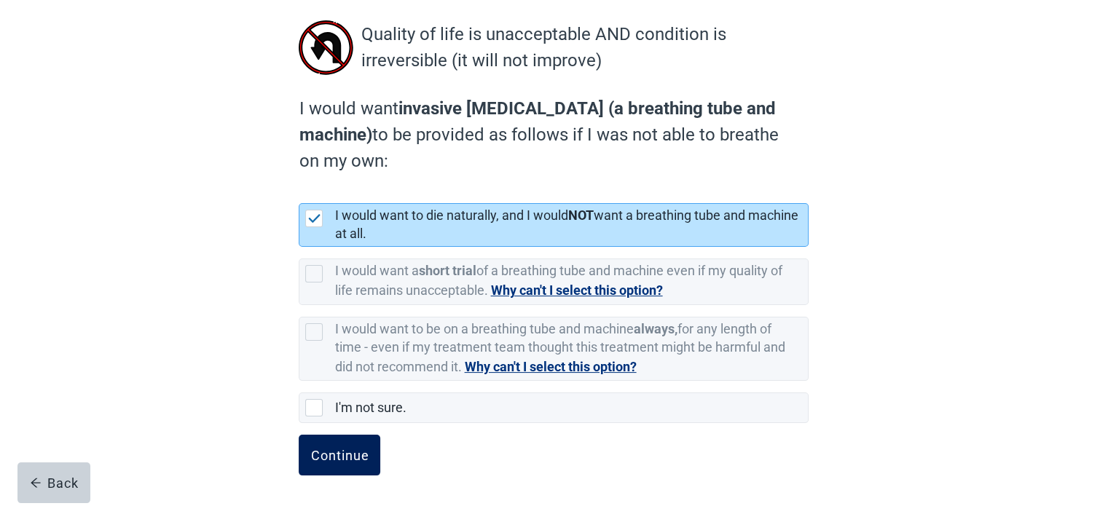
click at [345, 448] on div "Continue" at bounding box center [339, 455] width 58 height 15
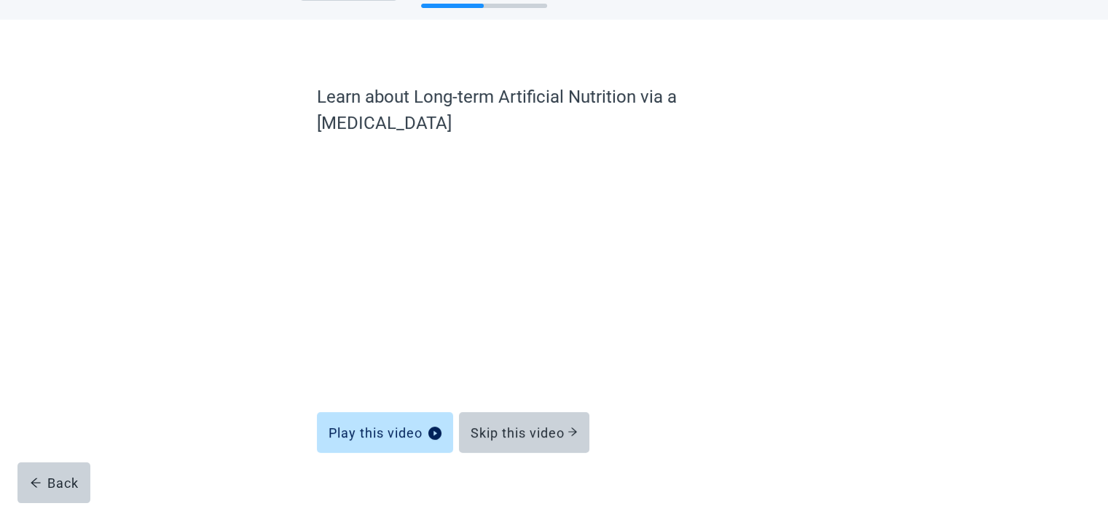
scroll to position [55, 0]
click at [539, 426] on div "Skip this video" at bounding box center [524, 433] width 107 height 15
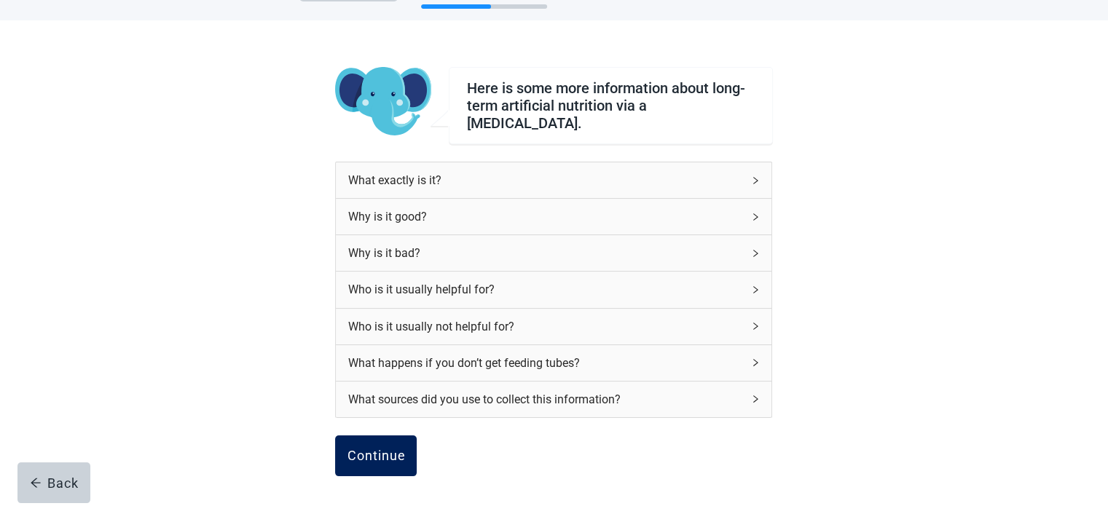
click at [385, 449] on div "Continue" at bounding box center [376, 456] width 58 height 15
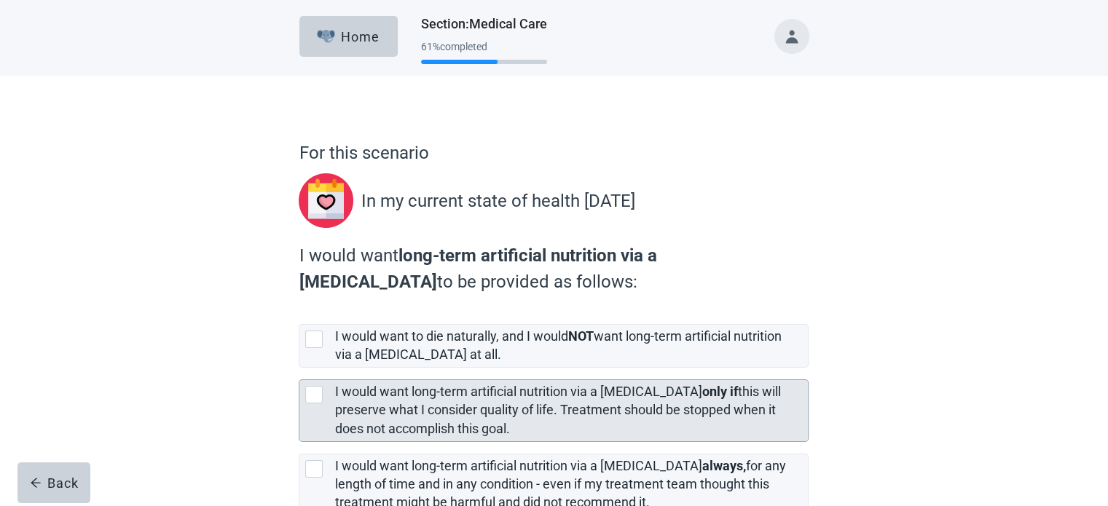
scroll to position [73, 0]
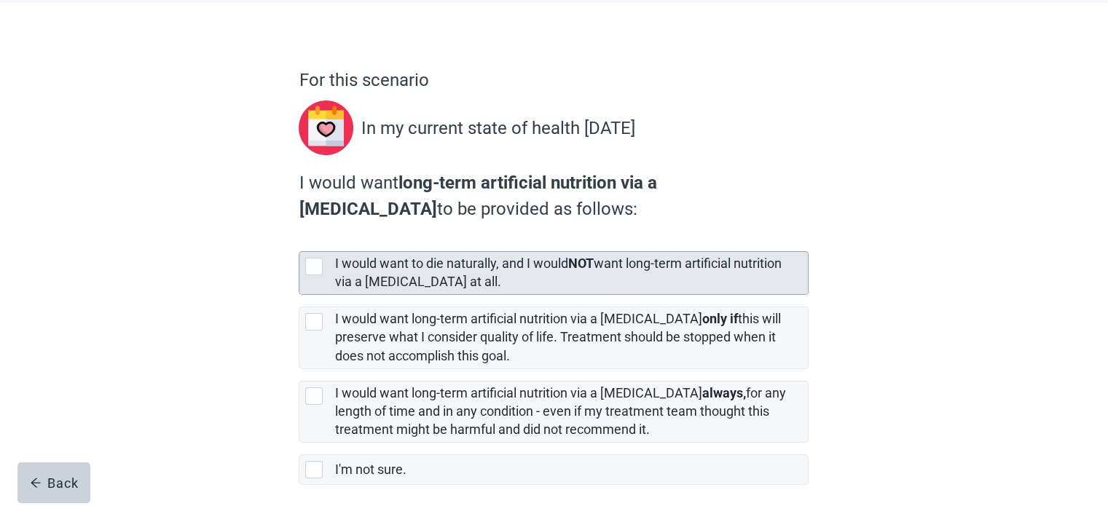
click at [309, 267] on div "[object Object], checkbox, not selected" at bounding box center [313, 266] width 17 height 17
click at [300, 240] on input "I would want to die naturally, and I would NOT want long-term artificial nutrit…" at bounding box center [299, 240] width 1 height 1
checkbox input "true"
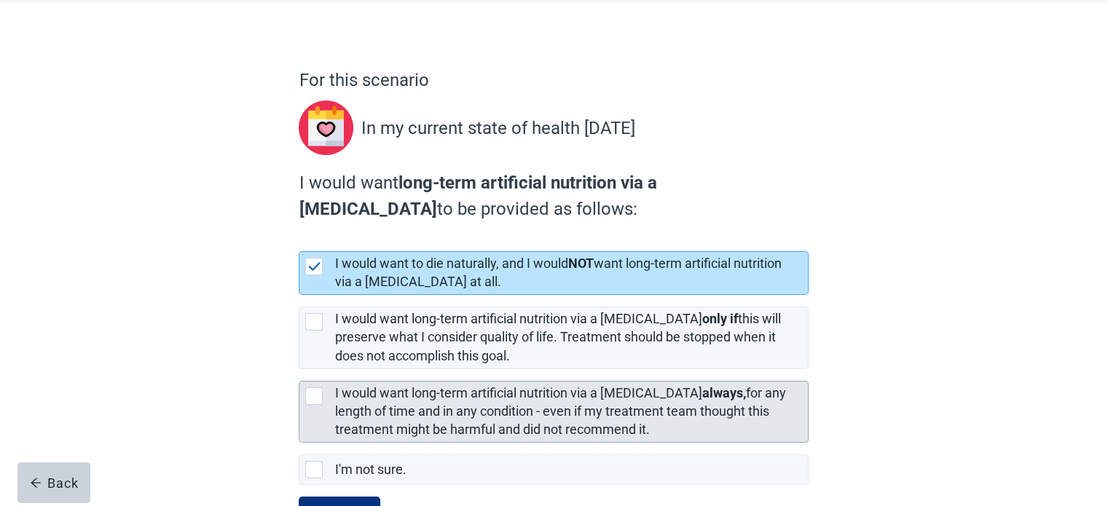
scroll to position [135, 0]
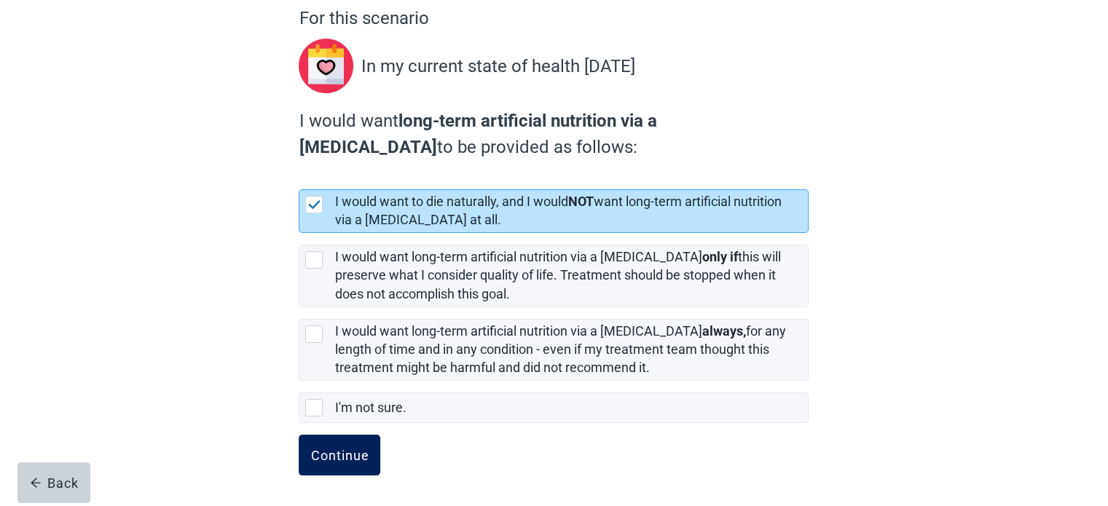
click at [355, 454] on div "Continue" at bounding box center [339, 455] width 58 height 15
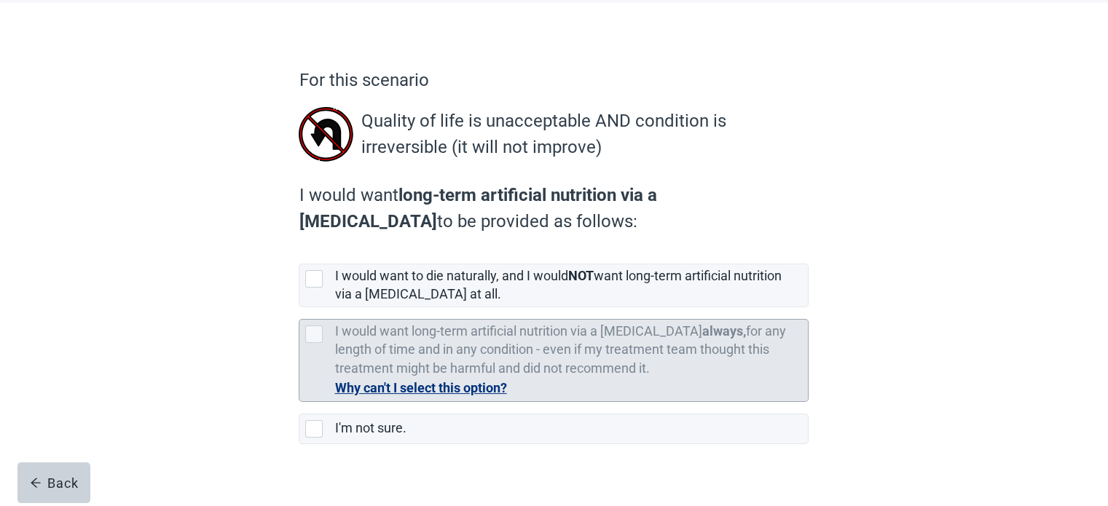
scroll to position [94, 0]
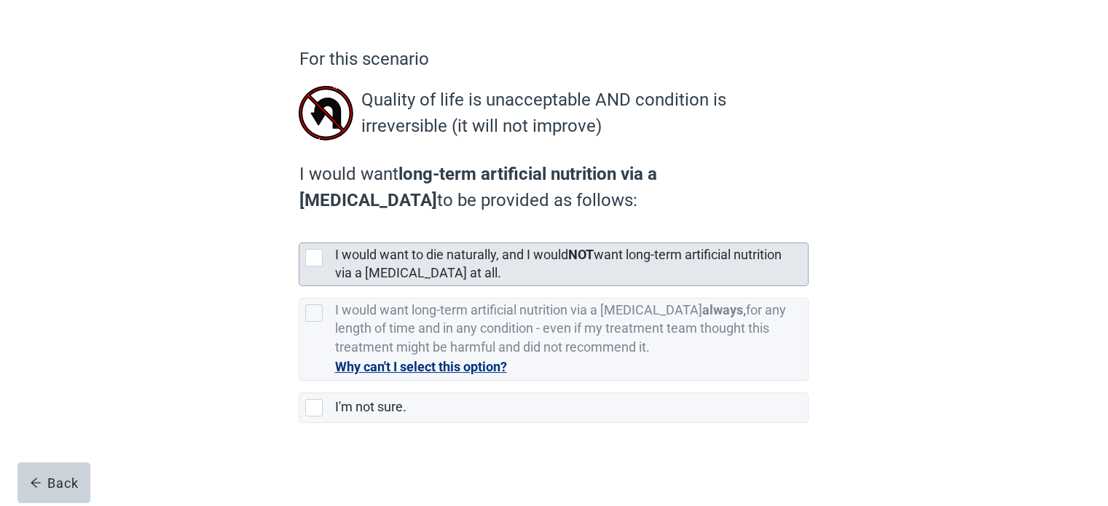
click at [313, 259] on div "[object Object], checkbox, not selected" at bounding box center [313, 257] width 17 height 17
click at [300, 232] on input "I would want to die naturally, and I would NOT want long-term artificial nutrit…" at bounding box center [299, 231] width 1 height 1
checkbox input "true"
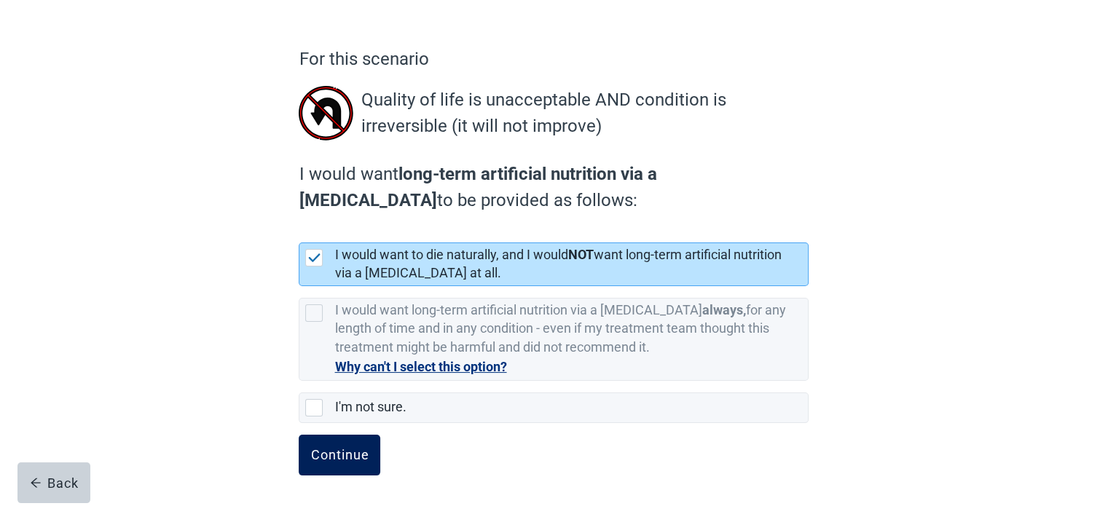
click at [352, 454] on div "Continue" at bounding box center [339, 455] width 58 height 15
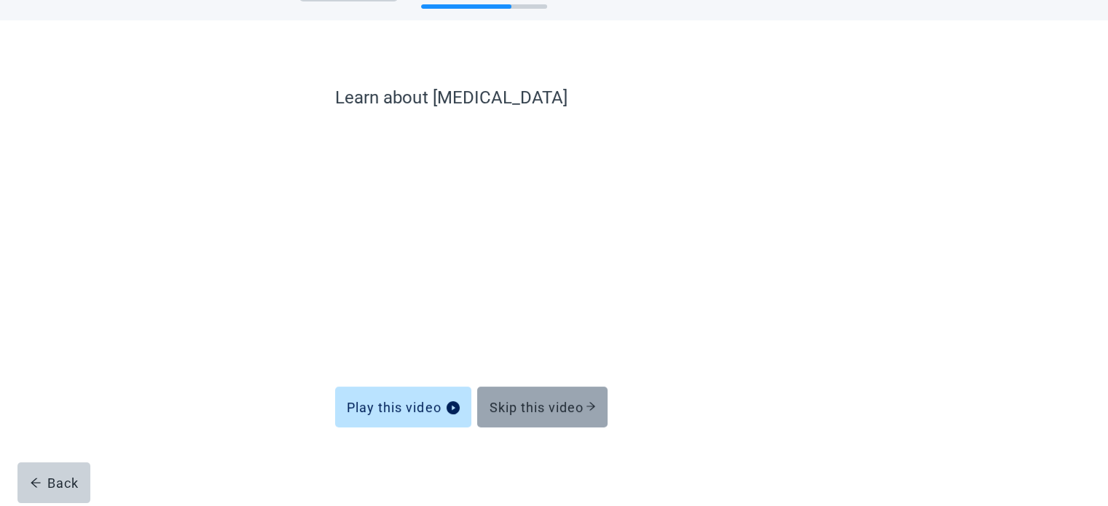
scroll to position [55, 0]
click at [546, 410] on div "Skip this video" at bounding box center [542, 407] width 107 height 15
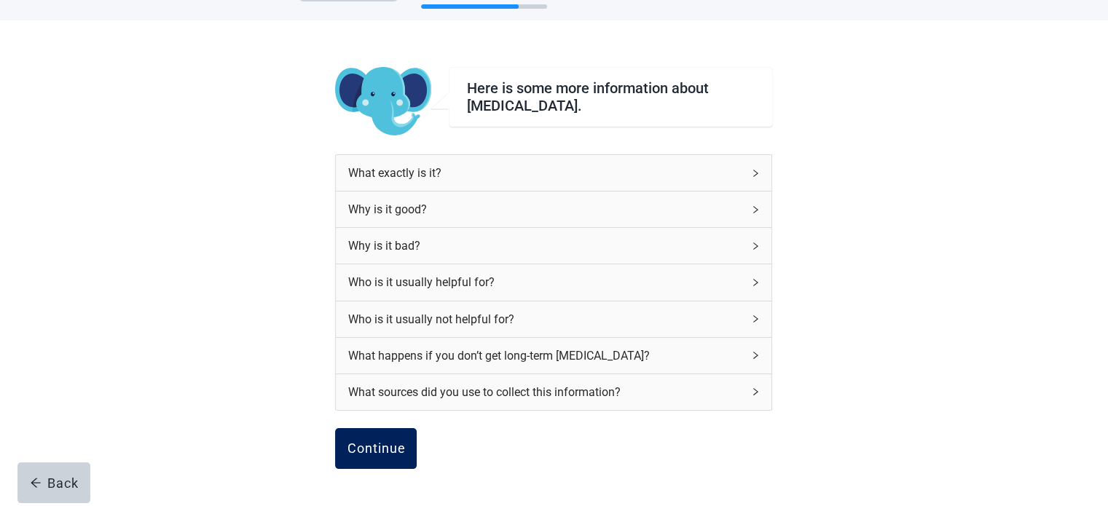
click at [379, 445] on div "Continue" at bounding box center [376, 449] width 58 height 15
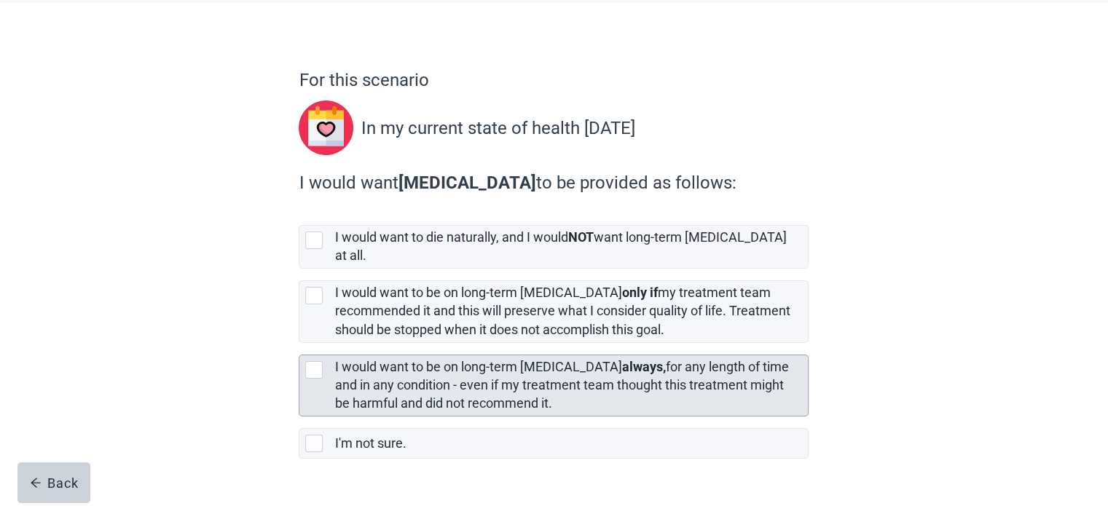
scroll to position [95, 0]
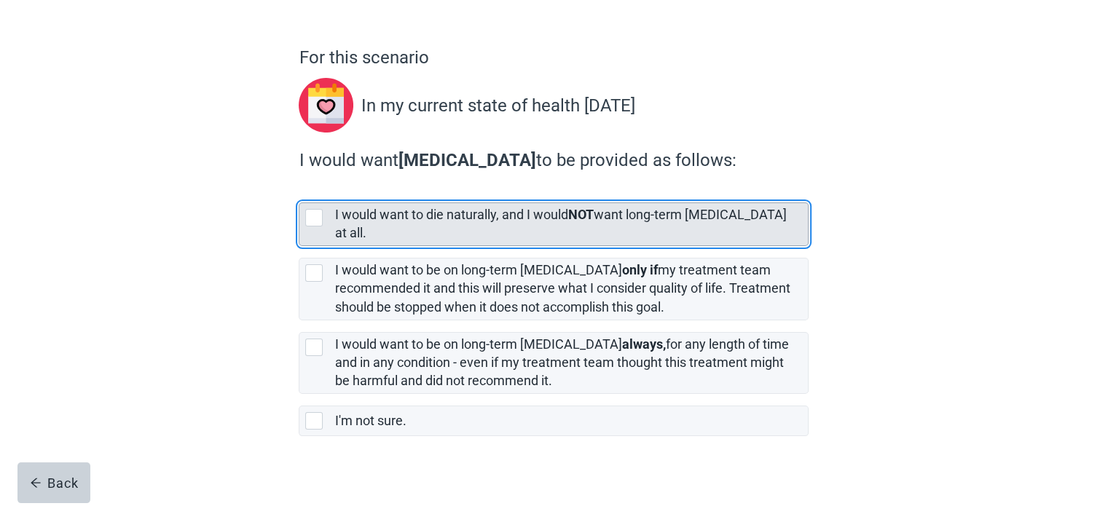
click at [315, 216] on div "[object Object], checkbox, not selected" at bounding box center [313, 217] width 17 height 17
click at [300, 192] on input "I would want to die naturally, and I would NOT want long-term [MEDICAL_DATA] at…" at bounding box center [299, 191] width 1 height 1
checkbox input "true"
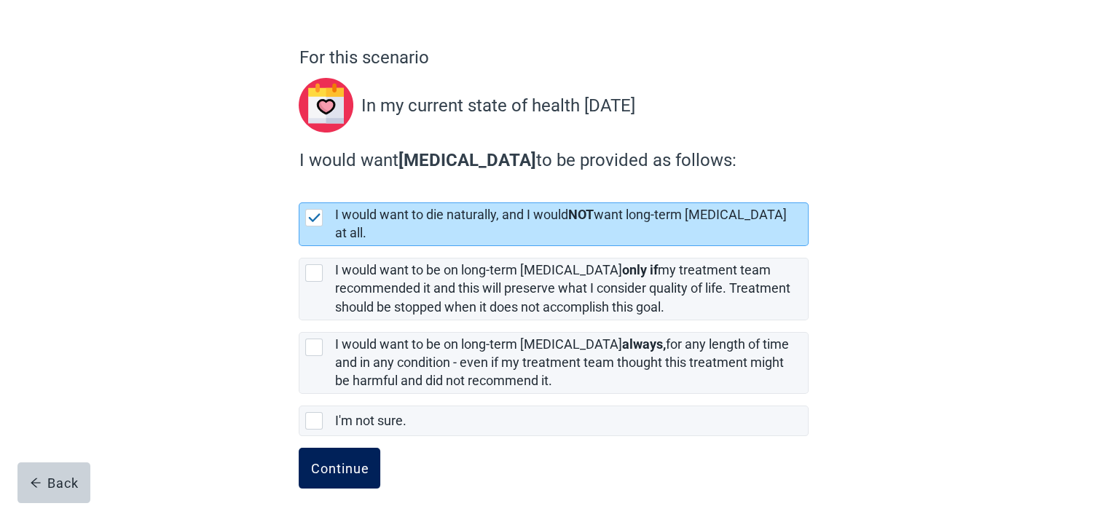
click at [351, 461] on div "Continue" at bounding box center [339, 468] width 58 height 15
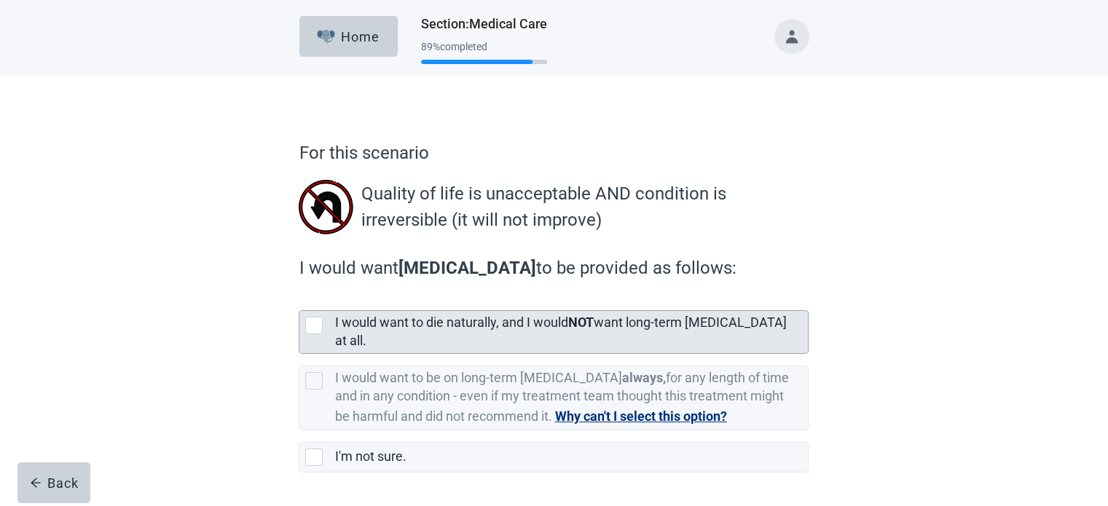
click at [309, 325] on div "[object Object], checkbox, not selected" at bounding box center [313, 325] width 17 height 17
click at [300, 300] on input "I would want to die naturally, and I would NOT want long-term [MEDICAL_DATA] at…" at bounding box center [299, 299] width 1 height 1
checkbox input "true"
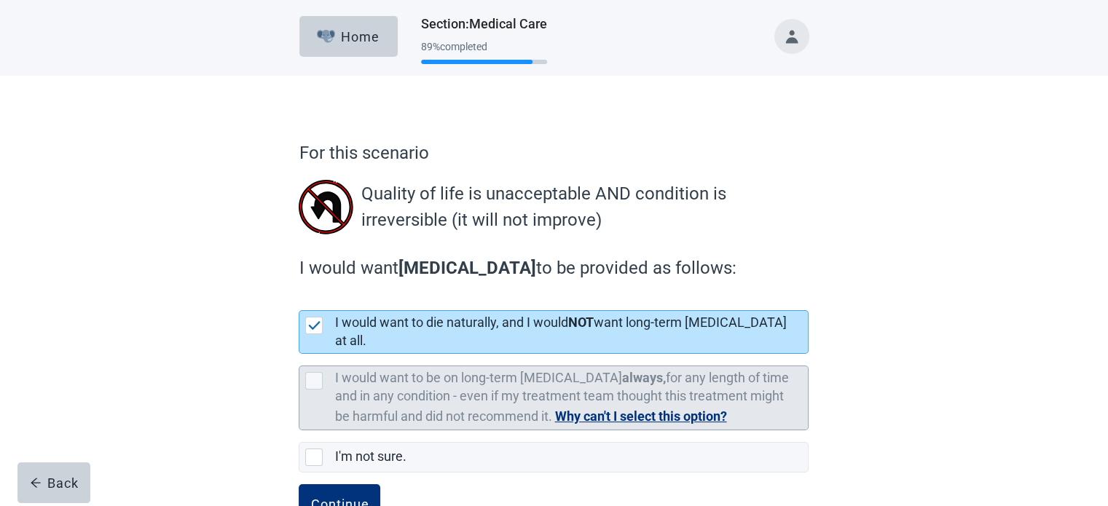
scroll to position [36, 0]
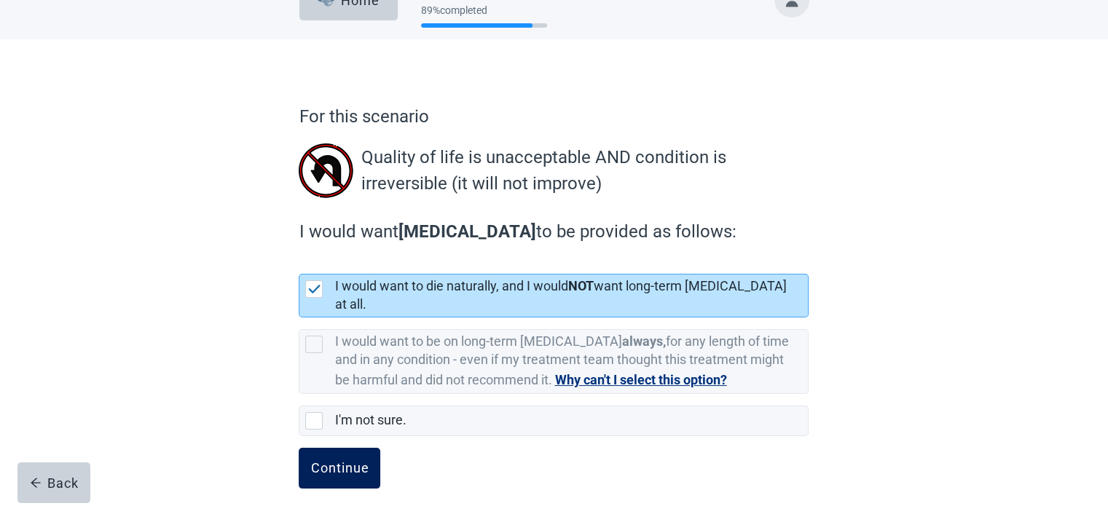
click at [351, 461] on div "Continue" at bounding box center [339, 468] width 58 height 15
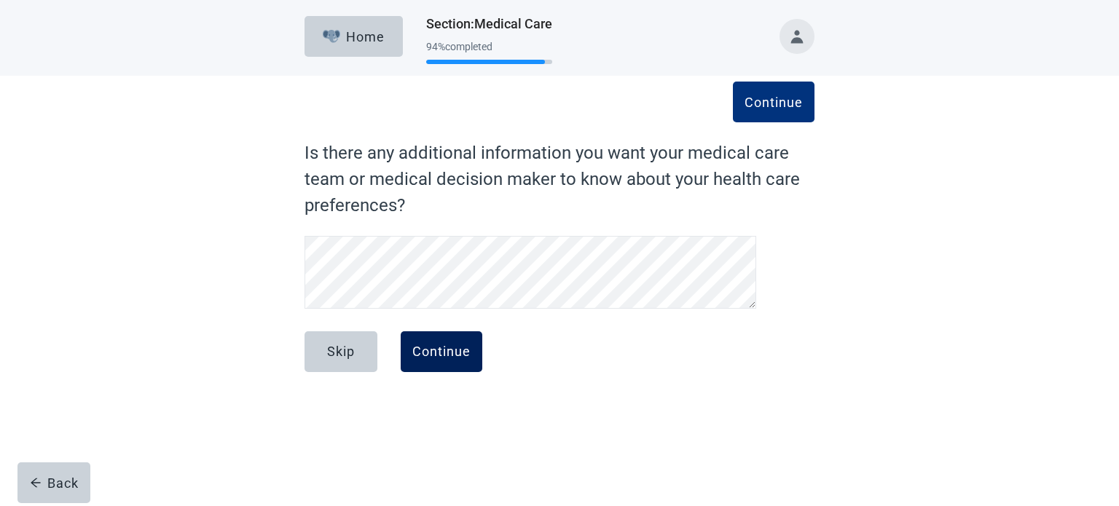
click at [449, 357] on div "Continue" at bounding box center [441, 352] width 58 height 15
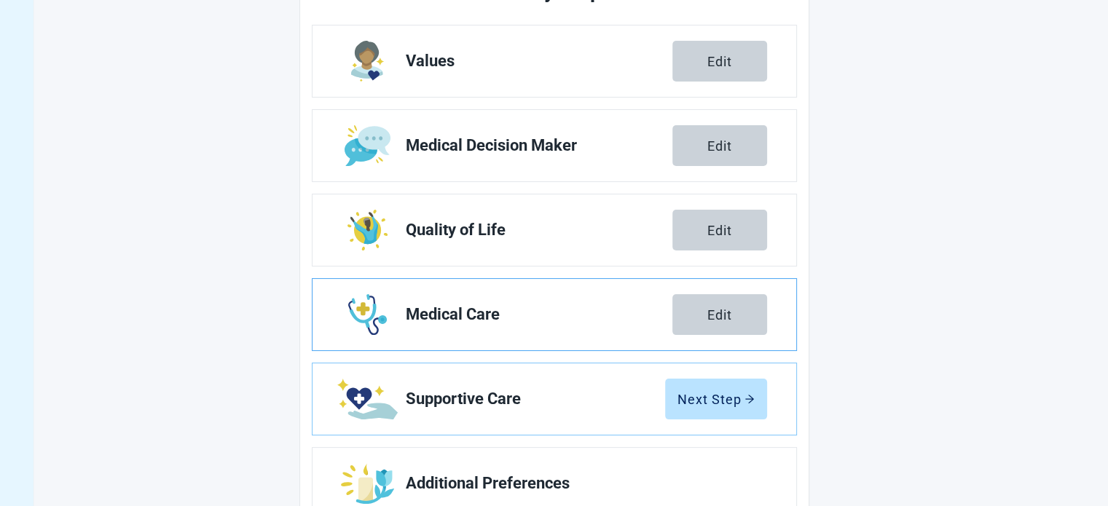
scroll to position [267, 0]
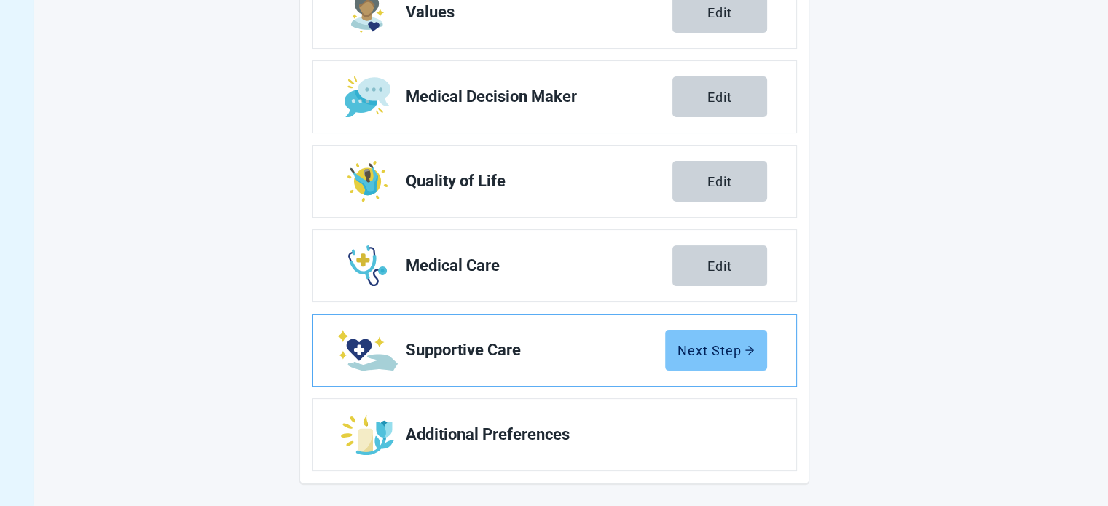
click at [709, 352] on div "Next Step" at bounding box center [716, 350] width 77 height 15
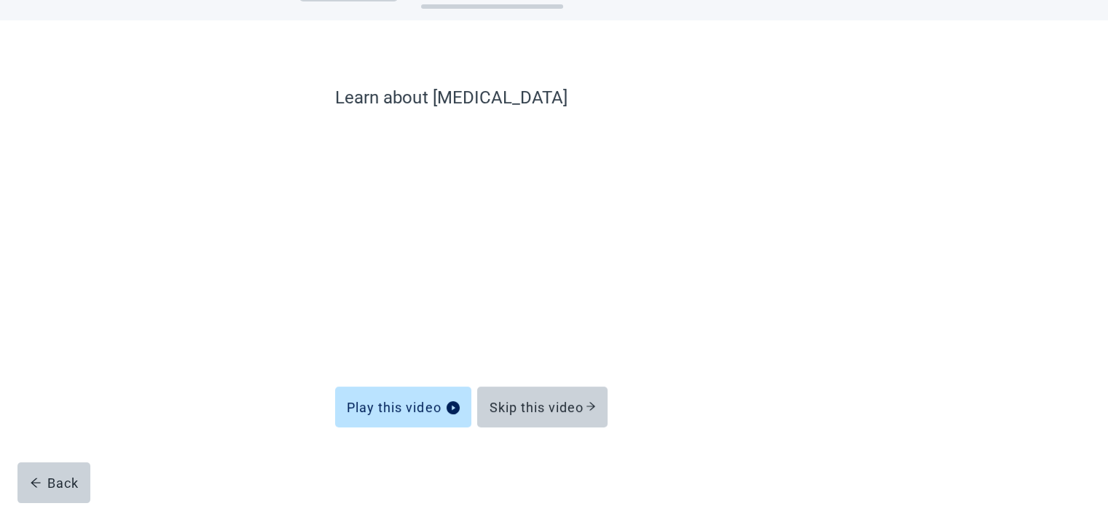
scroll to position [55, 0]
click at [556, 411] on div "Skip this video" at bounding box center [542, 407] width 107 height 15
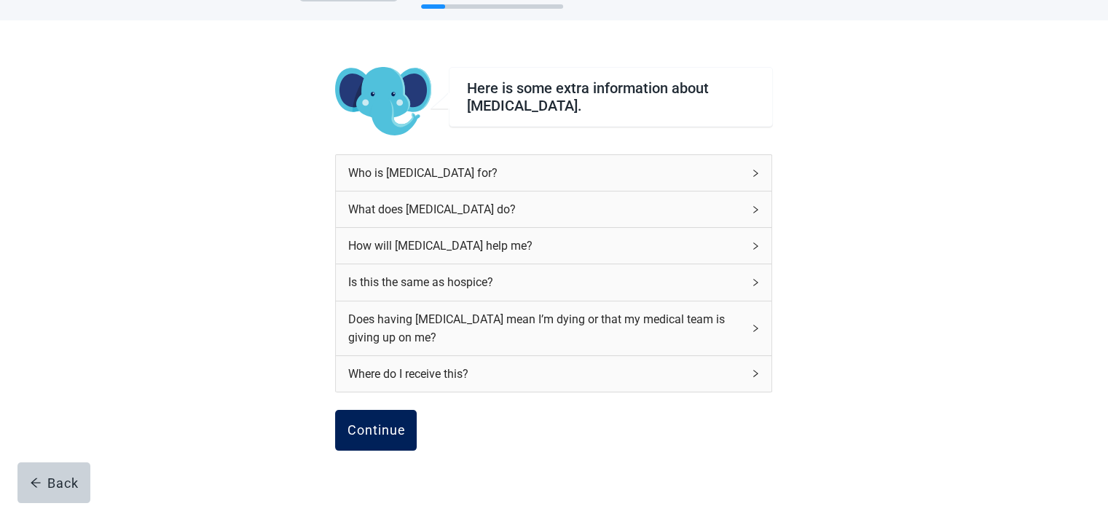
click at [381, 429] on div "Continue" at bounding box center [376, 430] width 58 height 15
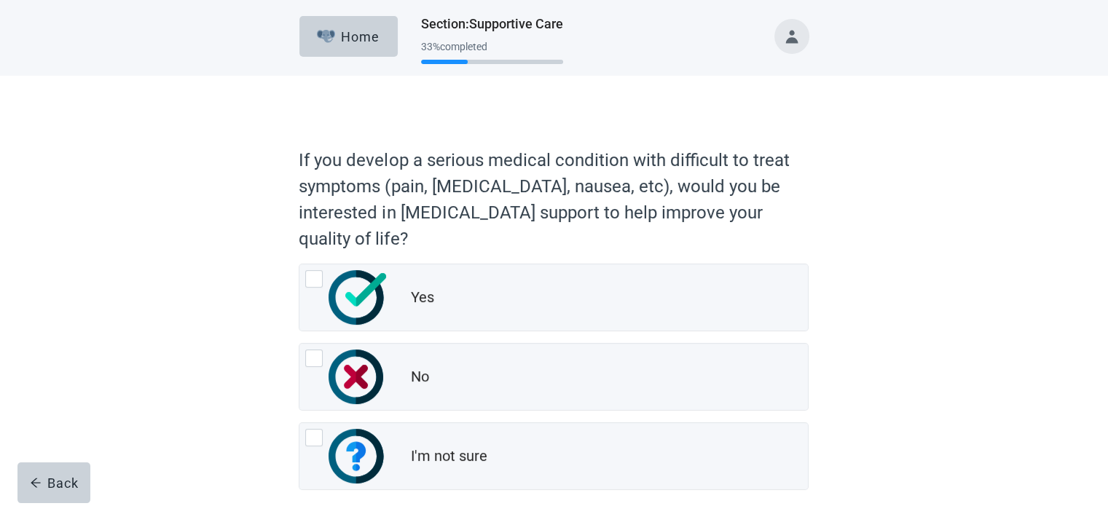
scroll to position [73, 0]
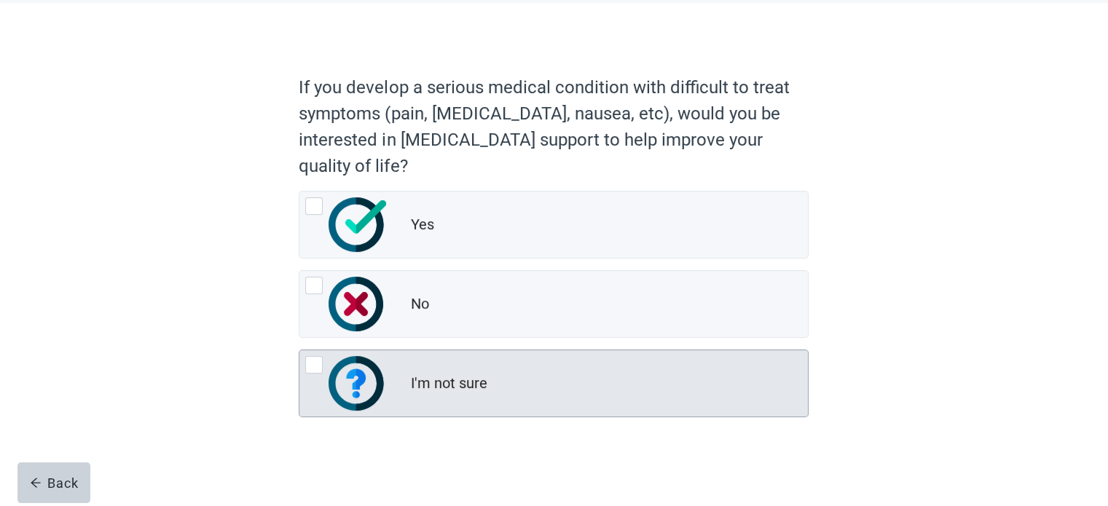
click at [316, 366] on div "I'm not sure, radio button, not checked" at bounding box center [313, 364] width 17 height 17
click at [300, 351] on input "I'm not sure" at bounding box center [299, 350] width 1 height 1
radio input "true"
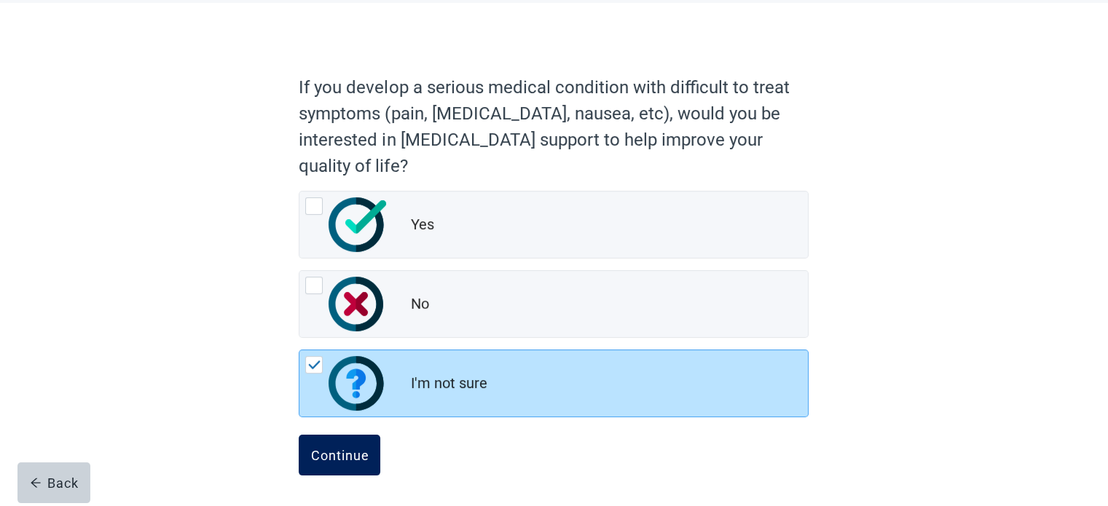
click at [350, 455] on div "Continue" at bounding box center [339, 455] width 58 height 15
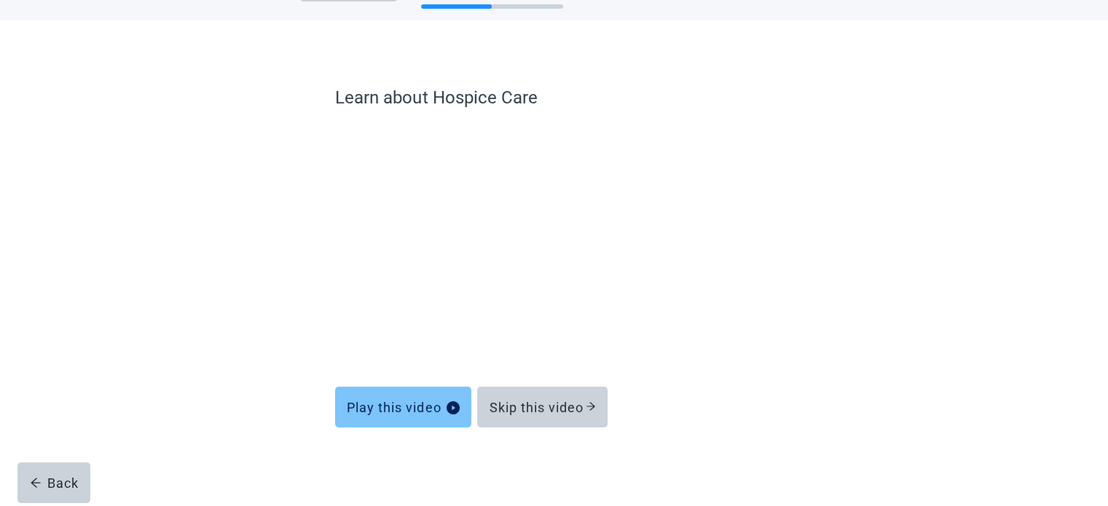
scroll to position [55, 0]
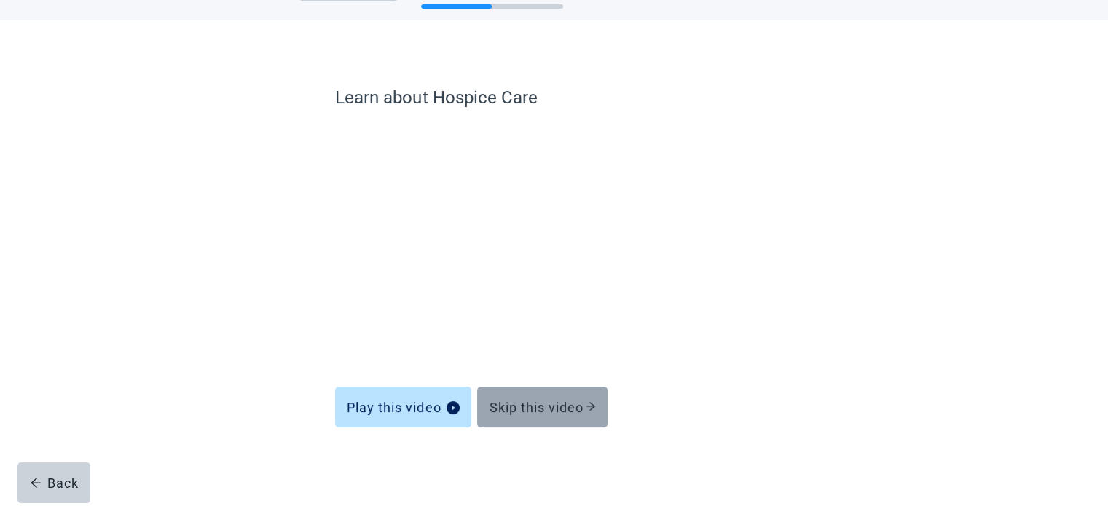
click at [560, 410] on div "Skip this video" at bounding box center [542, 407] width 107 height 15
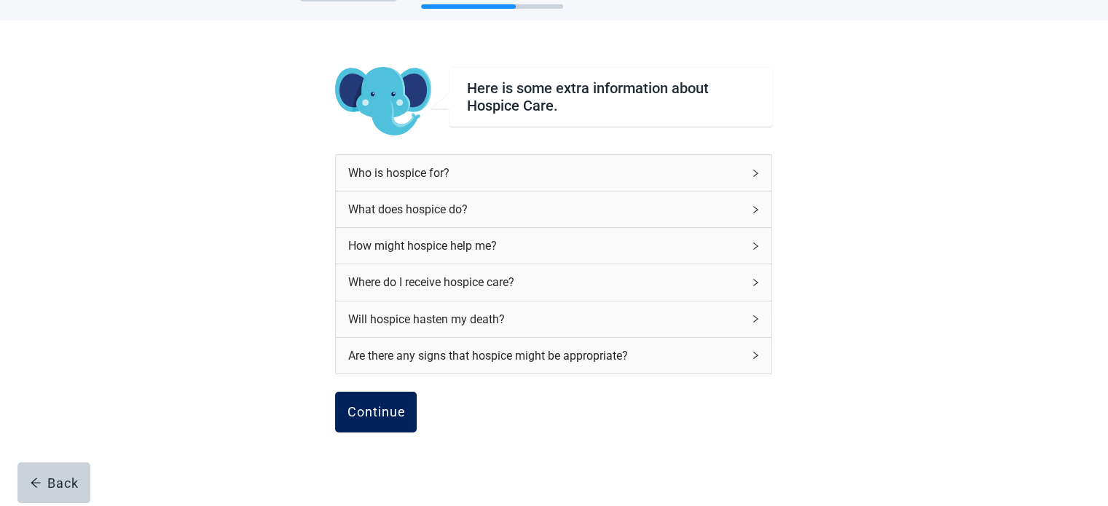
click at [385, 410] on div "Continue" at bounding box center [376, 412] width 58 height 15
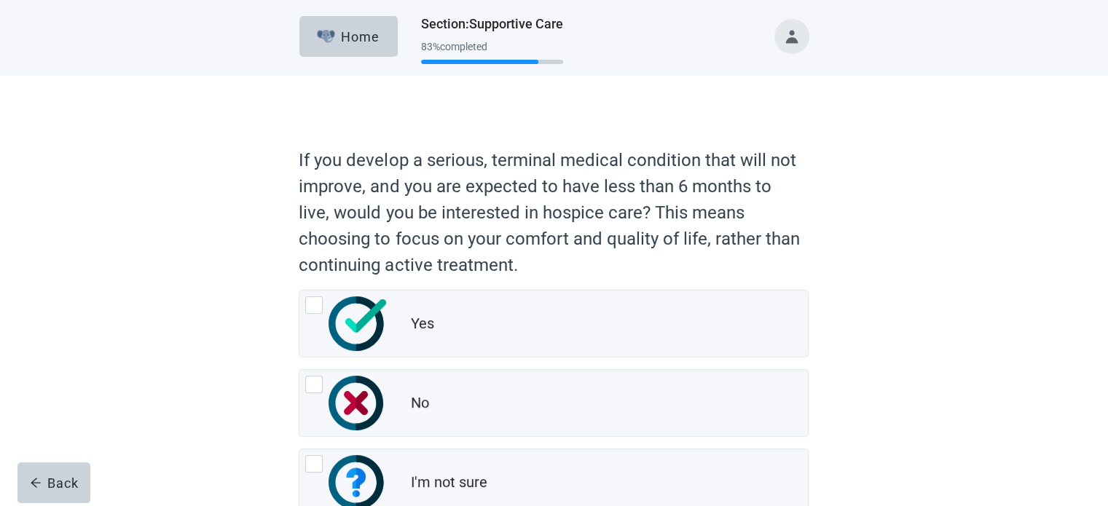
scroll to position [73, 0]
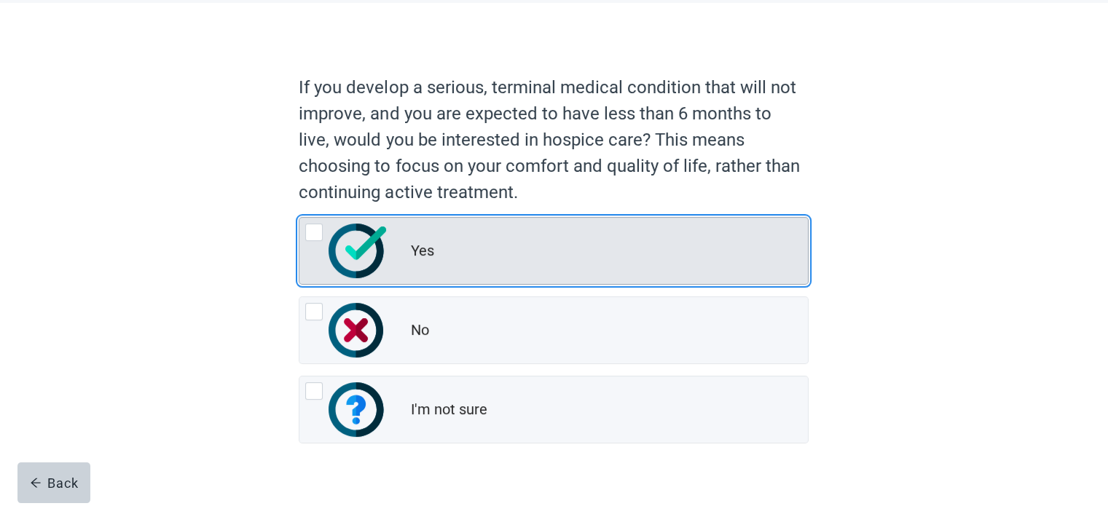
click at [312, 230] on div "Yes, radio button, not checked" at bounding box center [313, 232] width 17 height 17
click at [300, 218] on input "Yes" at bounding box center [299, 217] width 1 height 1
radio input "true"
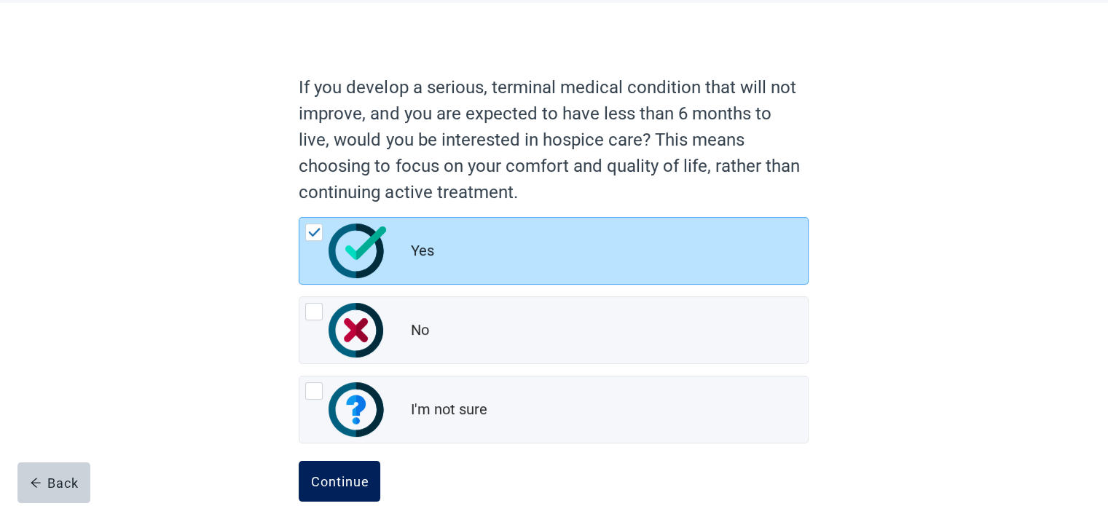
click at [348, 477] on div "Continue" at bounding box center [339, 481] width 58 height 15
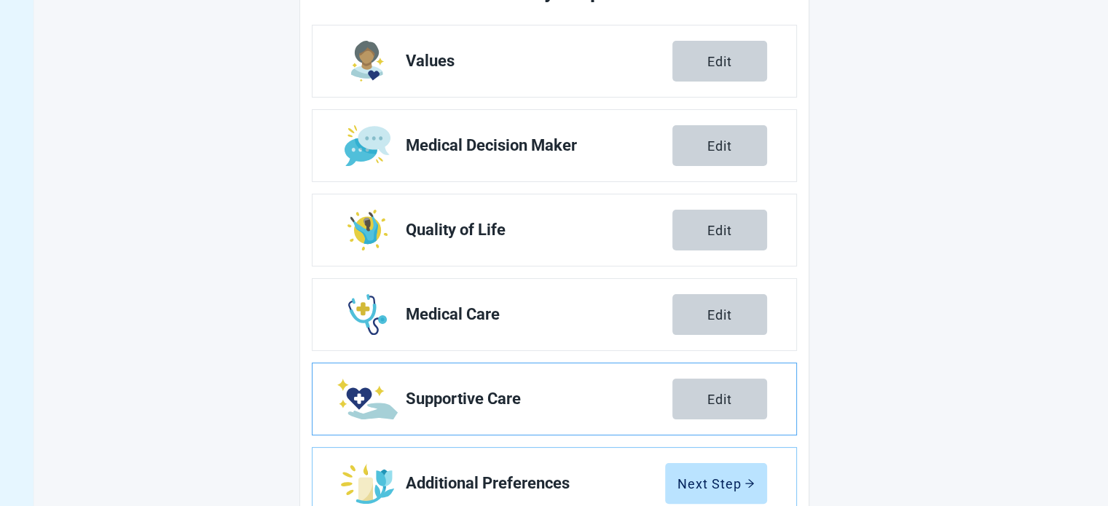
scroll to position [267, 0]
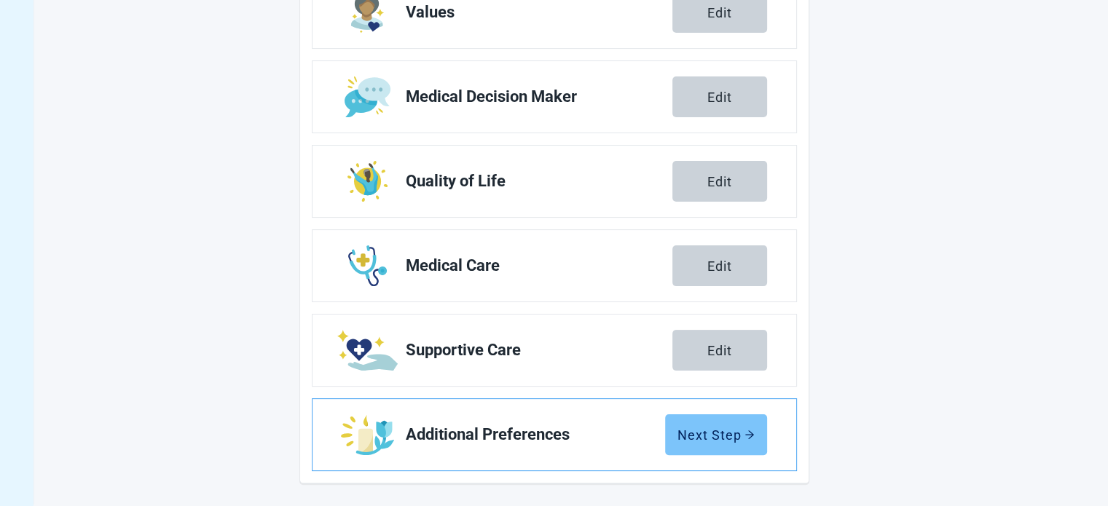
click at [696, 434] on div "Next Step" at bounding box center [716, 435] width 77 height 15
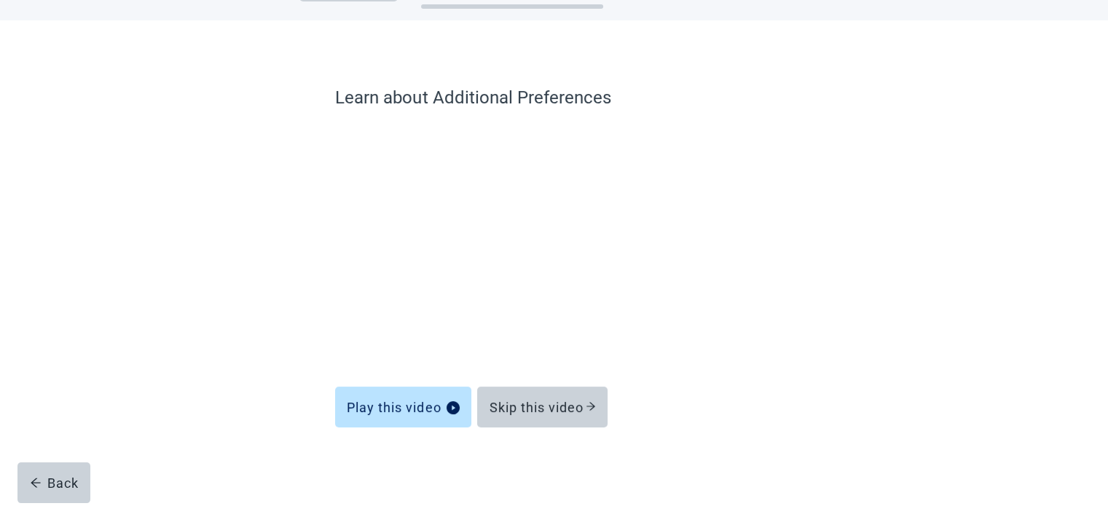
scroll to position [55, 0]
click at [568, 413] on div "Skip this video" at bounding box center [542, 407] width 107 height 15
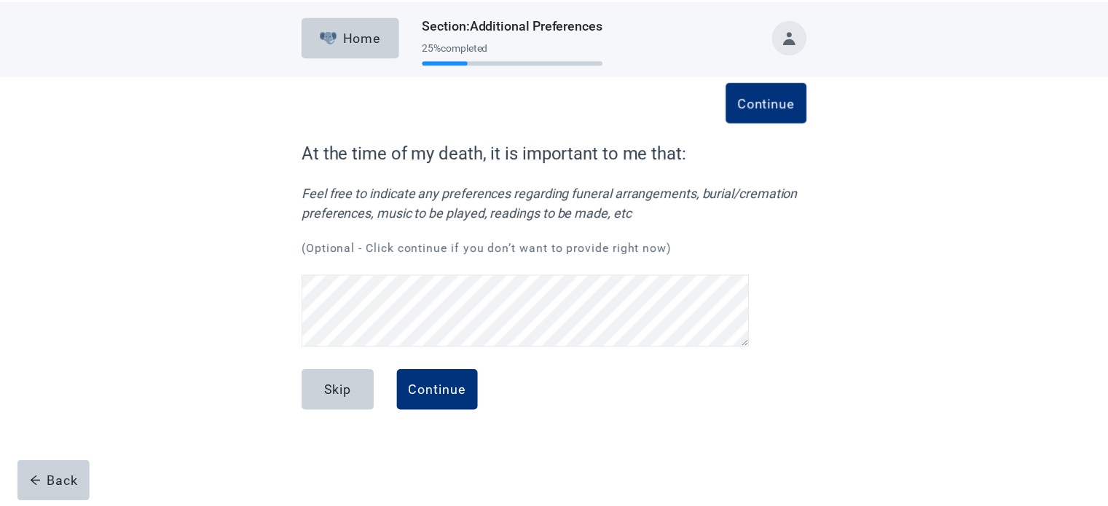
scroll to position [28, 0]
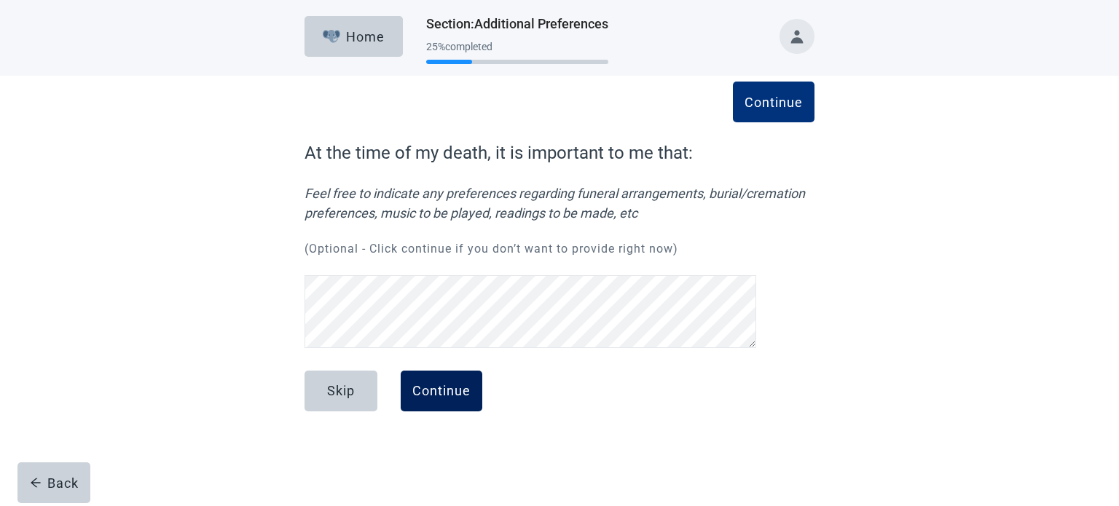
click at [437, 393] on div "Continue" at bounding box center [441, 391] width 58 height 15
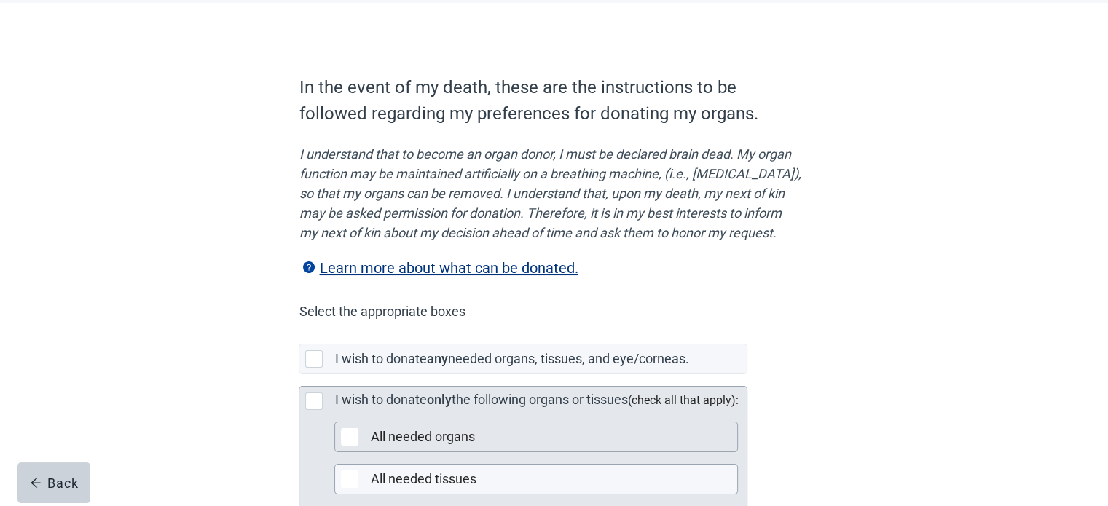
scroll to position [146, 0]
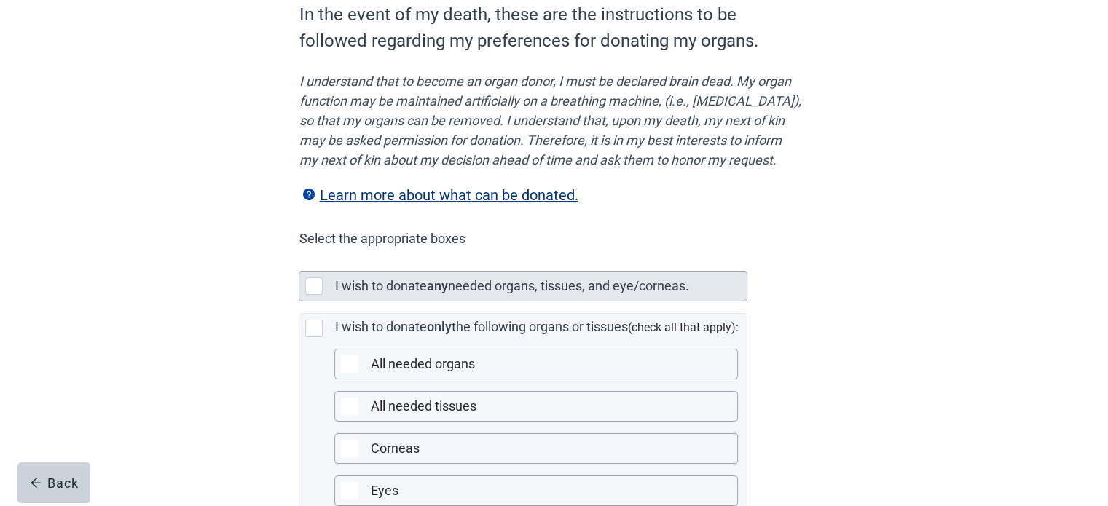
click at [310, 295] on div "Main content" at bounding box center [313, 286] width 17 height 17
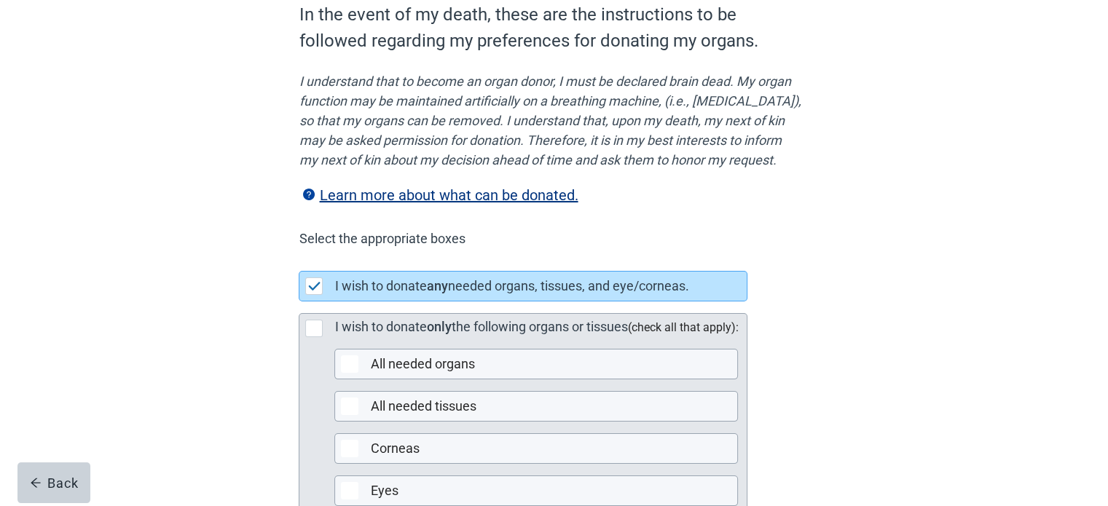
scroll to position [389, 0]
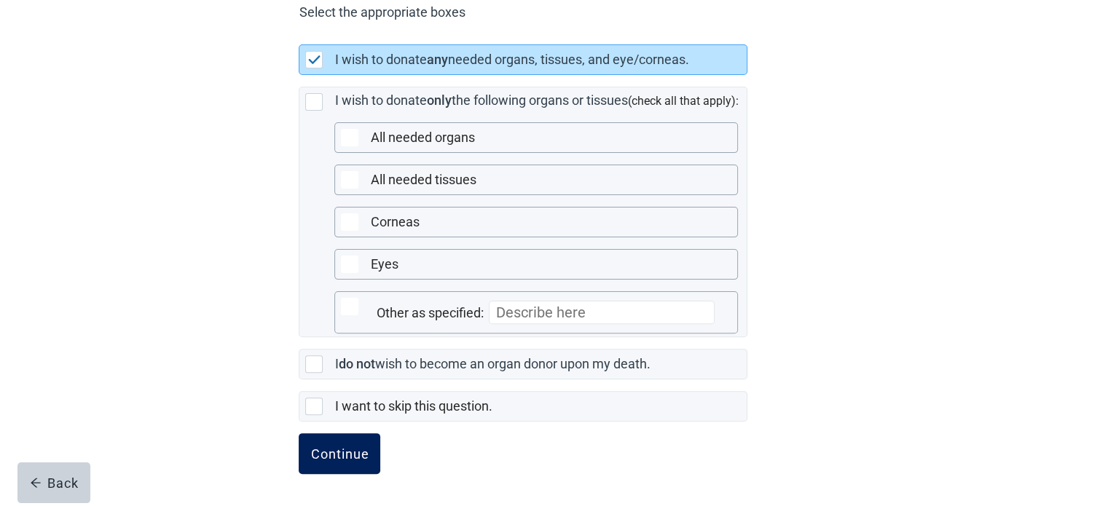
click at [344, 459] on div "Continue" at bounding box center [339, 454] width 58 height 15
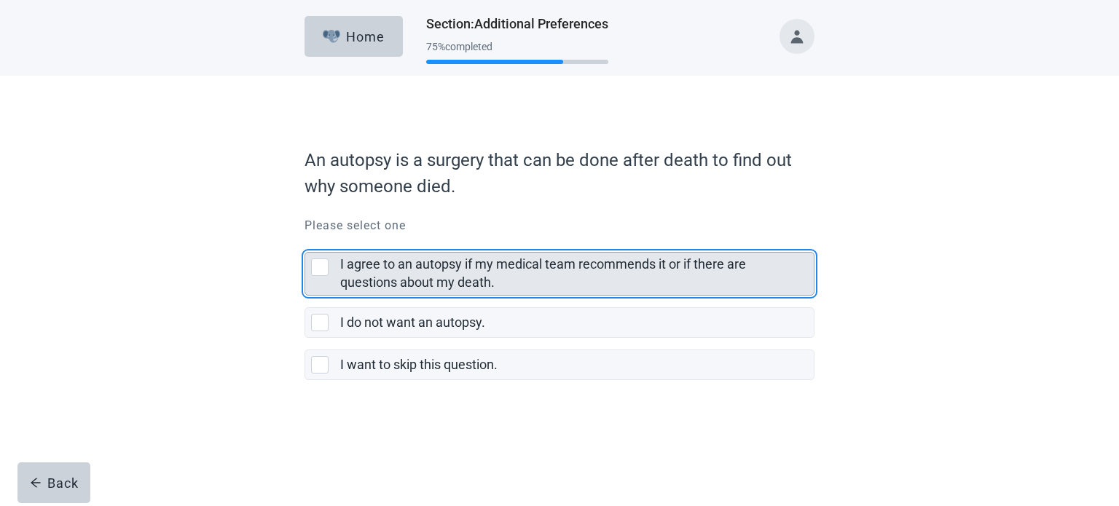
click at [324, 265] on div "I agree to an autopsy if my medical team recommends it or if there are question…" at bounding box center [319, 267] width 17 height 17
click at [305, 241] on input "I agree to an autopsy if my medical team recommends it or if there are question…" at bounding box center [305, 240] width 1 height 1
checkbox input "true"
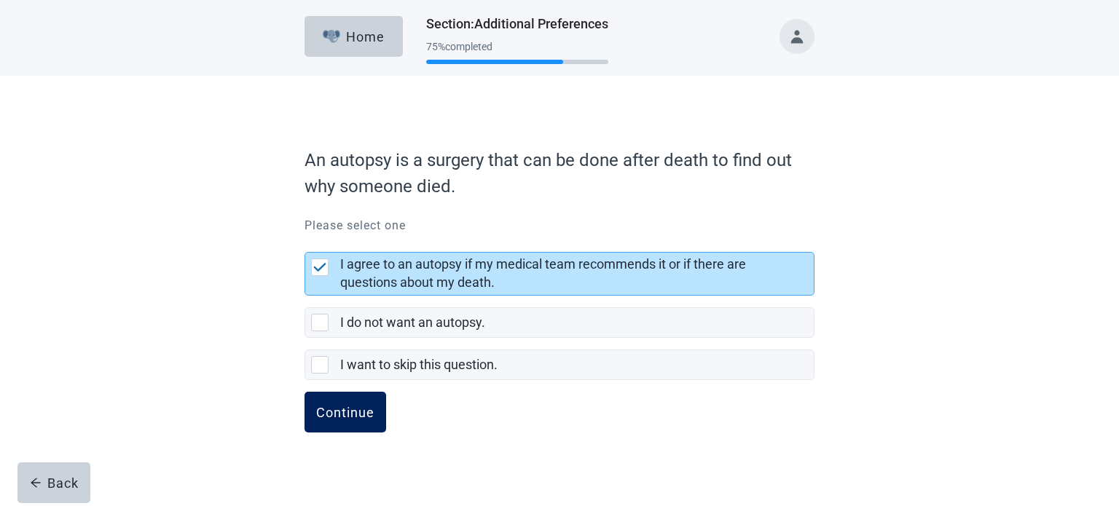
click at [359, 415] on div "Continue" at bounding box center [345, 412] width 58 height 15
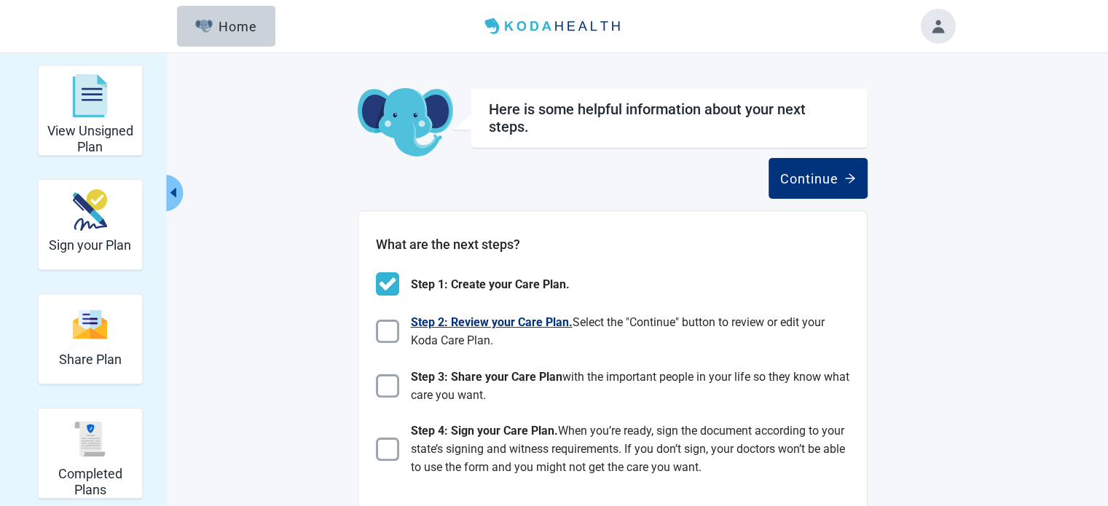
click at [385, 324] on img "Main content" at bounding box center [387, 331] width 23 height 23
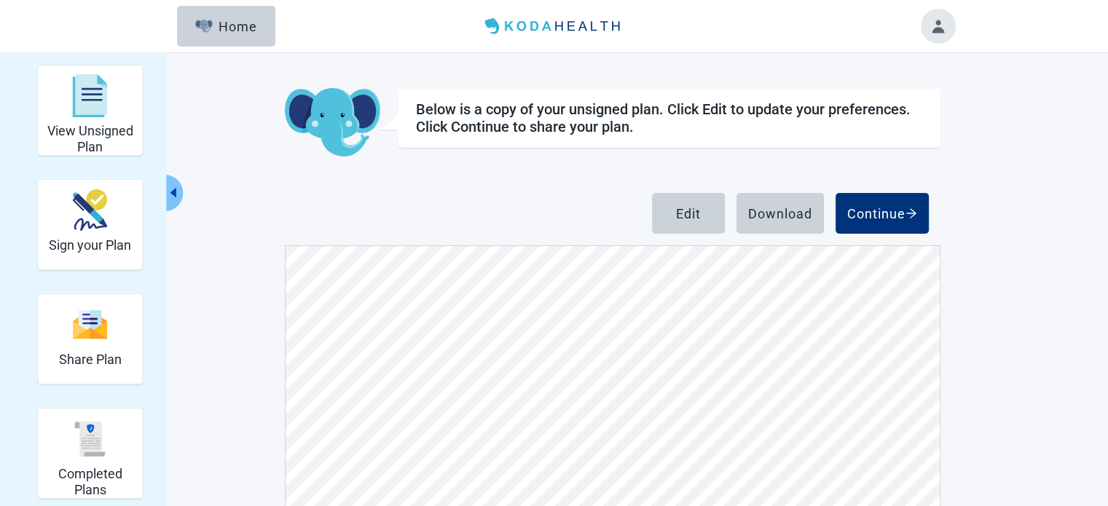
scroll to position [7069, 0]
click at [884, 215] on div "Continue" at bounding box center [882, 213] width 70 height 15
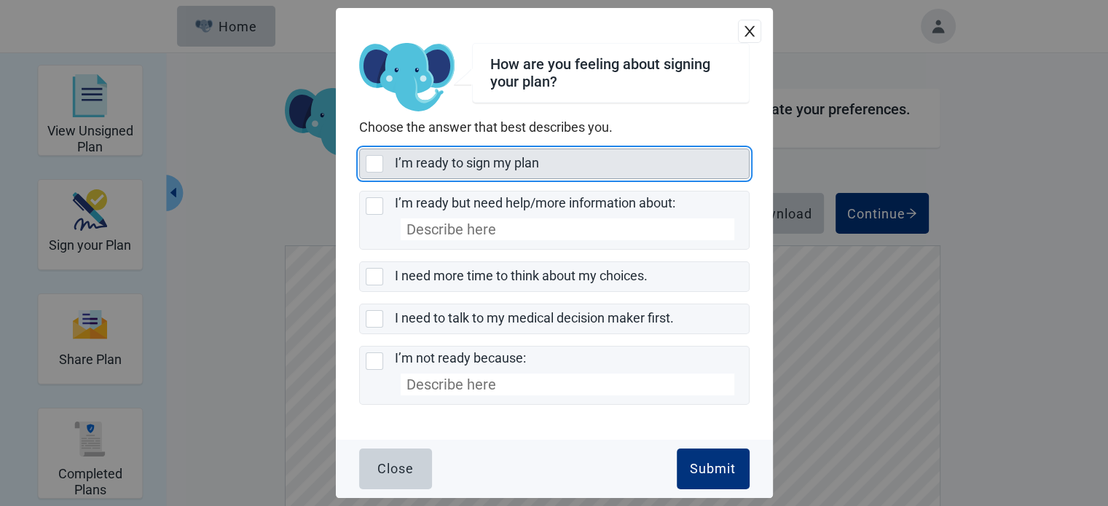
click at [377, 163] on div "I’m ready to sign my plan, checkbox, not selected" at bounding box center [374, 163] width 17 height 17
click at [360, 149] on input "I’m ready to sign my plan" at bounding box center [359, 149] width 1 height 1
checkbox input "true"
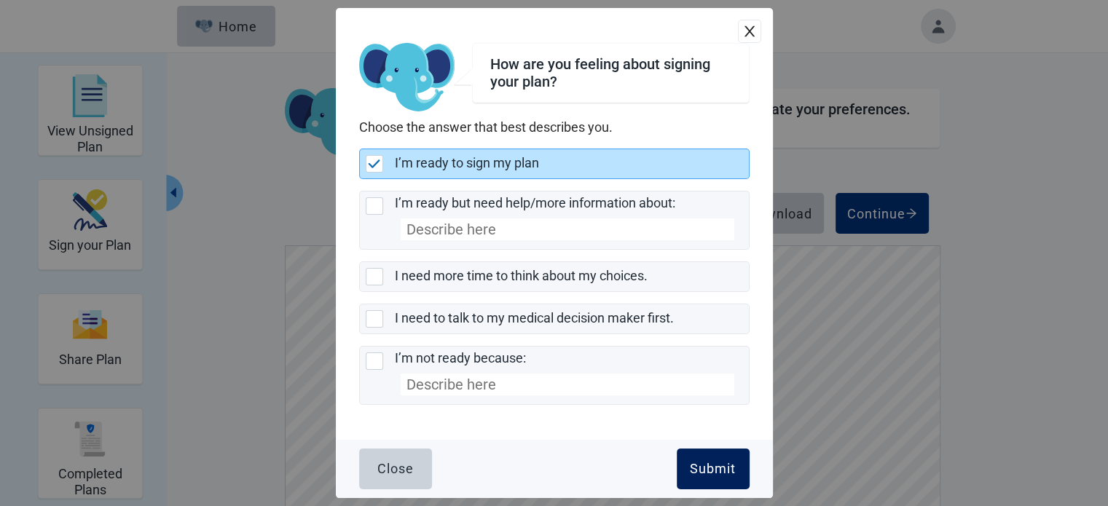
click at [698, 468] on div "Submit" at bounding box center [713, 469] width 46 height 15
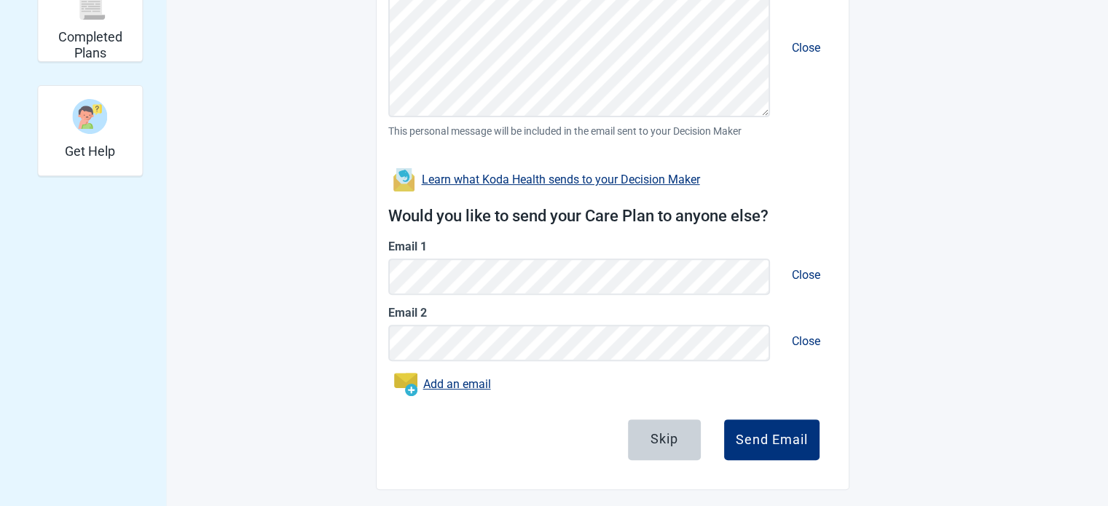
scroll to position [443, 0]
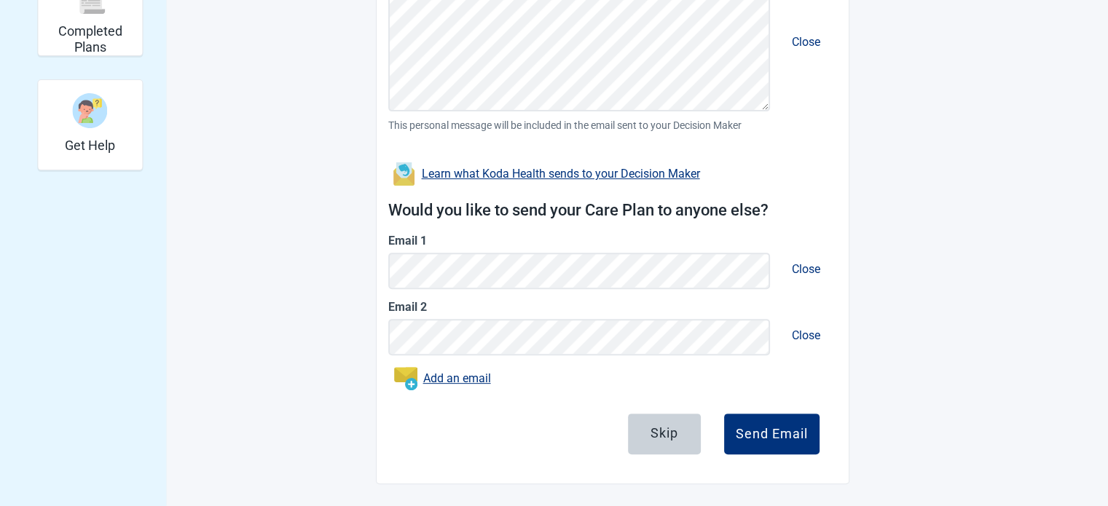
click at [808, 333] on span "Close" at bounding box center [806, 335] width 52 height 37
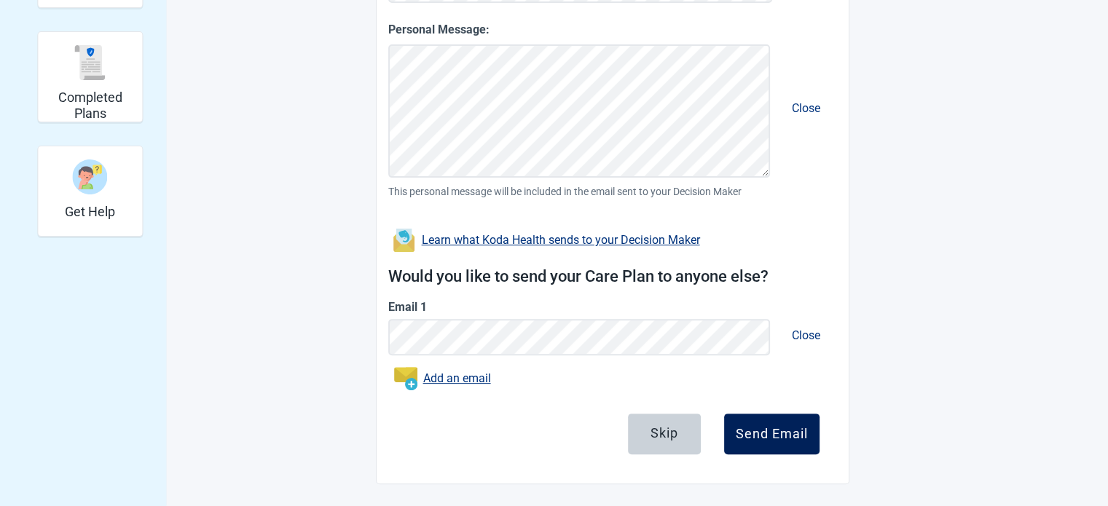
click at [772, 431] on div "Send Email" at bounding box center [772, 434] width 72 height 15
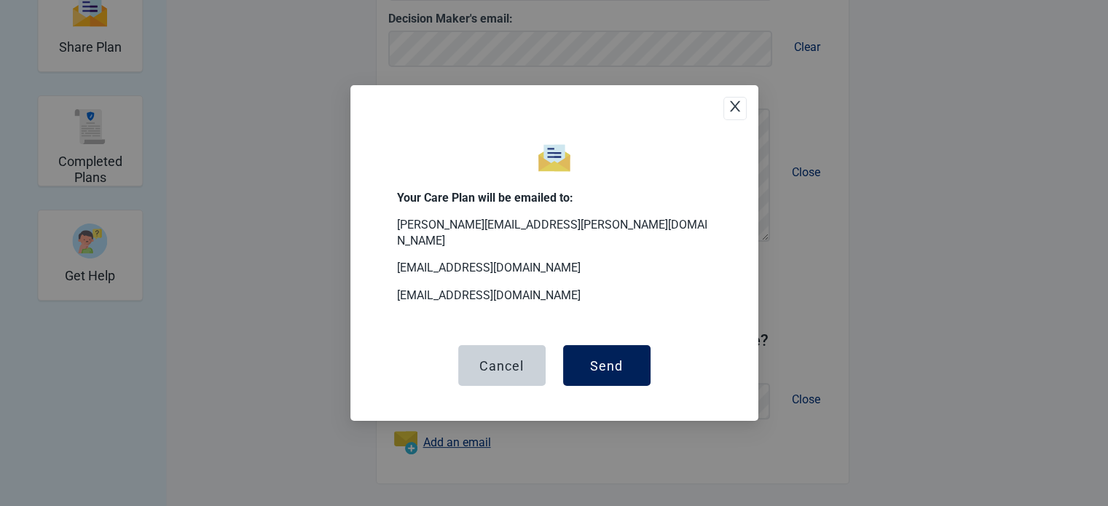
click at [620, 359] on div "Send" at bounding box center [606, 366] width 33 height 15
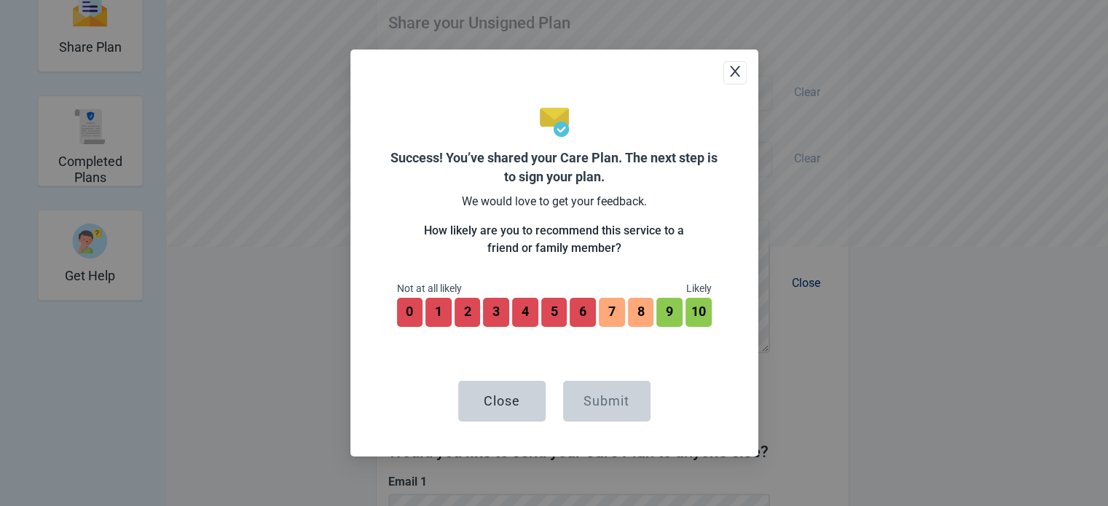
scroll to position [423, 0]
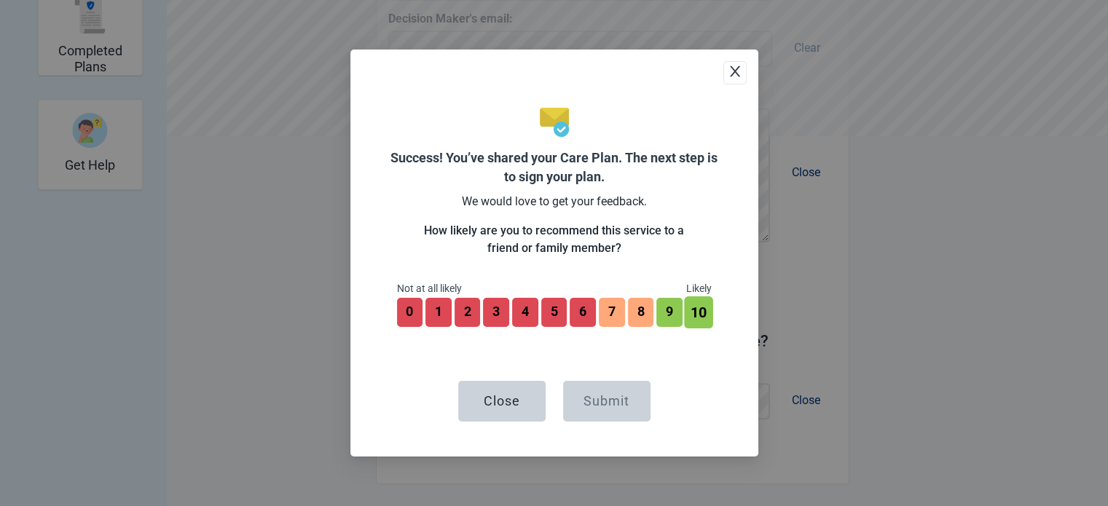
click at [695, 307] on button "10" at bounding box center [698, 313] width 28 height 32
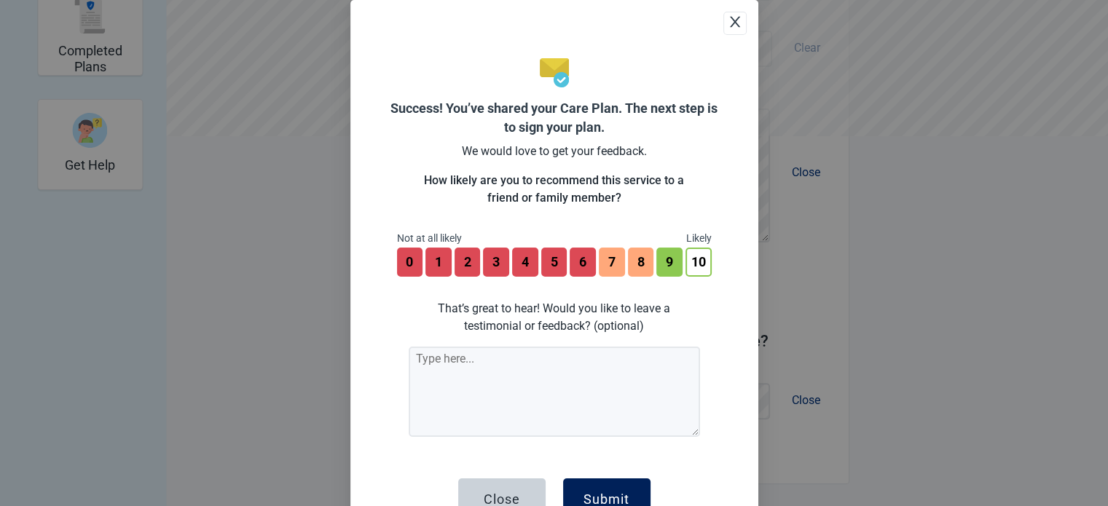
click at [603, 490] on button "Submit" at bounding box center [606, 499] width 87 height 41
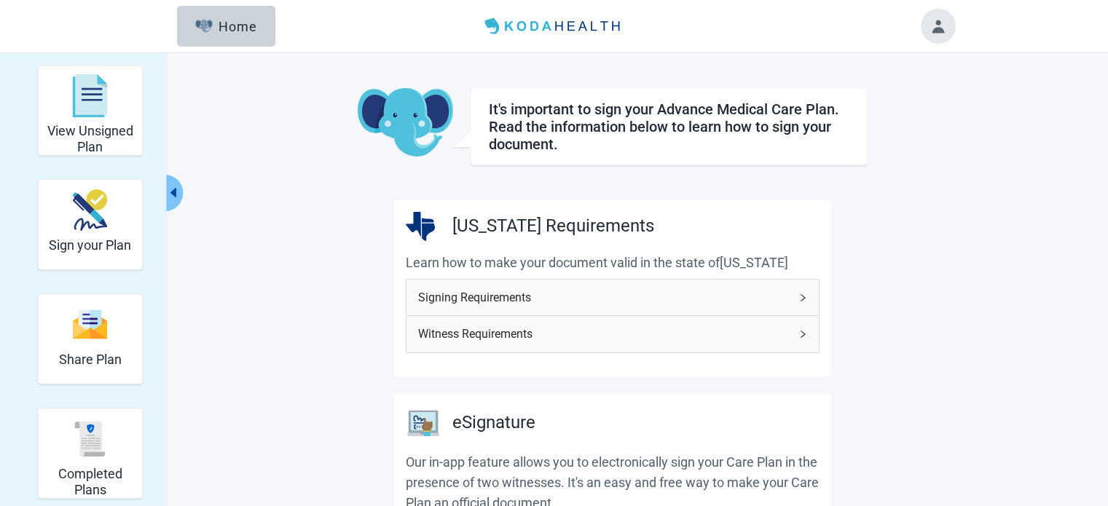
click at [802, 297] on icon "right" at bounding box center [803, 298] width 9 height 9
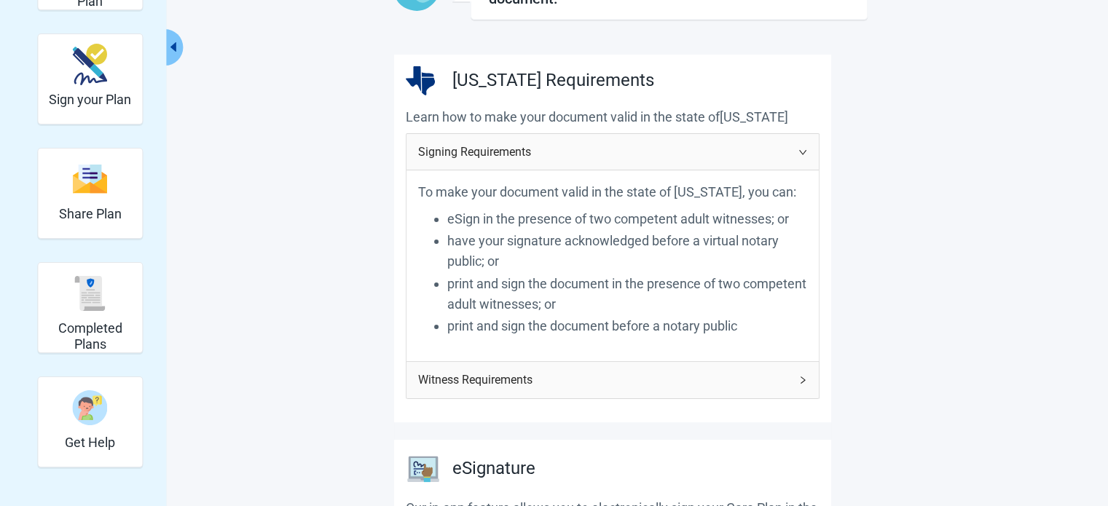
scroll to position [291, 0]
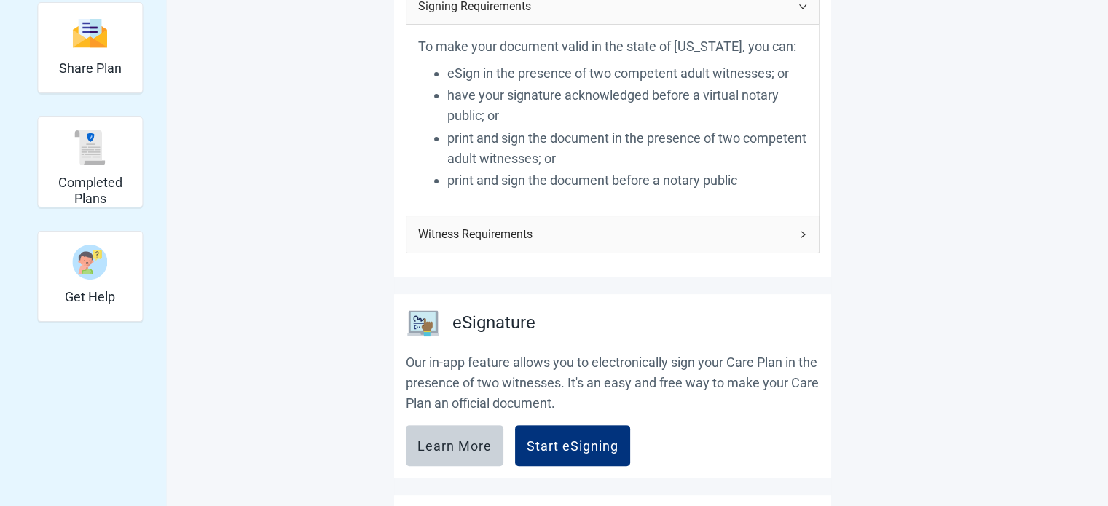
click at [802, 230] on icon "right" at bounding box center [803, 234] width 9 height 9
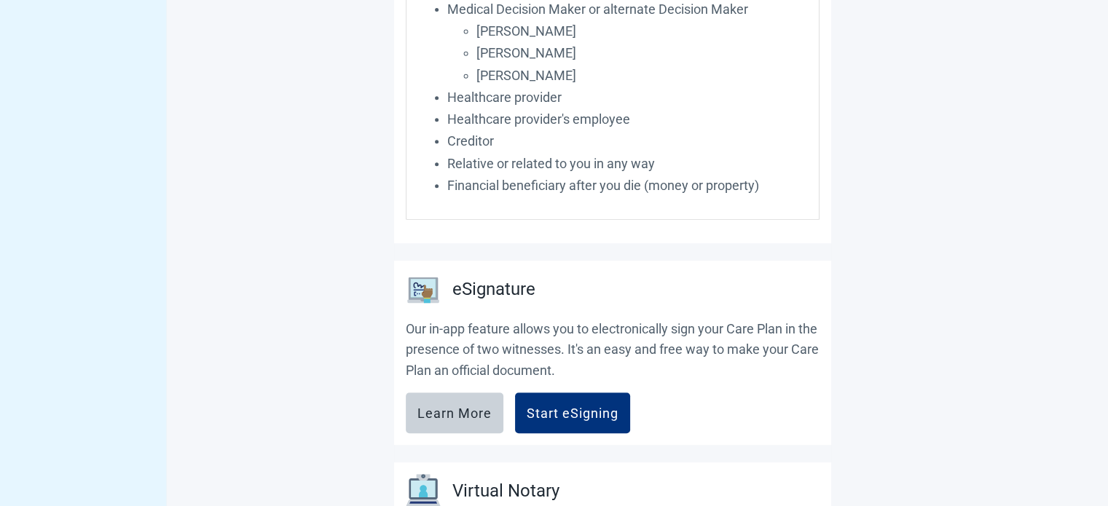
scroll to position [729, 0]
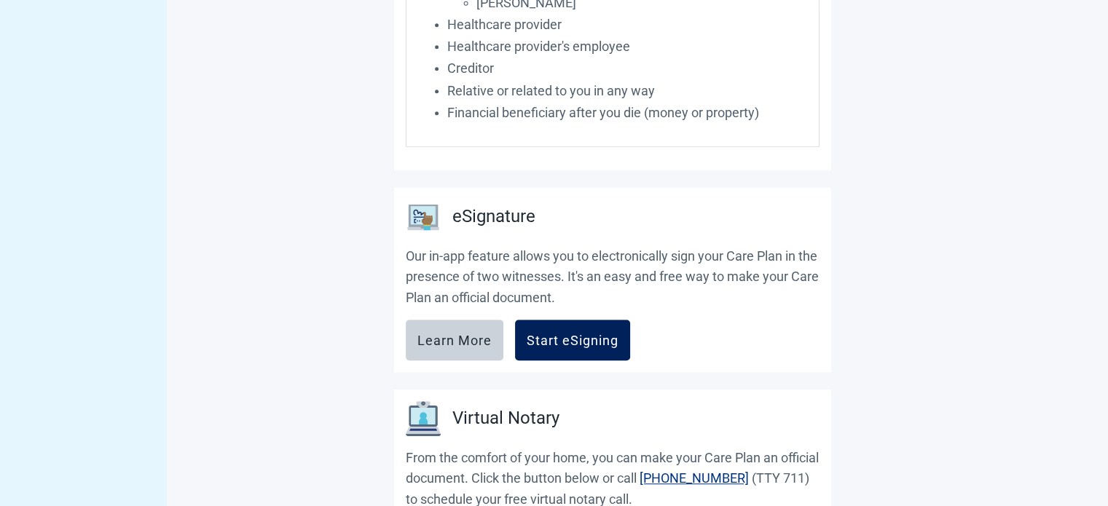
click at [578, 337] on div "Start eSigning" at bounding box center [573, 340] width 92 height 15
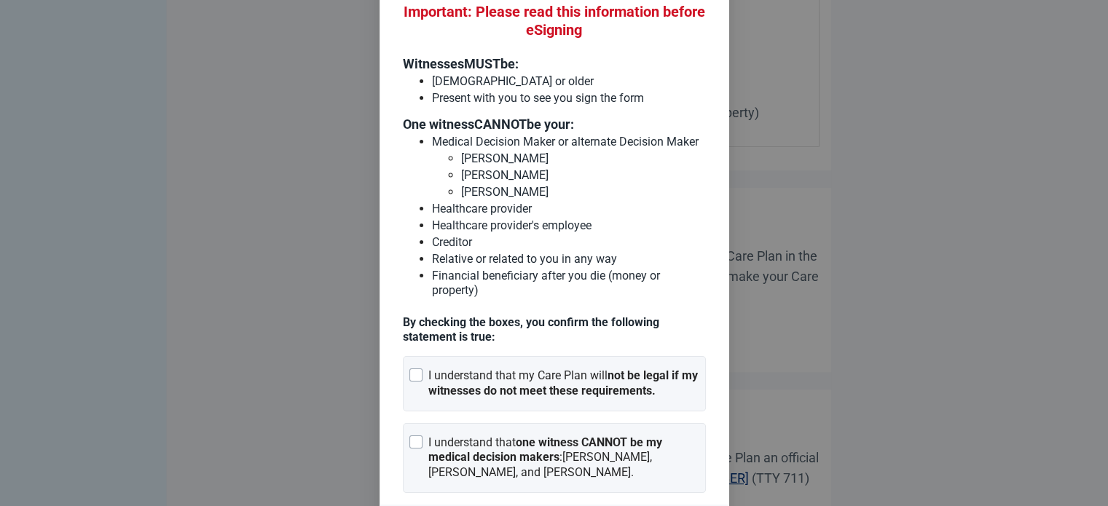
scroll to position [802, 0]
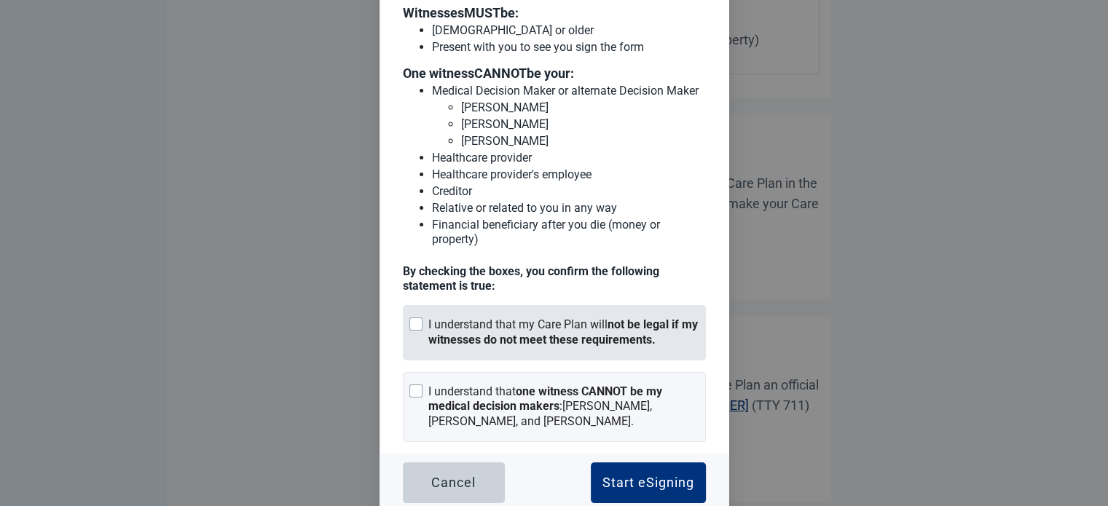
click at [414, 320] on div at bounding box center [416, 324] width 13 height 13
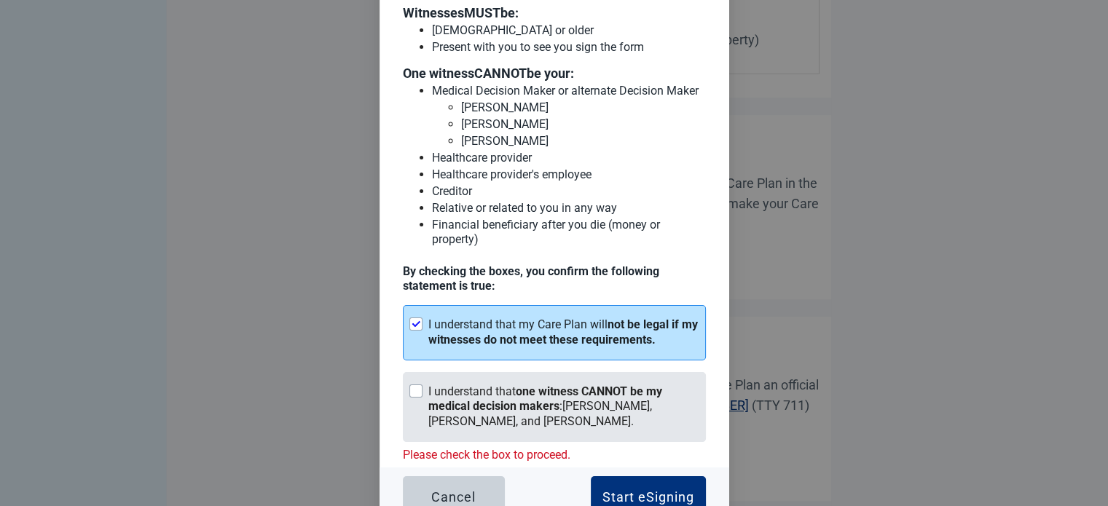
click at [412, 385] on div at bounding box center [416, 391] width 13 height 13
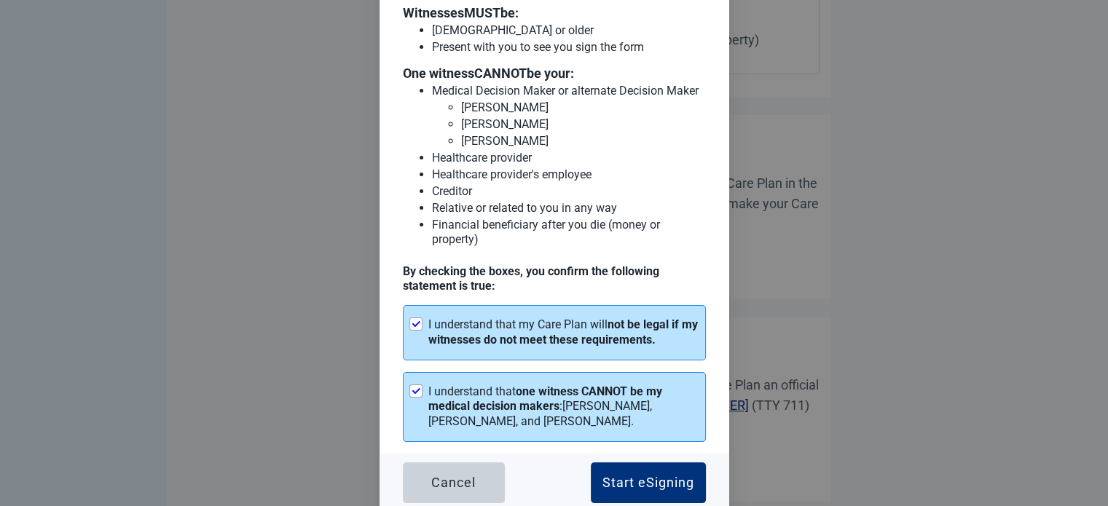
scroll to position [947, 0]
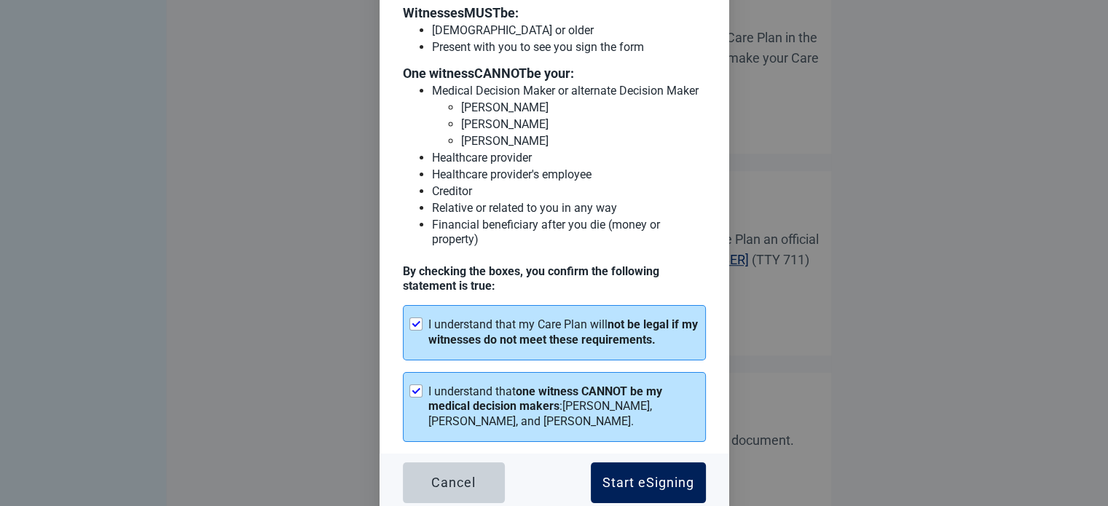
click at [669, 476] on div "Start eSigning" at bounding box center [649, 483] width 92 height 15
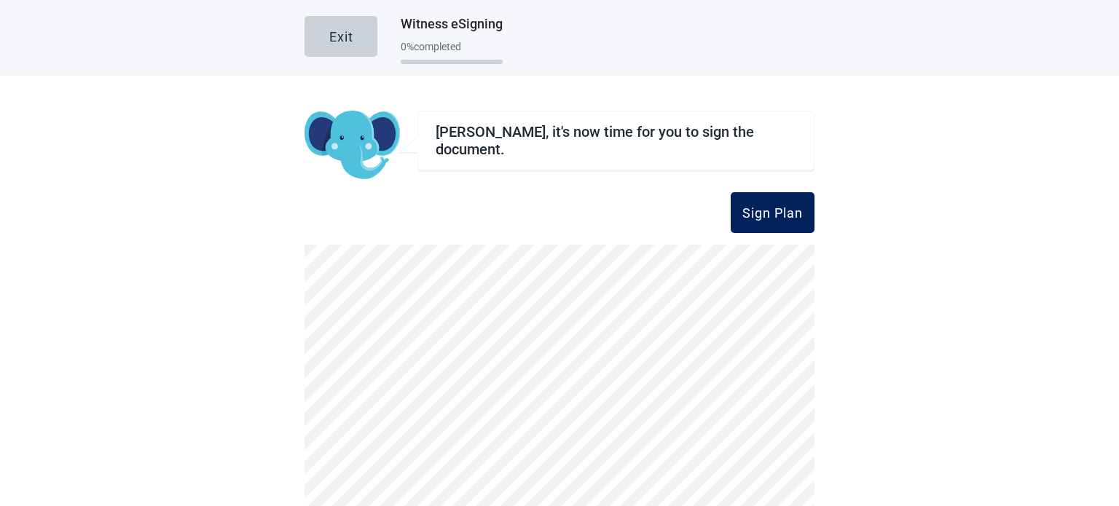
click at [767, 210] on div "Sign Plan" at bounding box center [773, 212] width 60 height 15
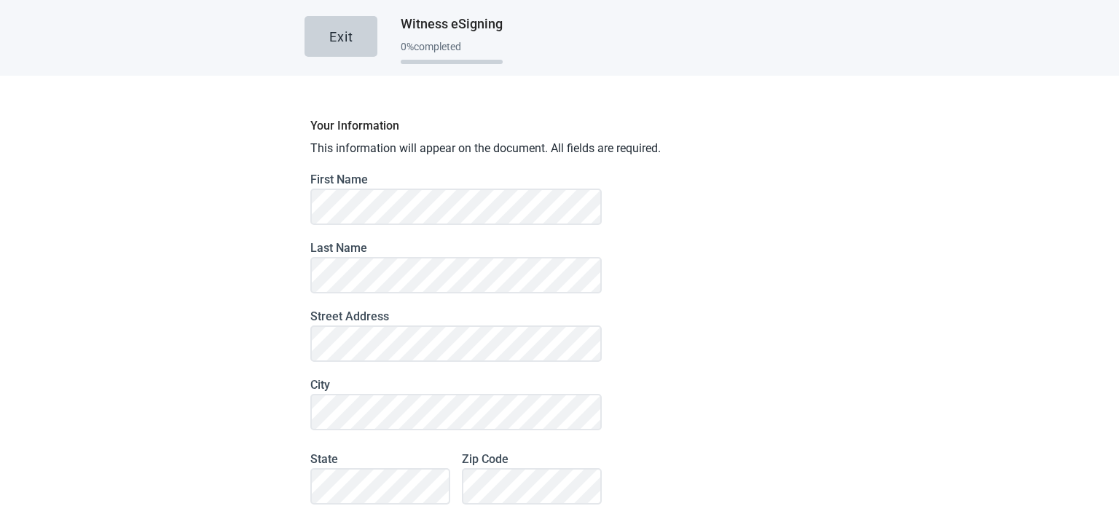
scroll to position [146, 0]
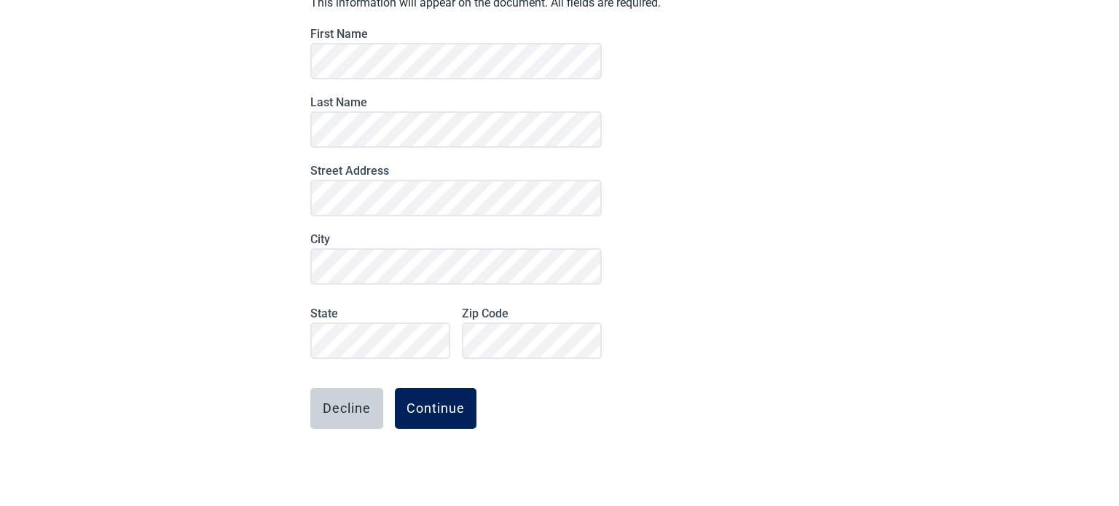
click at [425, 413] on div "Continue" at bounding box center [436, 409] width 58 height 15
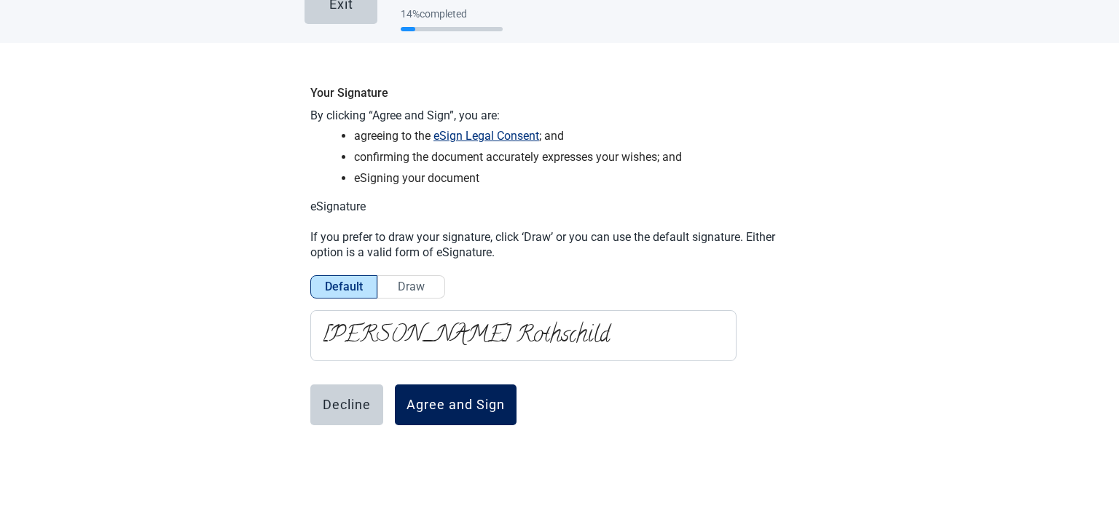
click at [457, 404] on div "Agree and Sign" at bounding box center [456, 405] width 98 height 15
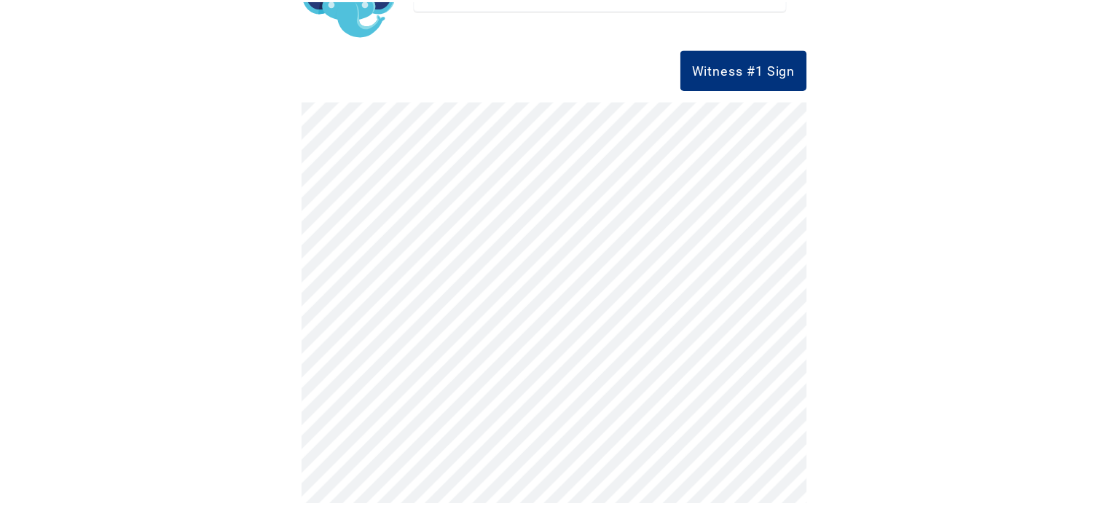
scroll to position [0, 0]
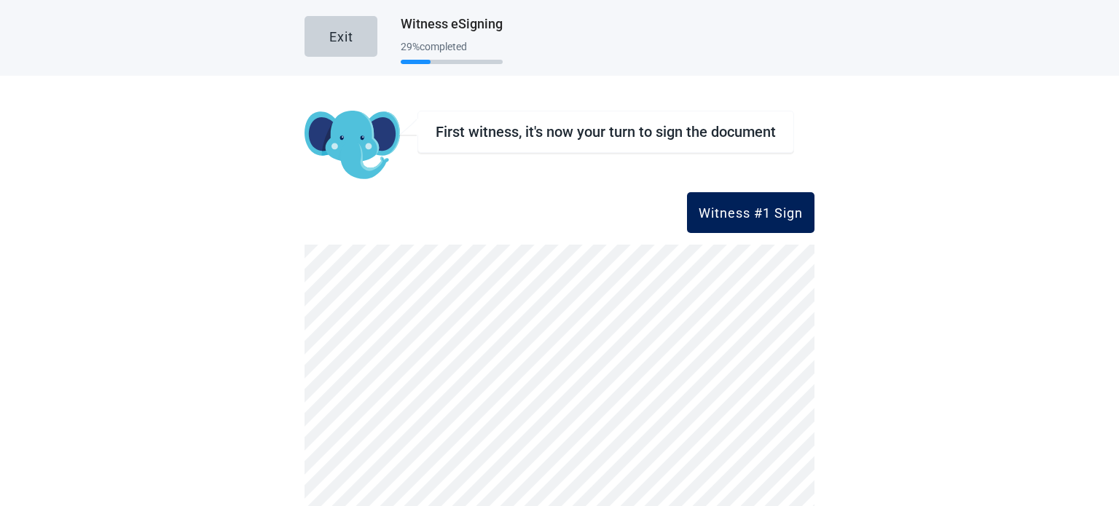
click at [753, 213] on div "Witness #1 Sign" at bounding box center [751, 212] width 104 height 15
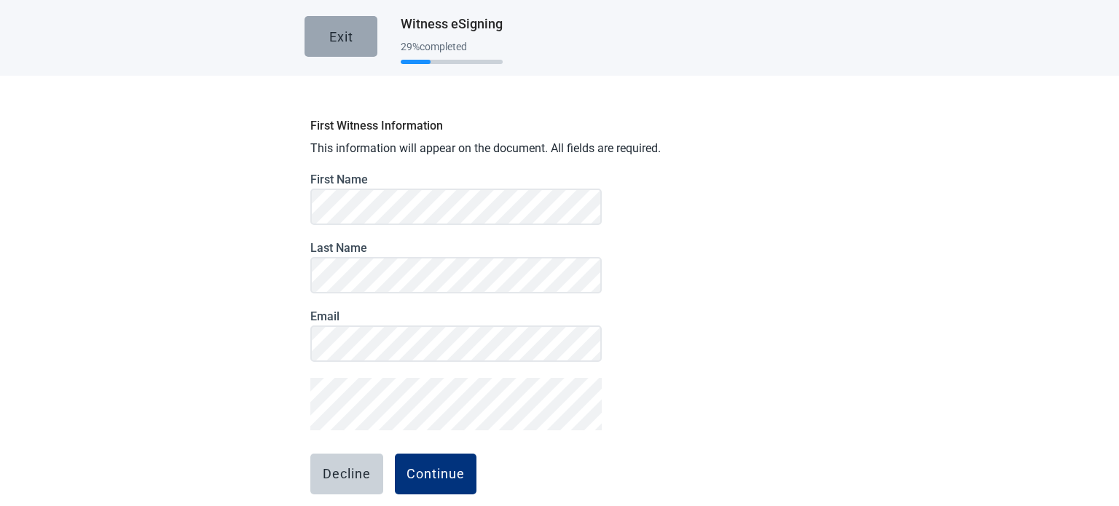
click at [339, 38] on div "Exit" at bounding box center [341, 36] width 24 height 15
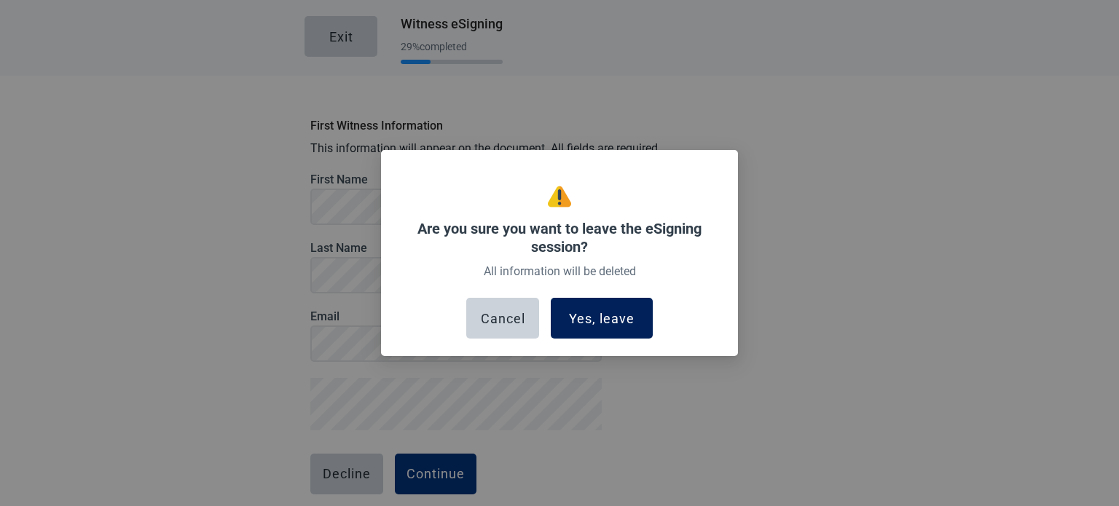
click at [603, 321] on div "Yes, leave" at bounding box center [602, 318] width 66 height 15
